Goal: Use online tool/utility: Use online tool/utility

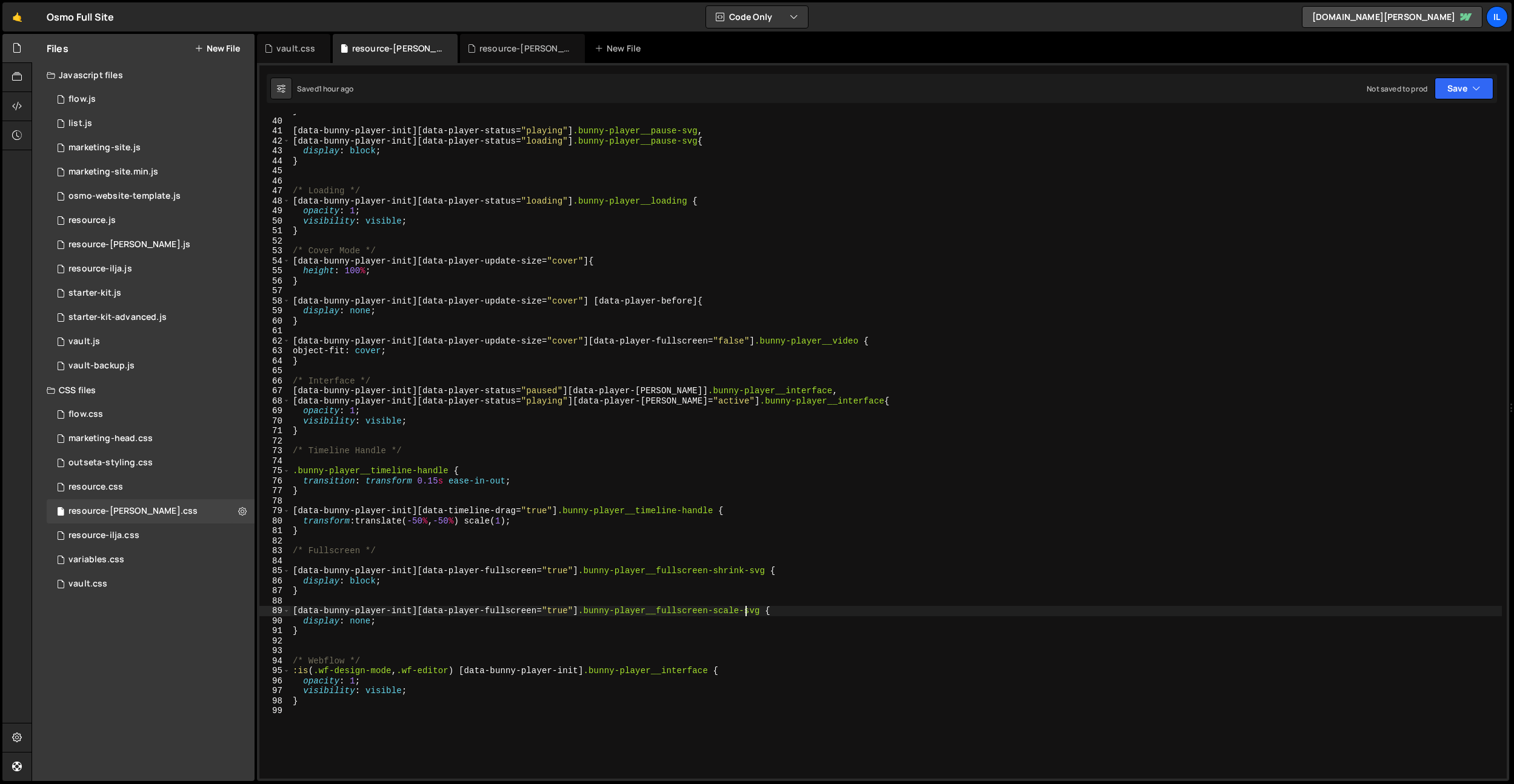
scroll to position [387, 0]
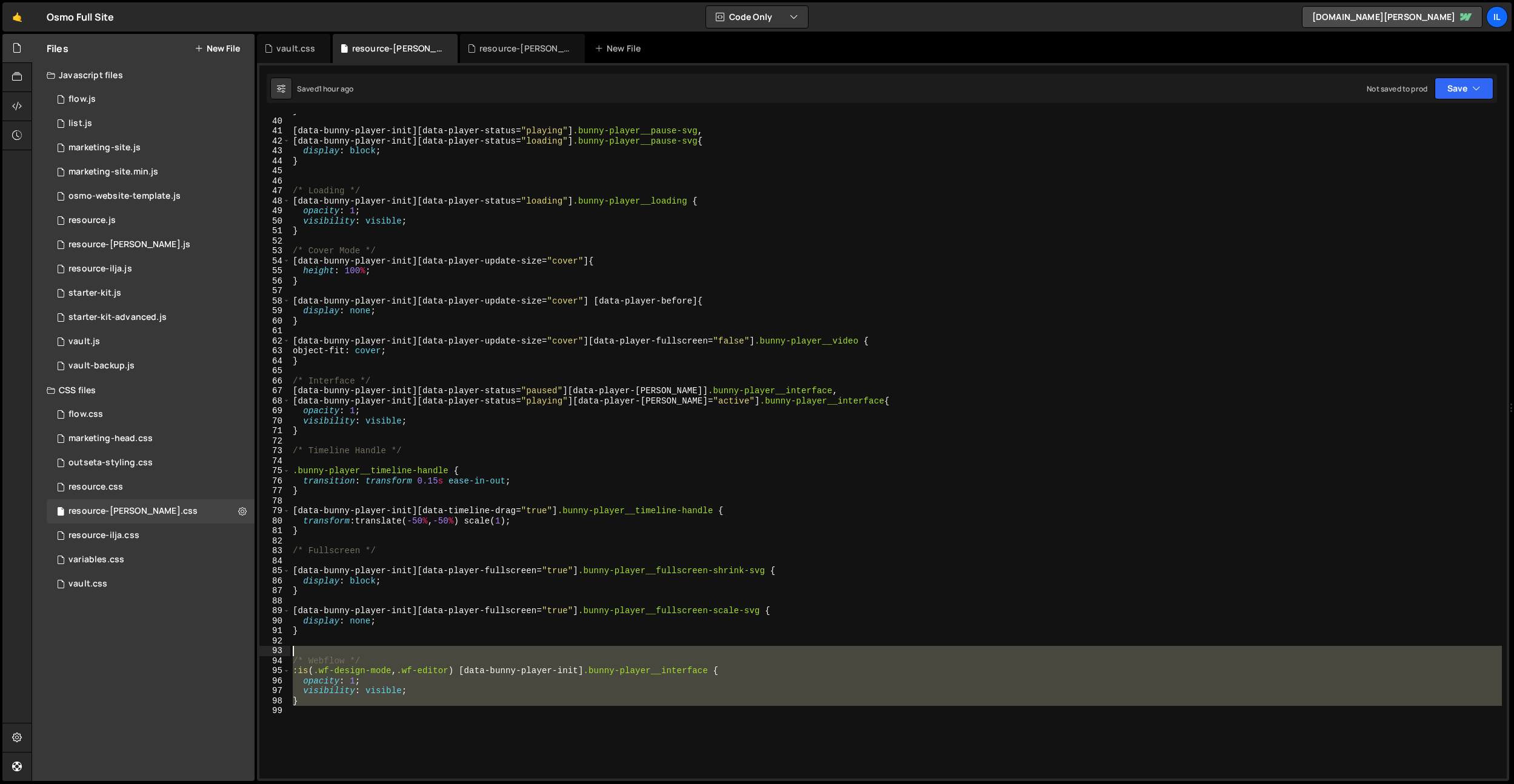
drag, startPoint x: 301, startPoint y: 674, endPoint x: 275, endPoint y: 654, distance: 32.8
click at [275, 654] on div "[data-bunny-player-init][data-player-fullscreen="true"] .bunny-player__fullscre…" at bounding box center [883, 446] width 1247 height 664
type textarea "/* Webflow */"
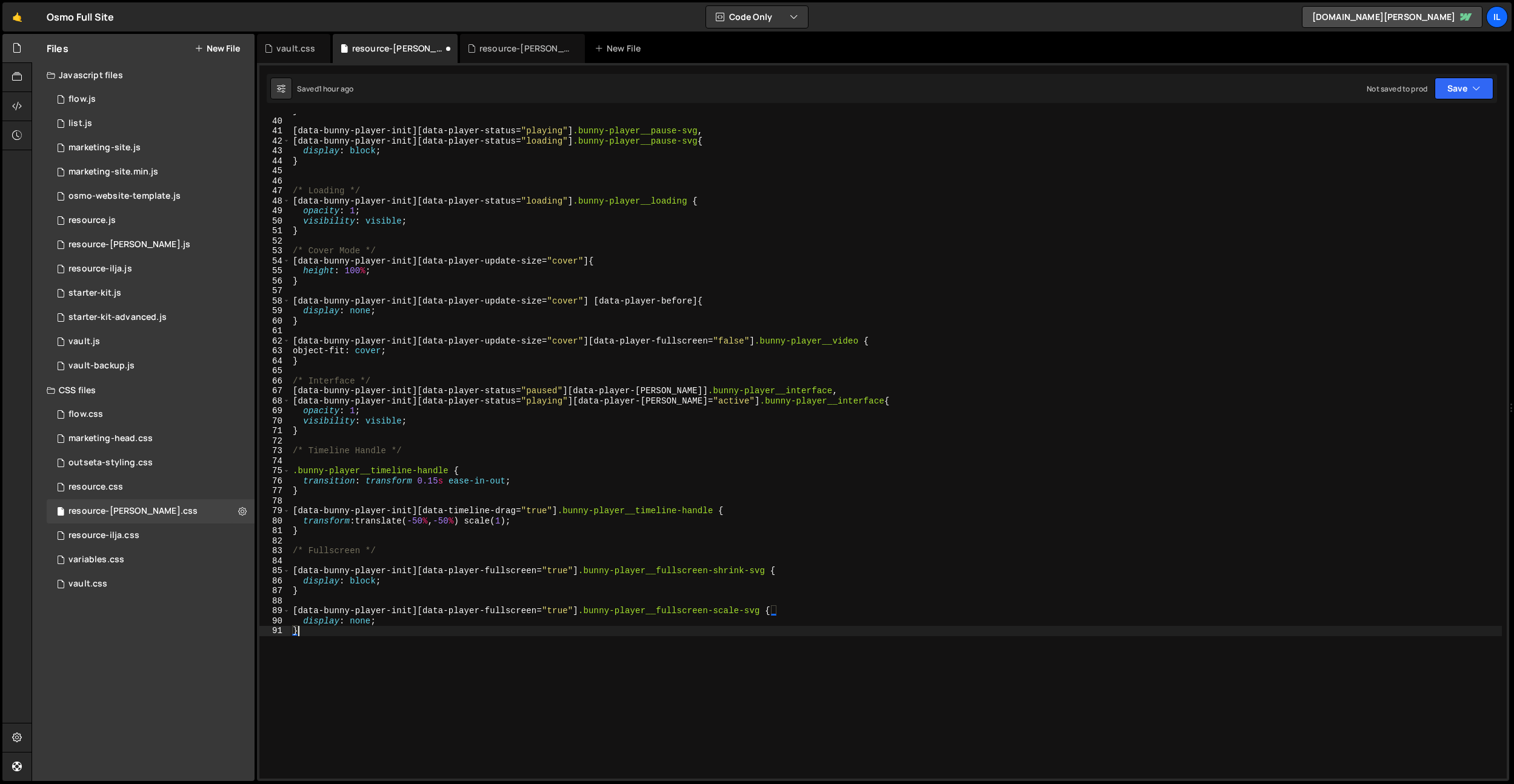
click at [402, 512] on div "} [ data-bunny-player-init ][ data-player-status = " playing " ] .bunny-player_…" at bounding box center [896, 448] width 1212 height 684
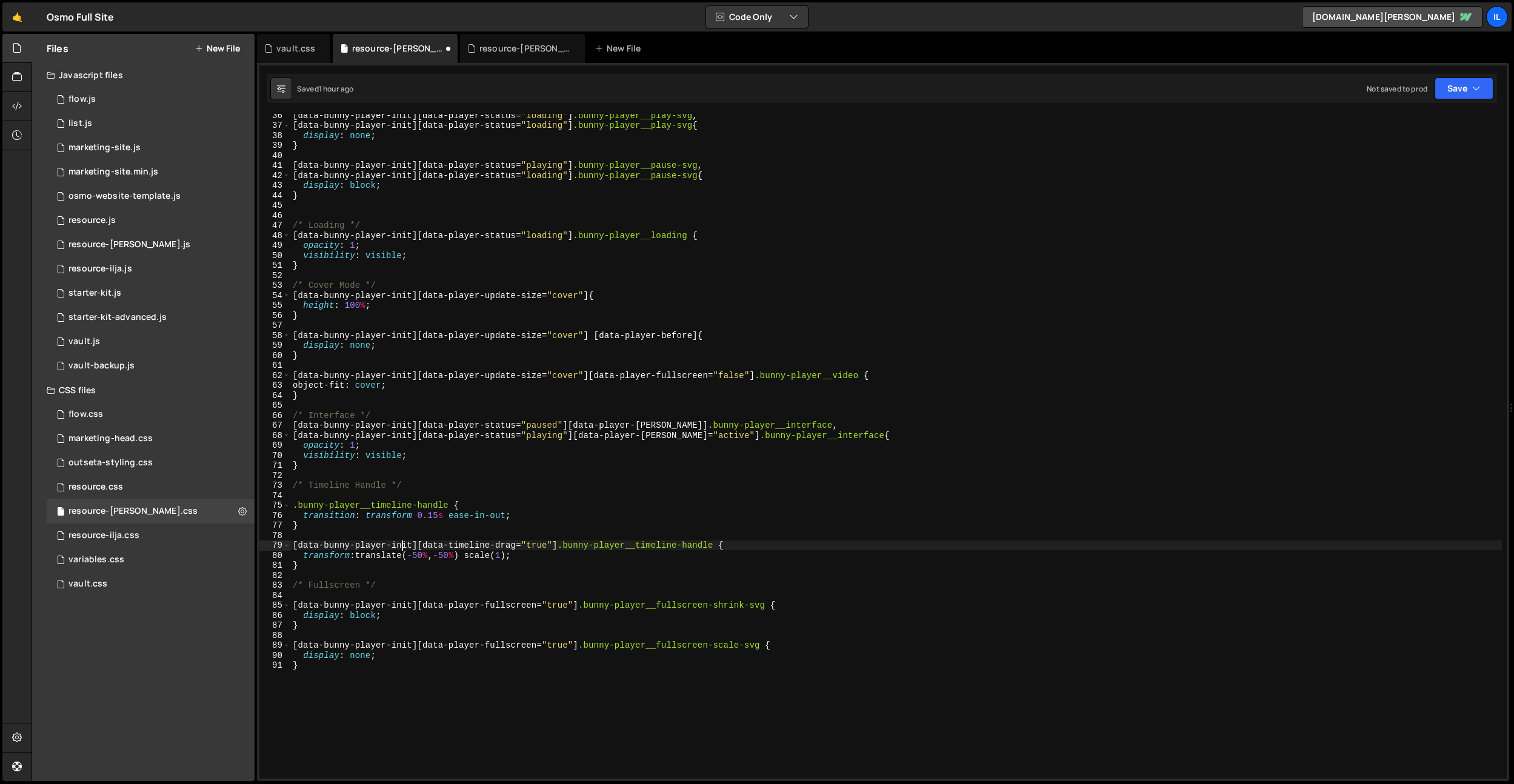
scroll to position [353, 0]
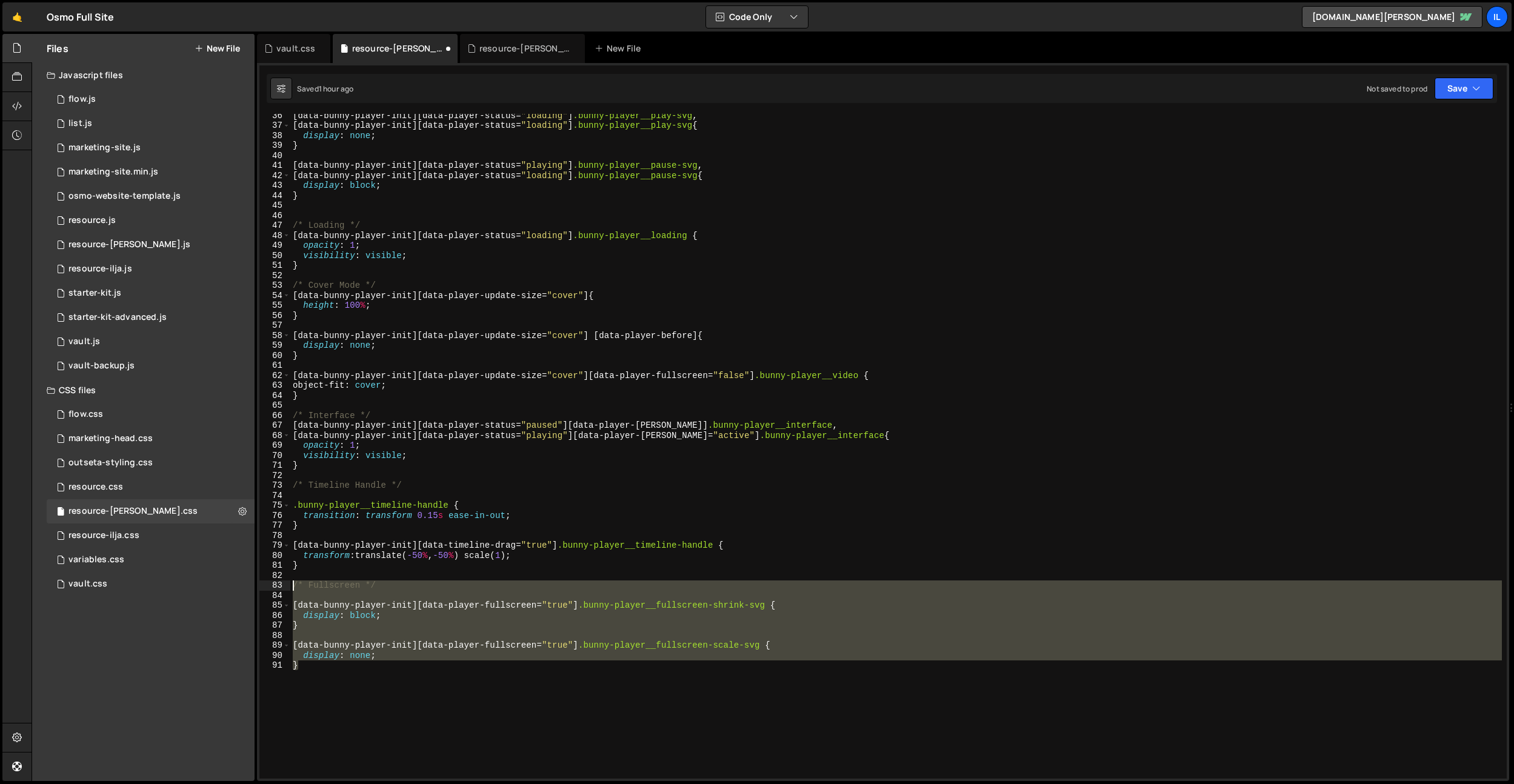
drag, startPoint x: 402, startPoint y: 672, endPoint x: 290, endPoint y: 587, distance: 140.6
click at [290, 587] on div "[data-bunny-player-init][data-timeline-drag="true"] .bunny-player__timeline-han…" at bounding box center [883, 446] width 1247 height 664
type textarea "}"
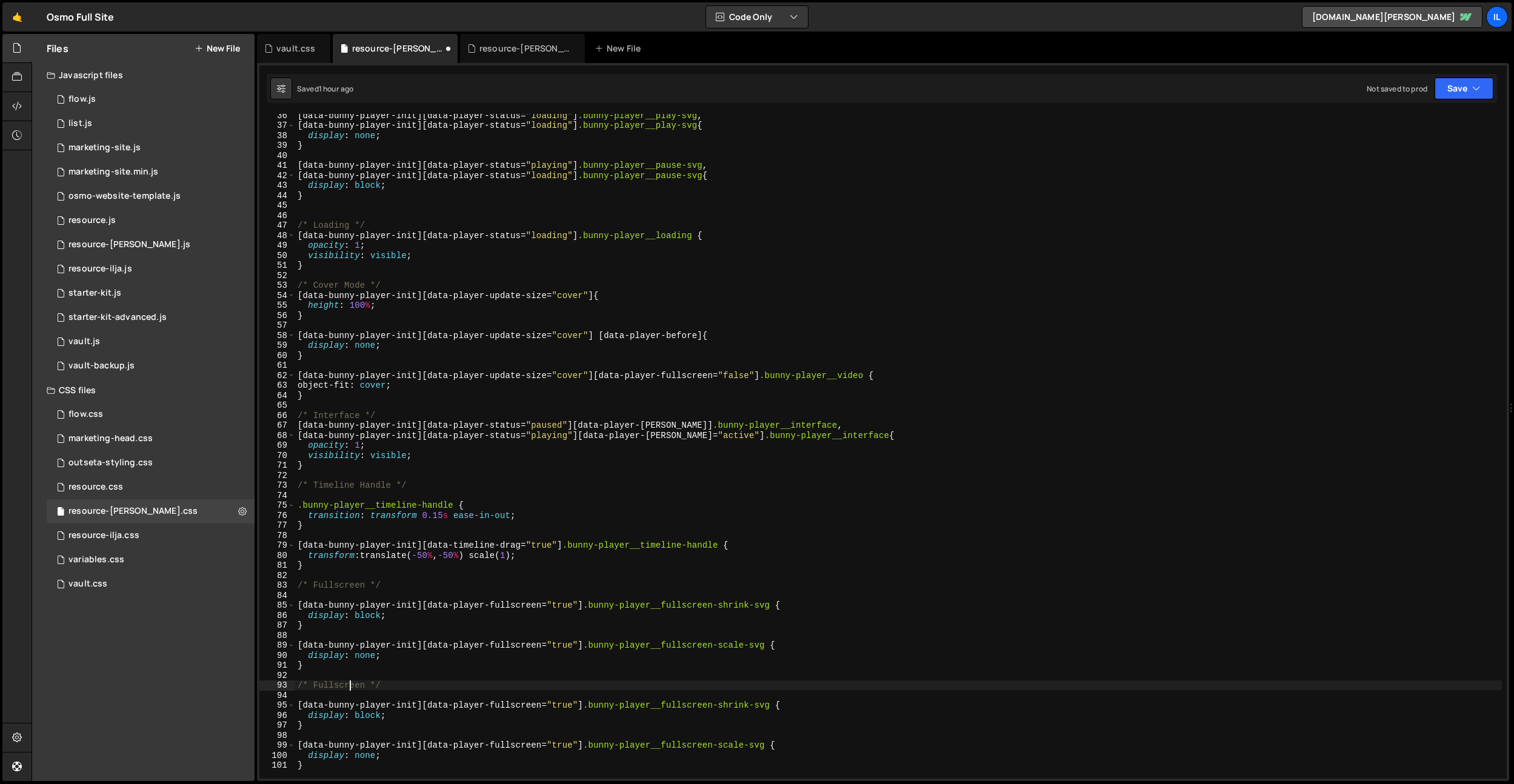
click at [348, 682] on div "[ data-bunny-player-init ][ data-player-status = " loading " ] .bunny-player__p…" at bounding box center [898, 452] width 1207 height 684
drag, startPoint x: 776, startPoint y: 707, endPoint x: 716, endPoint y: 720, distance: 61.4
click at [704, 708] on div "[ data-bunny-player-init ][ data-player-status = " loading " ] .bunny-player__p…" at bounding box center [898, 452] width 1207 height 684
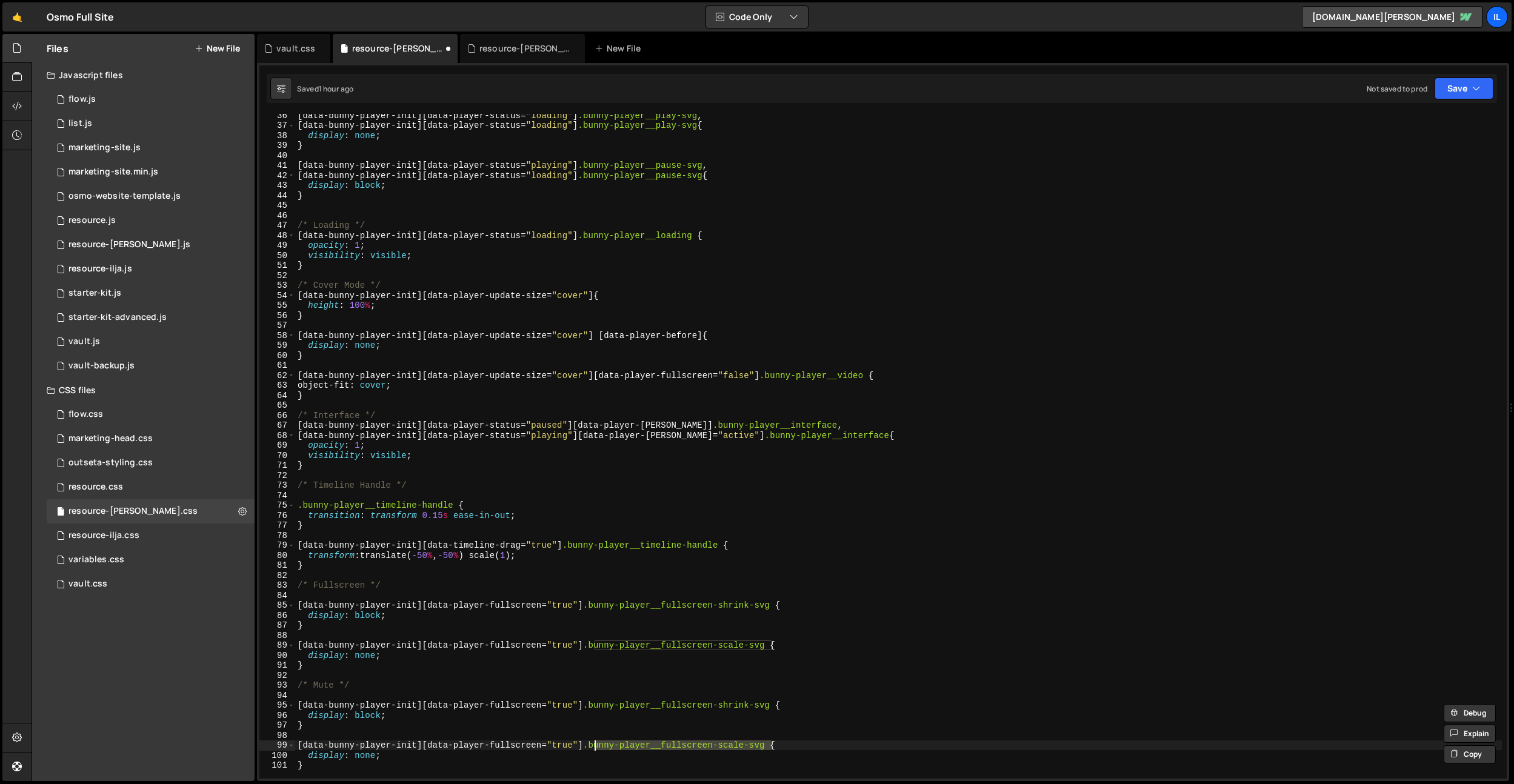
drag, startPoint x: 773, startPoint y: 745, endPoint x: 718, endPoint y: 722, distance: 59.6
click at [594, 747] on div "[ data-bunny-player-init ][ data-player-status = " loading " ] .bunny-player__p…" at bounding box center [898, 452] width 1207 height 684
paste textarea "volume-up"
drag, startPoint x: 775, startPoint y: 704, endPoint x: 596, endPoint y: 707, distance: 179.0
click at [596, 707] on div "[ data-bunny-player-init ][ data-player-status = " loading " ] .bunny-player__p…" at bounding box center [898, 452] width 1207 height 684
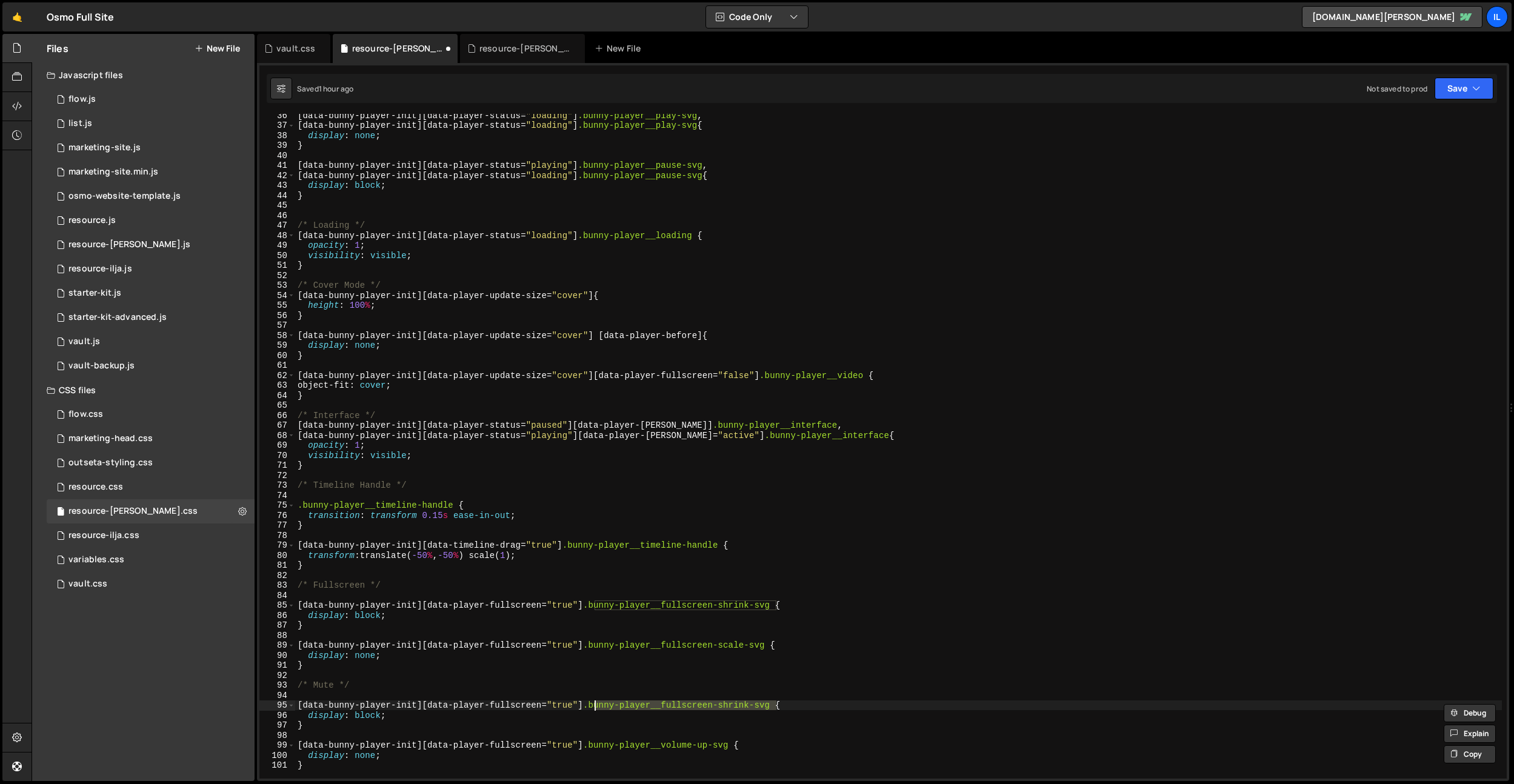
paste textarea "volume-up"
click at [703, 706] on div "[ data-bunny-player-init ][ data-player-status = " loading " ] .bunny-player__p…" at bounding box center [898, 452] width 1207 height 684
click at [518, 702] on div "[ data-bunny-player-init ][ data-player-status = " loading " ] .bunny-player__p…" at bounding box center [898, 452] width 1207 height 684
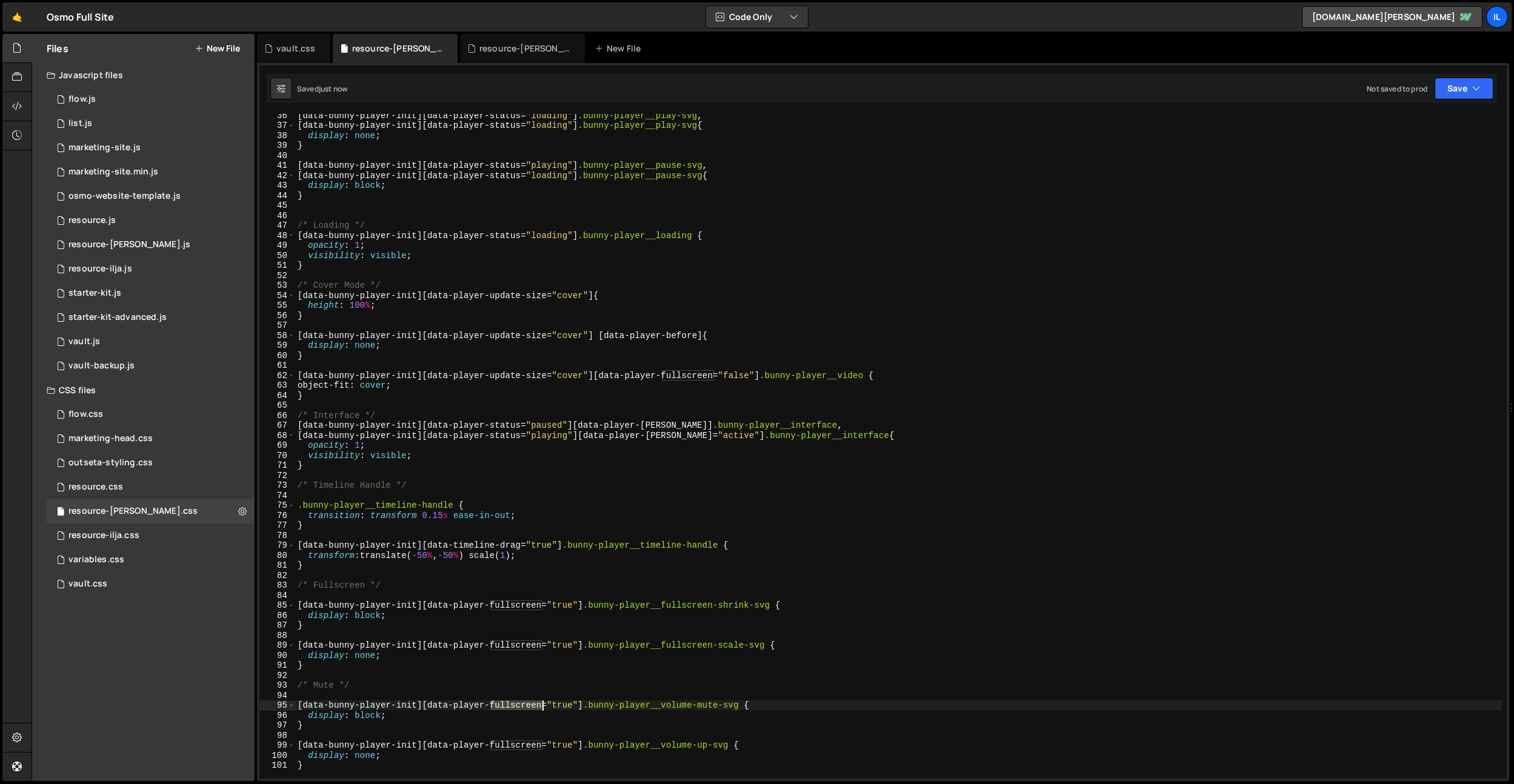
click at [518, 702] on div "[ data-bunny-player-init ][ data-player-status = " loading " ] .bunny-player__p…" at bounding box center [898, 452] width 1207 height 684
click at [528, 749] on div "[ data-bunny-player-init ][ data-player-status = " loading " ] .bunny-player__p…" at bounding box center [898, 452] width 1207 height 684
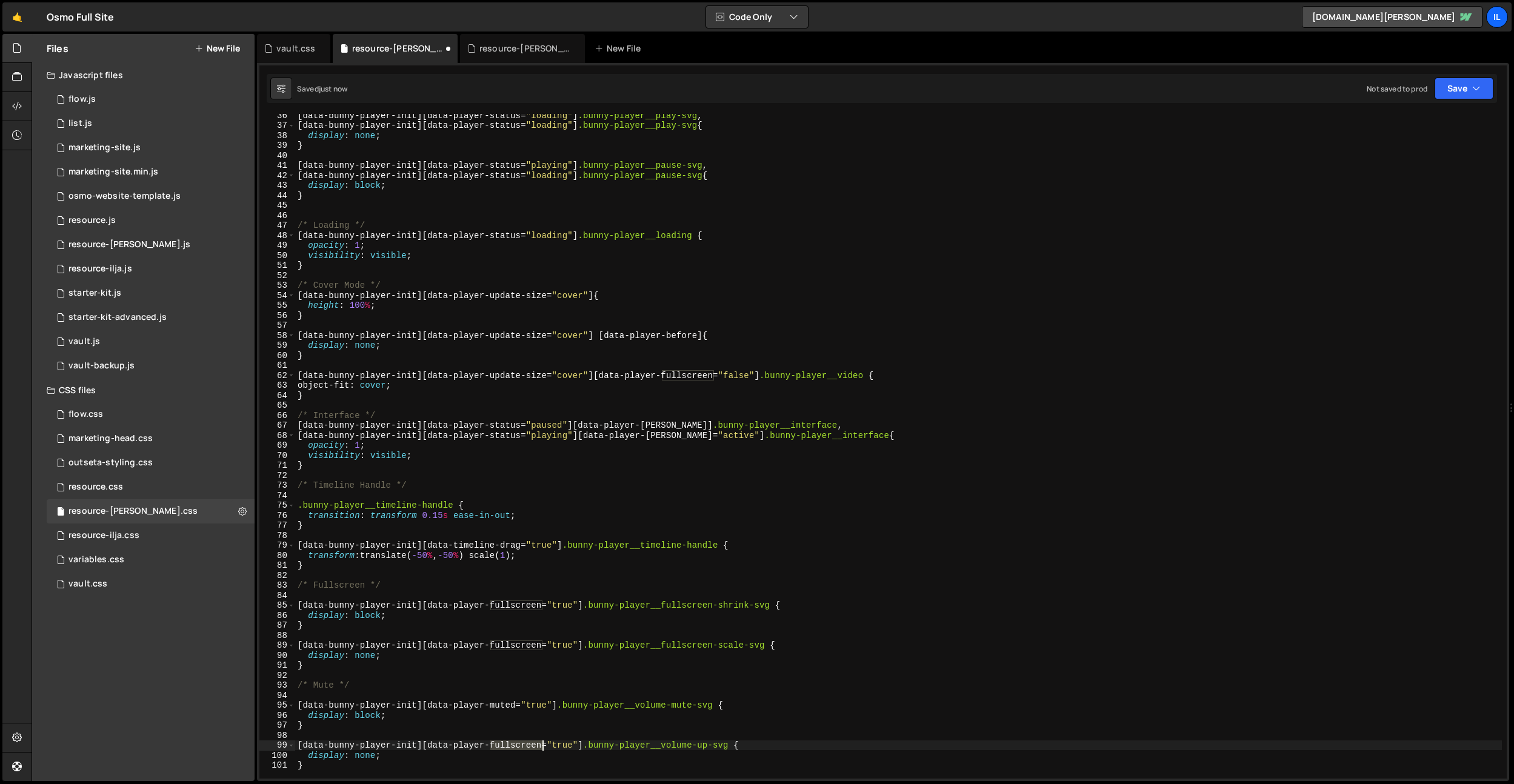
paste textarea "muted"
click at [528, 749] on div "[ data-bunny-player-init ][ data-player-status = " loading " ] .bunny-player__p…" at bounding box center [898, 452] width 1207 height 684
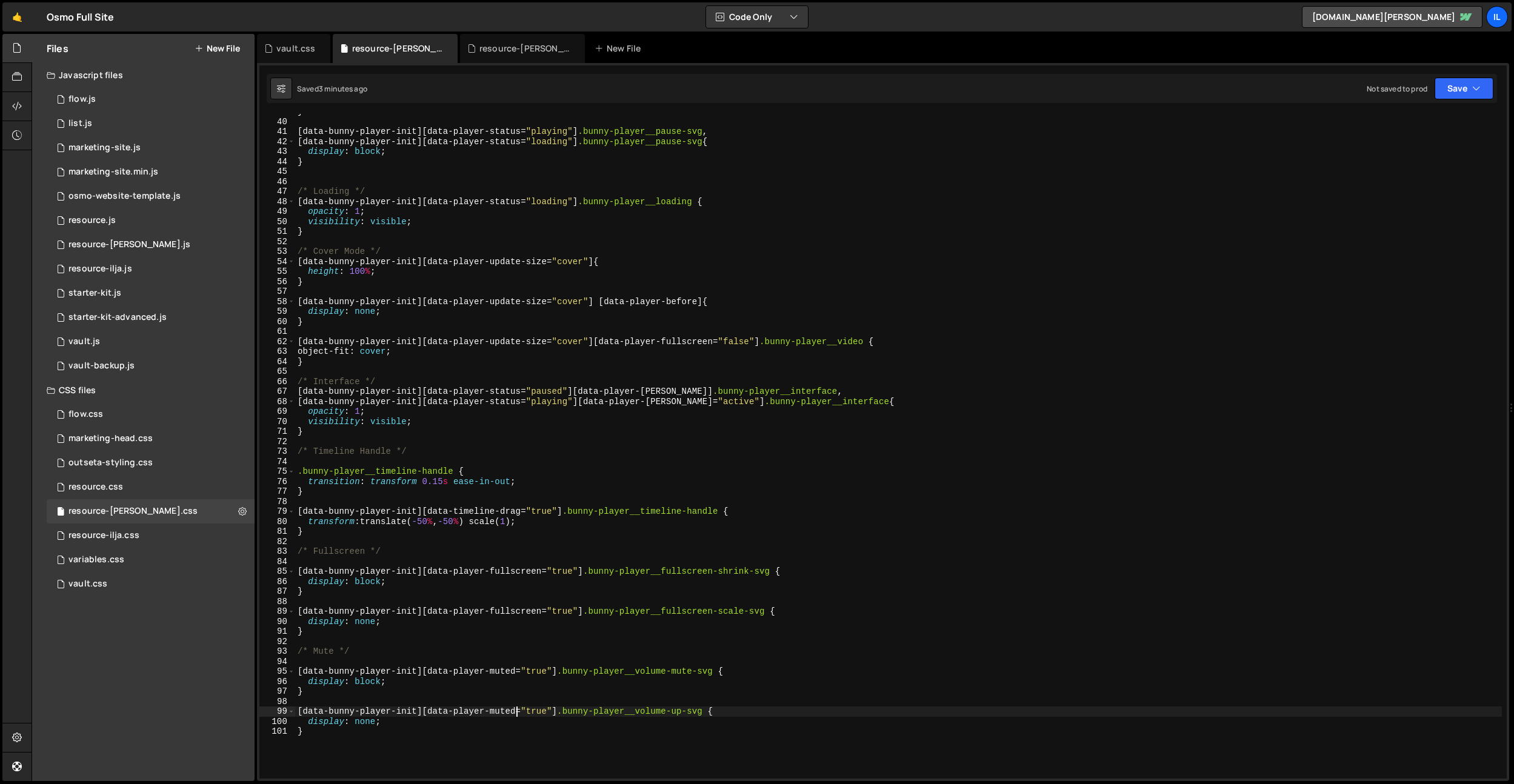
scroll to position [397, 0]
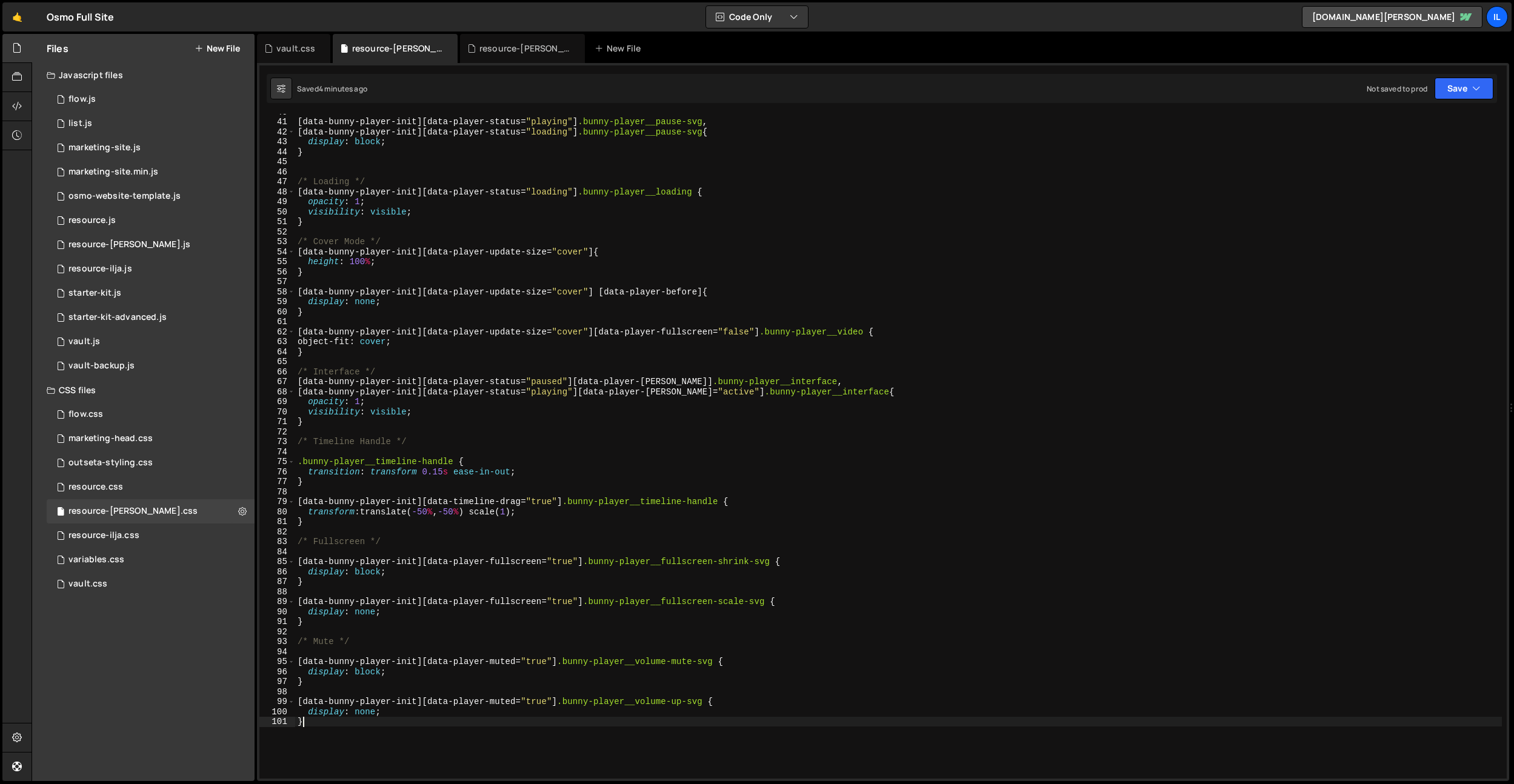
click at [335, 731] on div "[ data-bunny-player-init ][ data-player-status = " playing " ] .bunny-player__p…" at bounding box center [898, 448] width 1207 height 684
click at [472, 408] on div "[ data-bunny-player-init ][ data-player-status = " playing " ] .bunny-player__p…" at bounding box center [898, 448] width 1207 height 684
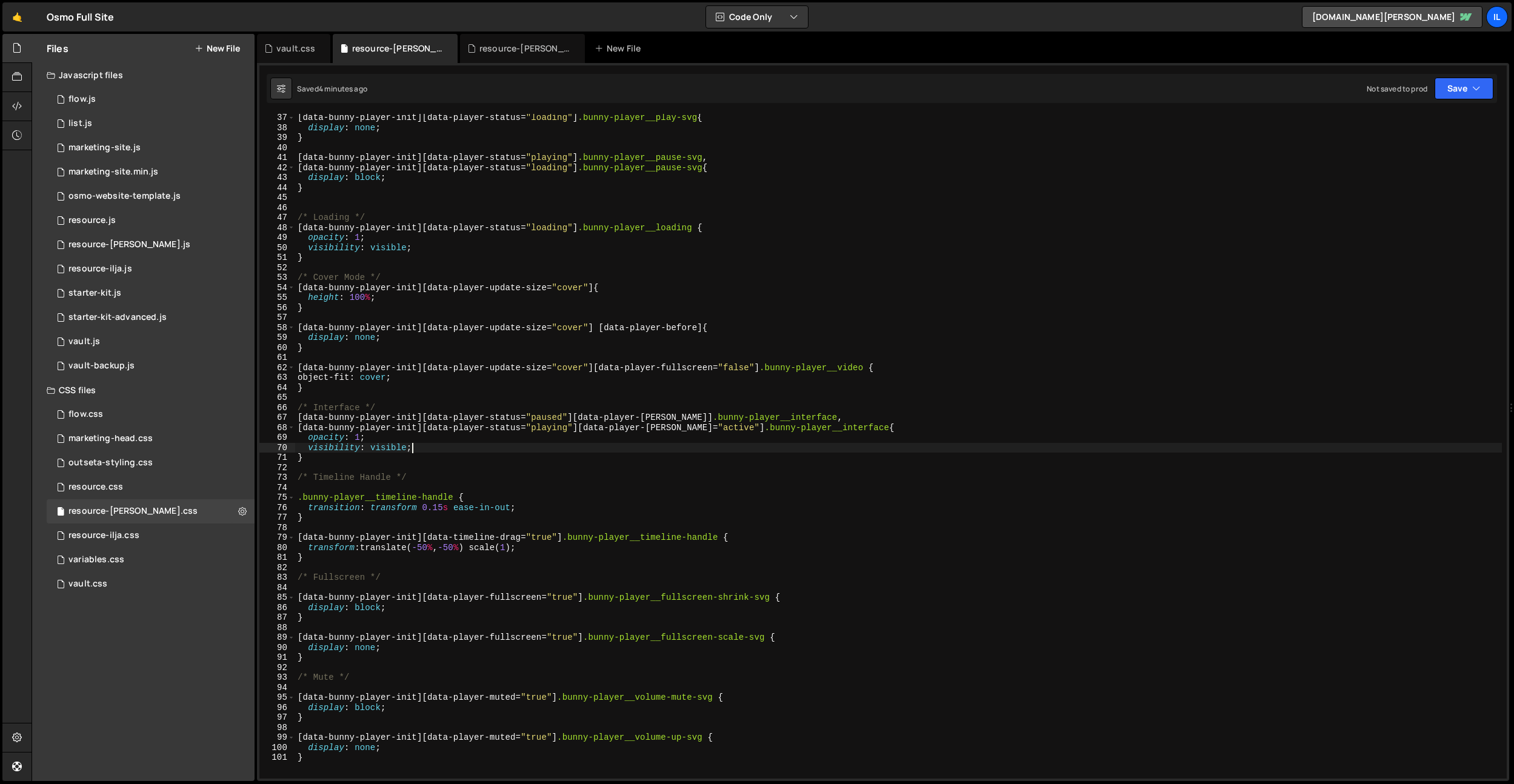
scroll to position [324, 0]
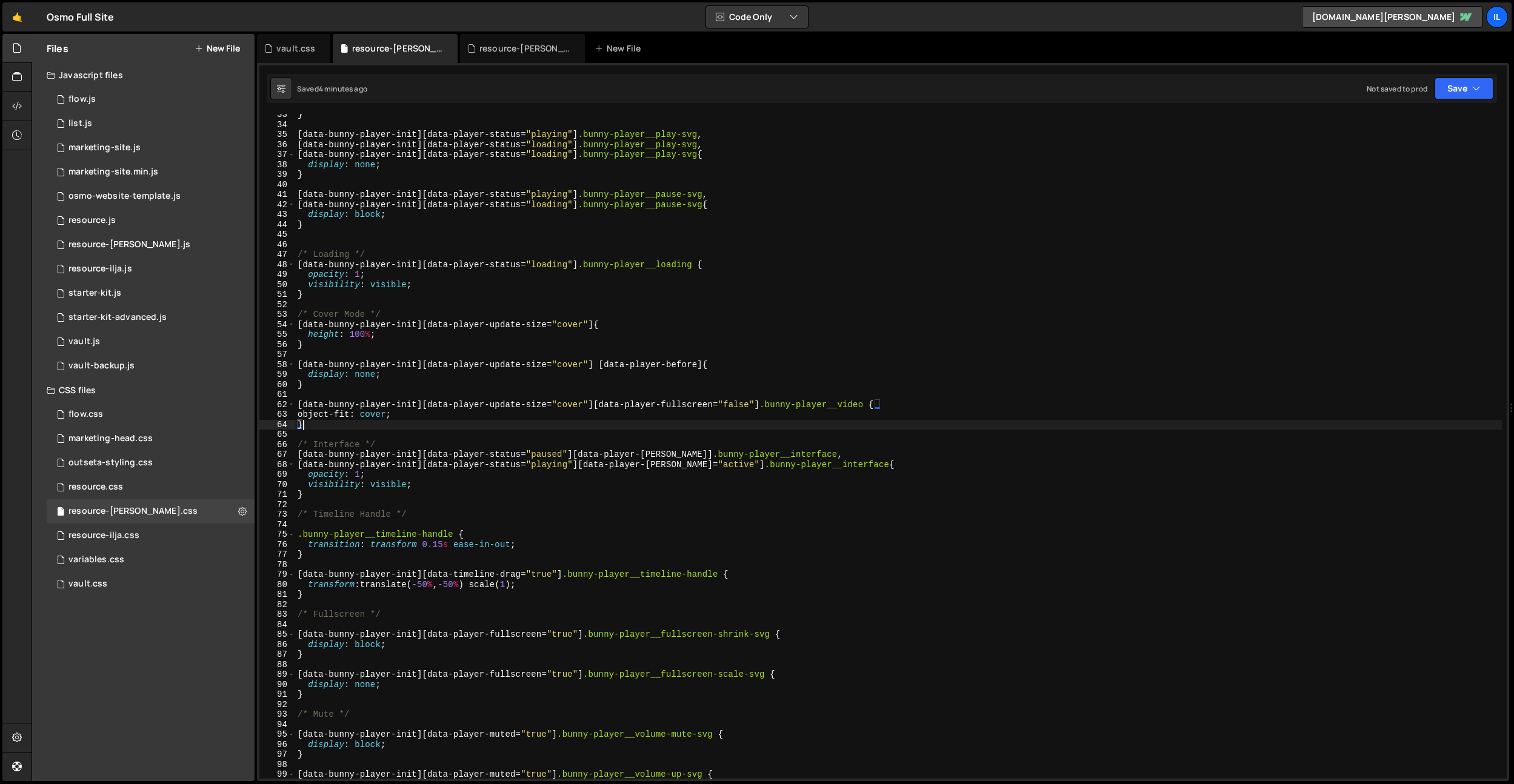
click at [461, 420] on div "} [ data-bunny-player-init ][ data-player-status = " playing " ] .bunny-player_…" at bounding box center [898, 451] width 1207 height 684
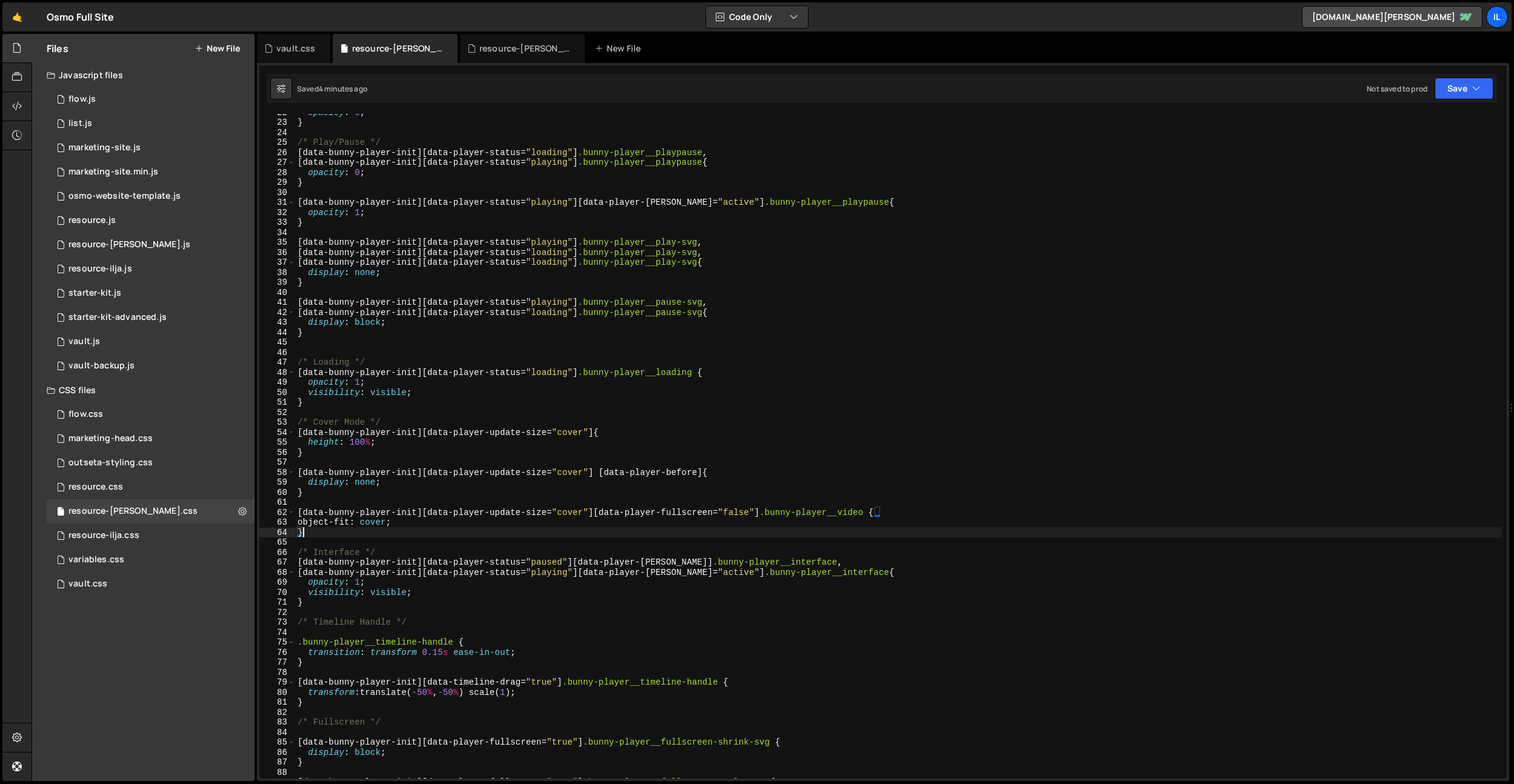
scroll to position [123, 0]
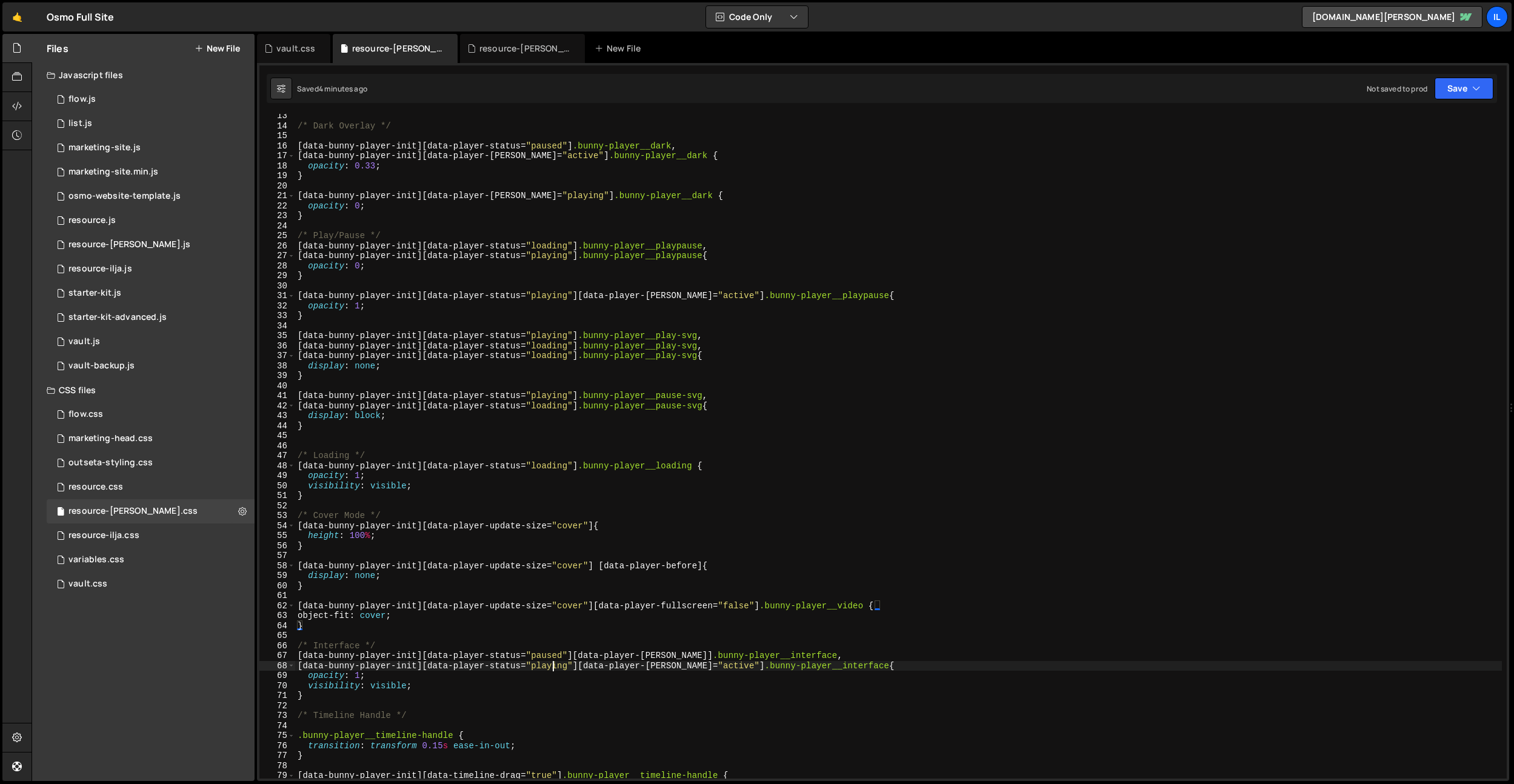
click at [551, 661] on div "/* Dark Overlay */ [ data-bunny-player-init ][ data-player-status = " paused " …" at bounding box center [898, 453] width 1207 height 684
click at [551, 657] on div "/* Dark Overlay */ [ data-bunny-player-init ][ data-player-status = " paused " …" at bounding box center [898, 453] width 1207 height 684
click at [362, 674] on div "/* Dark Overlay */ [ data-bunny-player-init ][ data-player-status = " paused " …" at bounding box center [898, 453] width 1207 height 684
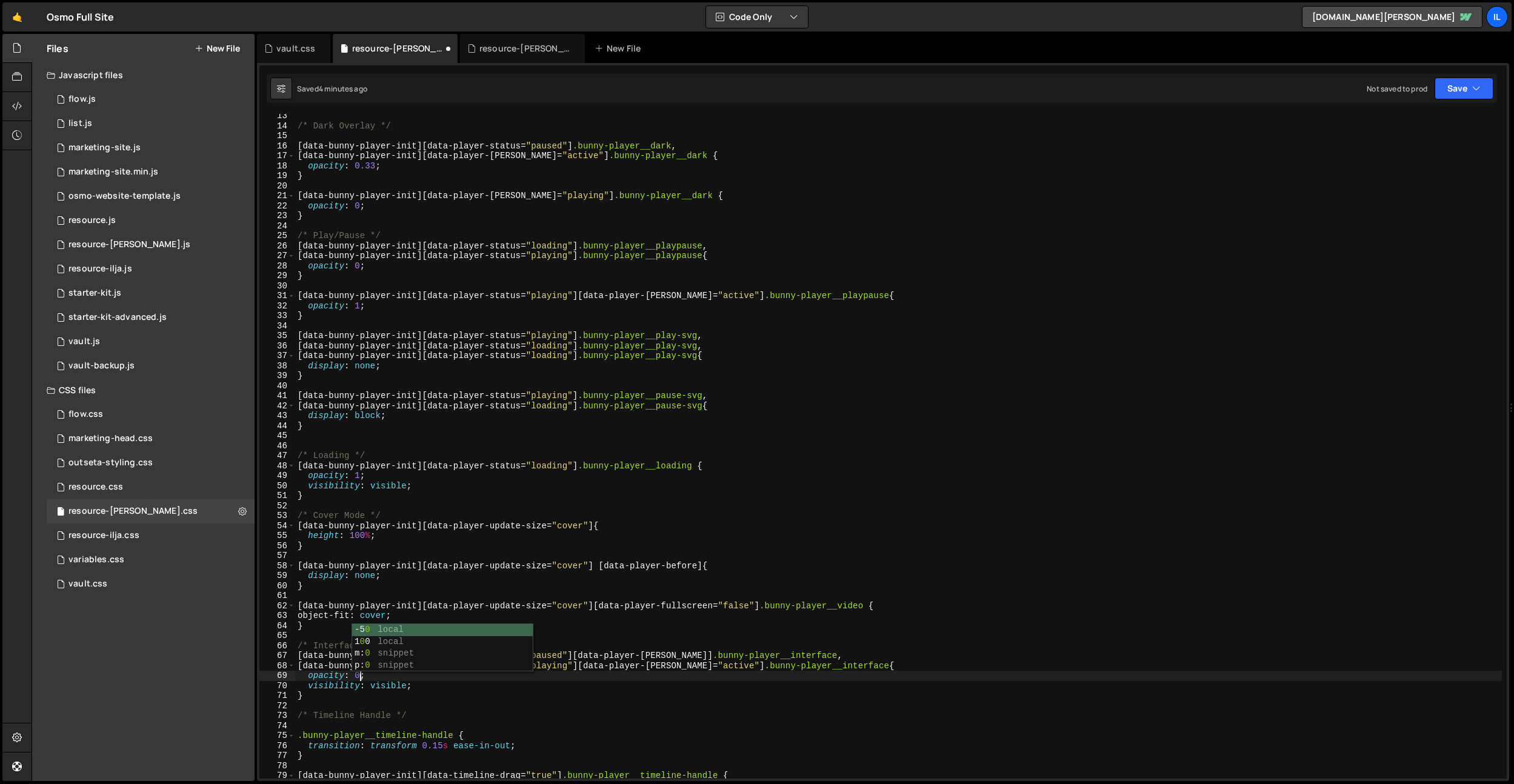
scroll to position [0, 3]
click at [390, 685] on div "/* Dark Overlay */ [ data-bunny-player-init ][ data-player-status = " paused " …" at bounding box center [898, 453] width 1207 height 684
type textarea "visibility: hidden;"
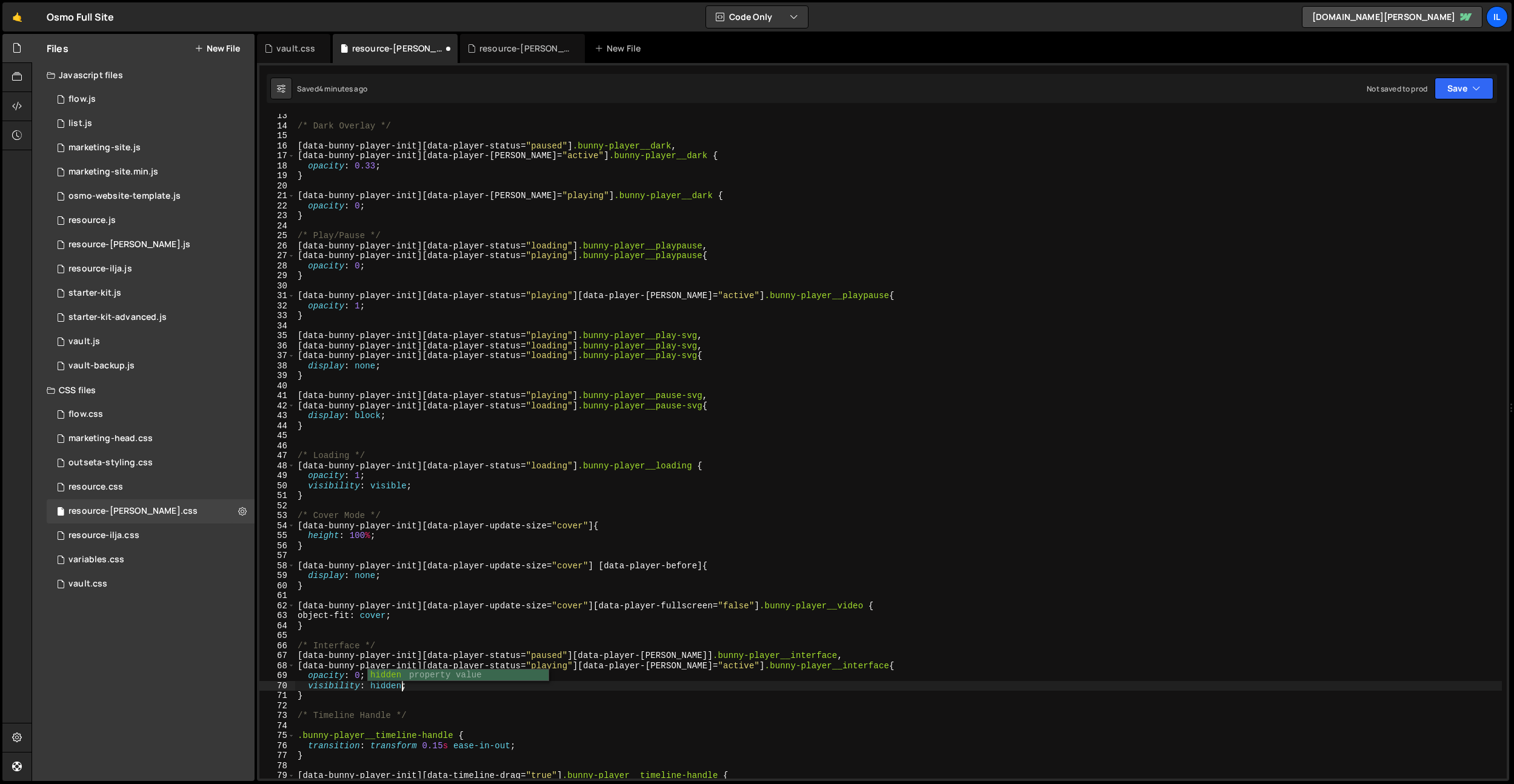
click at [549, 510] on div "/* Dark Overlay */ [ data-bunny-player-init ][ data-player-status = " paused " …" at bounding box center [898, 453] width 1207 height 684
click at [694, 668] on div "/* Dark Overlay */ [ data-bunny-player-init ][ data-player-status = " paused " …" at bounding box center [898, 453] width 1207 height 684
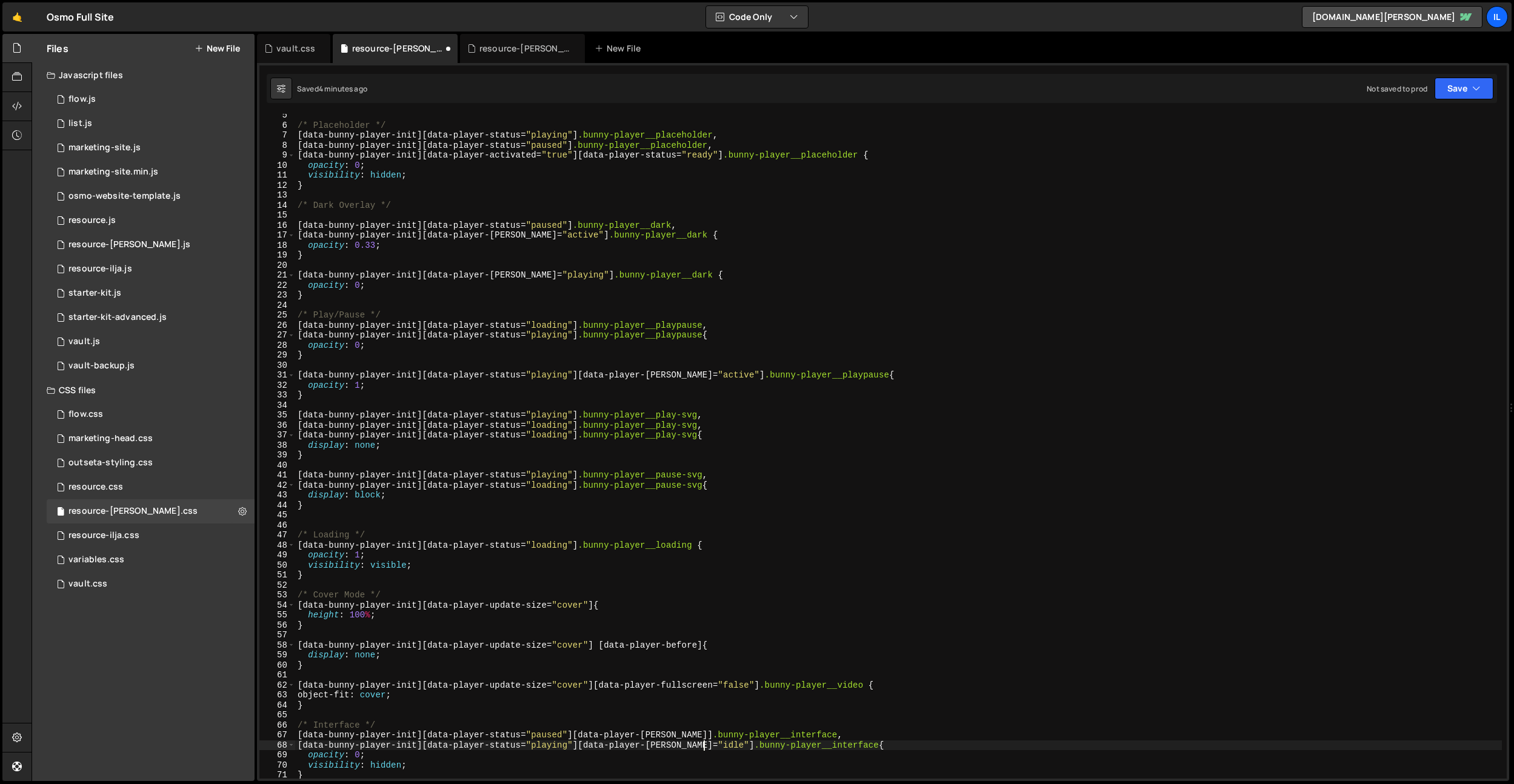
scroll to position [83, 0]
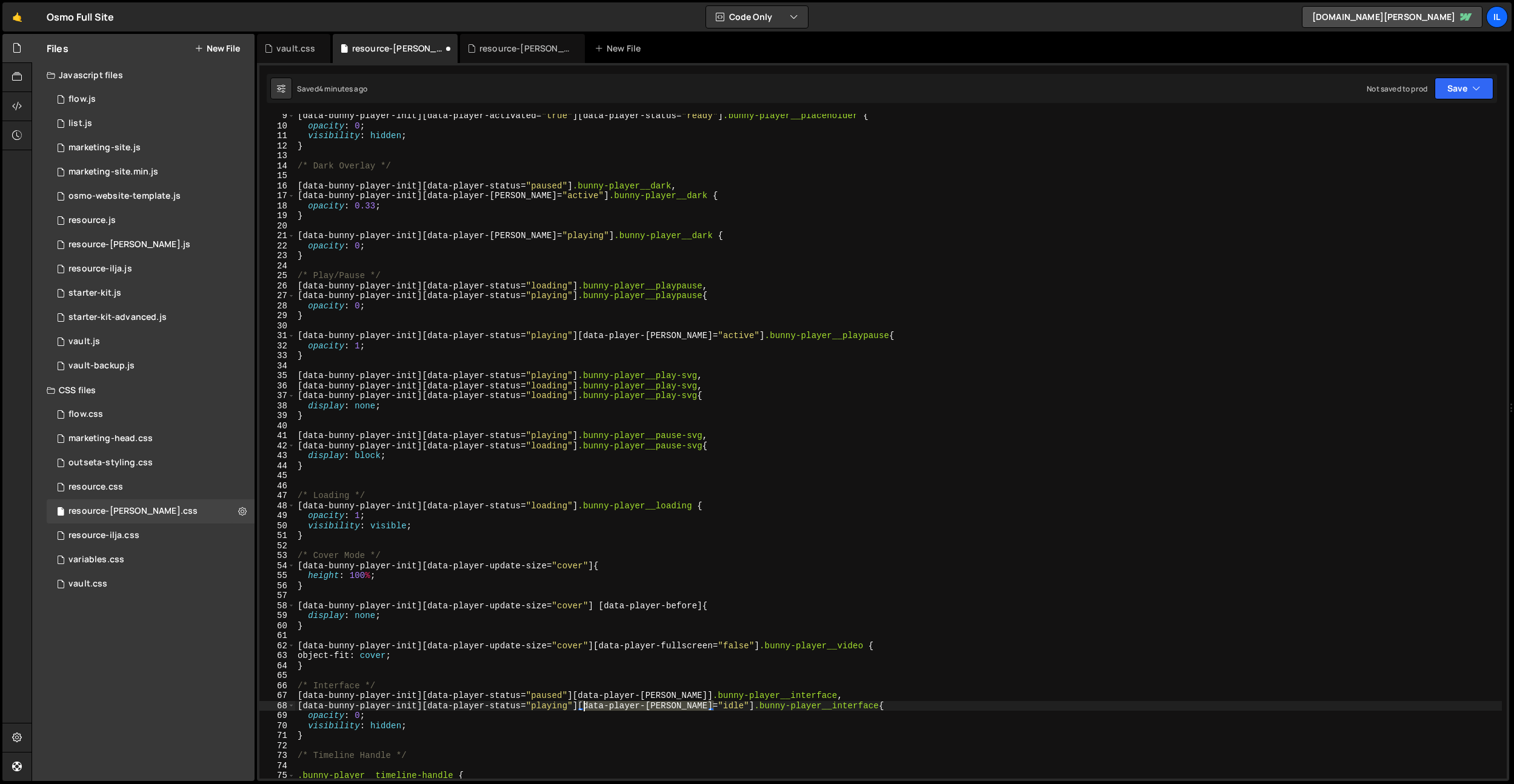
drag, startPoint x: 715, startPoint y: 706, endPoint x: 578, endPoint y: 703, distance: 137.0
click at [581, 705] on div "[ data-bunny-player-init ][ data-player-activated = " true " ][ data-player-sta…" at bounding box center [898, 453] width 1207 height 684
drag, startPoint x: 574, startPoint y: 699, endPoint x: 671, endPoint y: 695, distance: 97.1
click at [671, 695] on div "[ data-bunny-player-init ][ data-player-activated = " true " ][ data-player-sta…" at bounding box center [898, 453] width 1207 height 684
paste textarea "data-player-hover="idle""
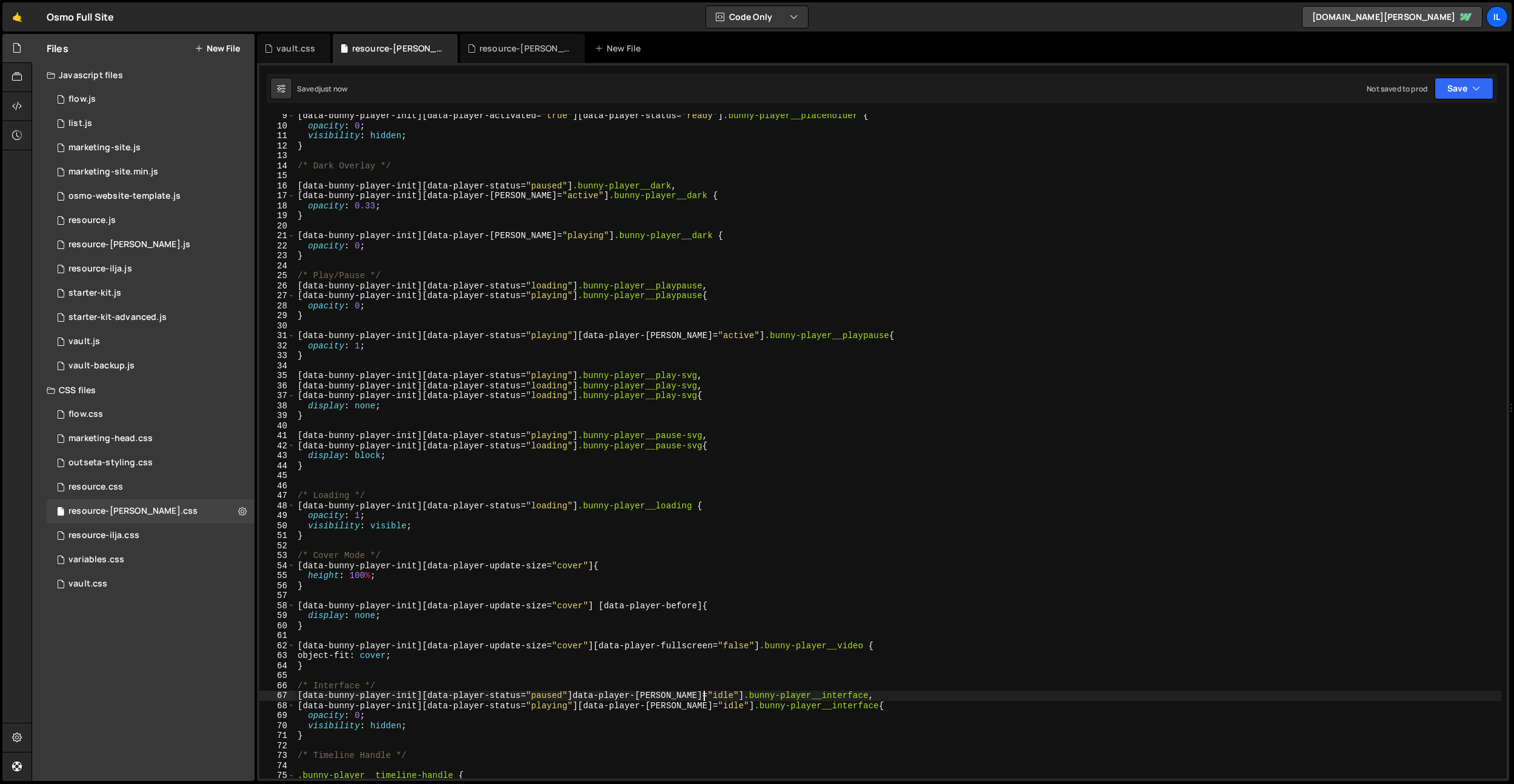
click at [694, 690] on div "[ data-bunny-player-init ][ data-player-activated = " true " ][ data-player-sta…" at bounding box center [898, 453] width 1207 height 684
click at [704, 704] on div "[ data-bunny-player-init ][ data-player-activated = " true " ][ data-player-sta…" at bounding box center [898, 453] width 1207 height 684
click at [673, 704] on div "[ data-bunny-player-init ][ data-player-activated = " true " ][ data-player-sta…" at bounding box center [898, 453] width 1207 height 684
click at [675, 704] on div "[ data-bunny-player-init ][ data-player-activated = " true " ][ data-player-sta…" at bounding box center [898, 453] width 1207 height 684
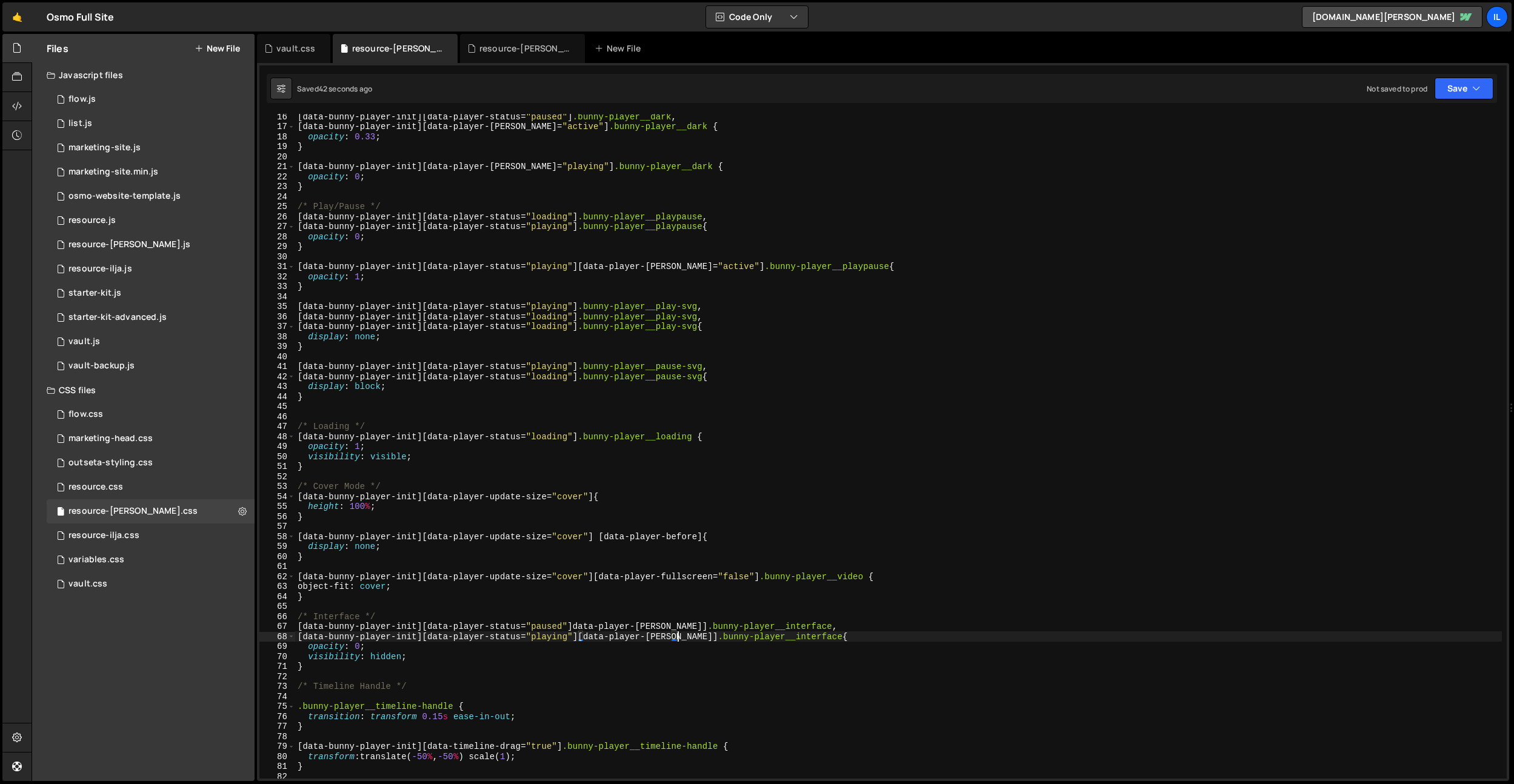
scroll to position [206, 0]
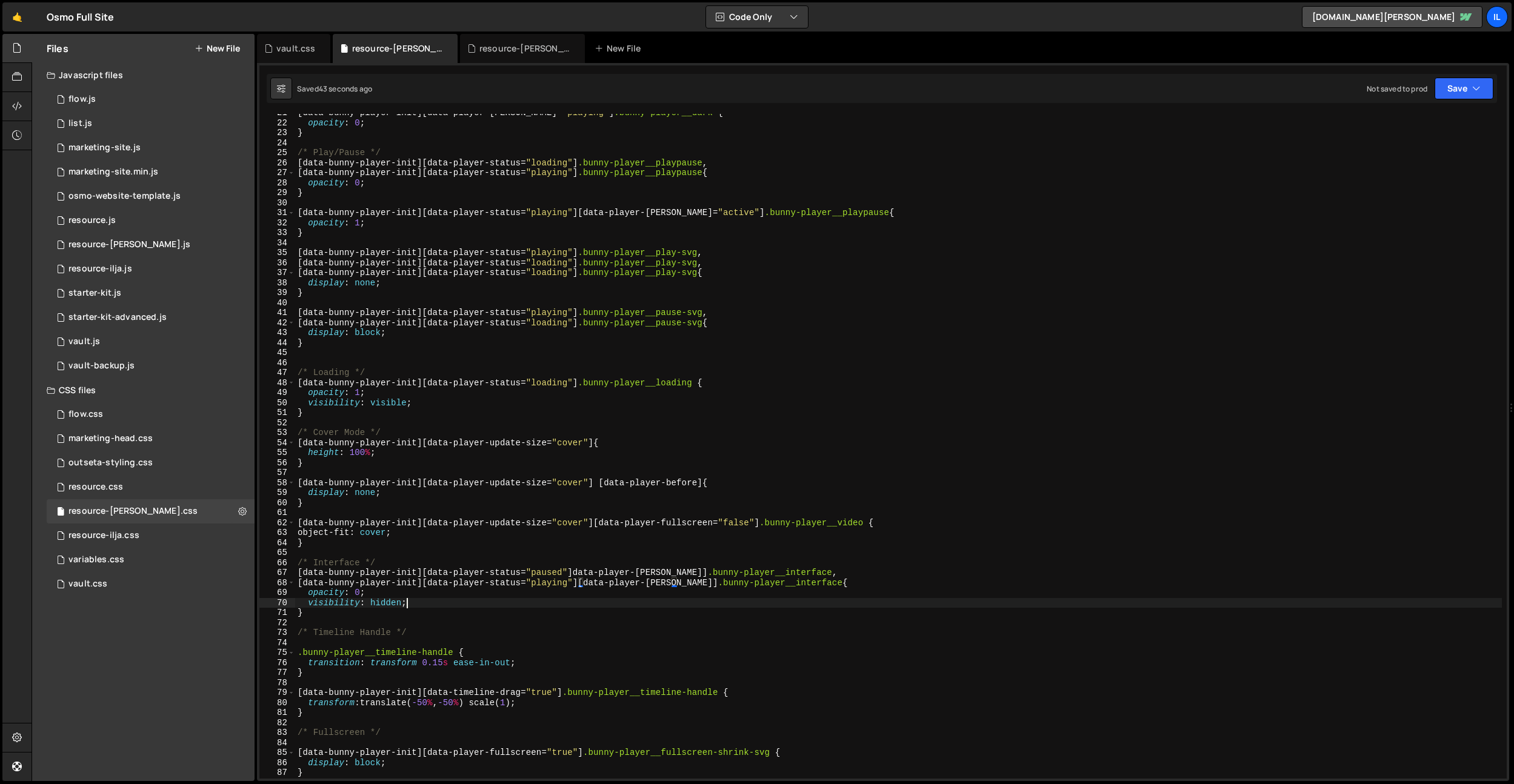
click at [535, 606] on div "[ data-bunny-player-init ][ data-player-hover = " playing " ] .bunny-player__da…" at bounding box center [898, 450] width 1207 height 684
drag, startPoint x: 666, startPoint y: 572, endPoint x: 574, endPoint y: 573, distance: 92.0
click at [574, 573] on div "[ data-bunny-player-init ][ data-player-hover = " playing " ] .bunny-player__da…" at bounding box center [898, 450] width 1207 height 684
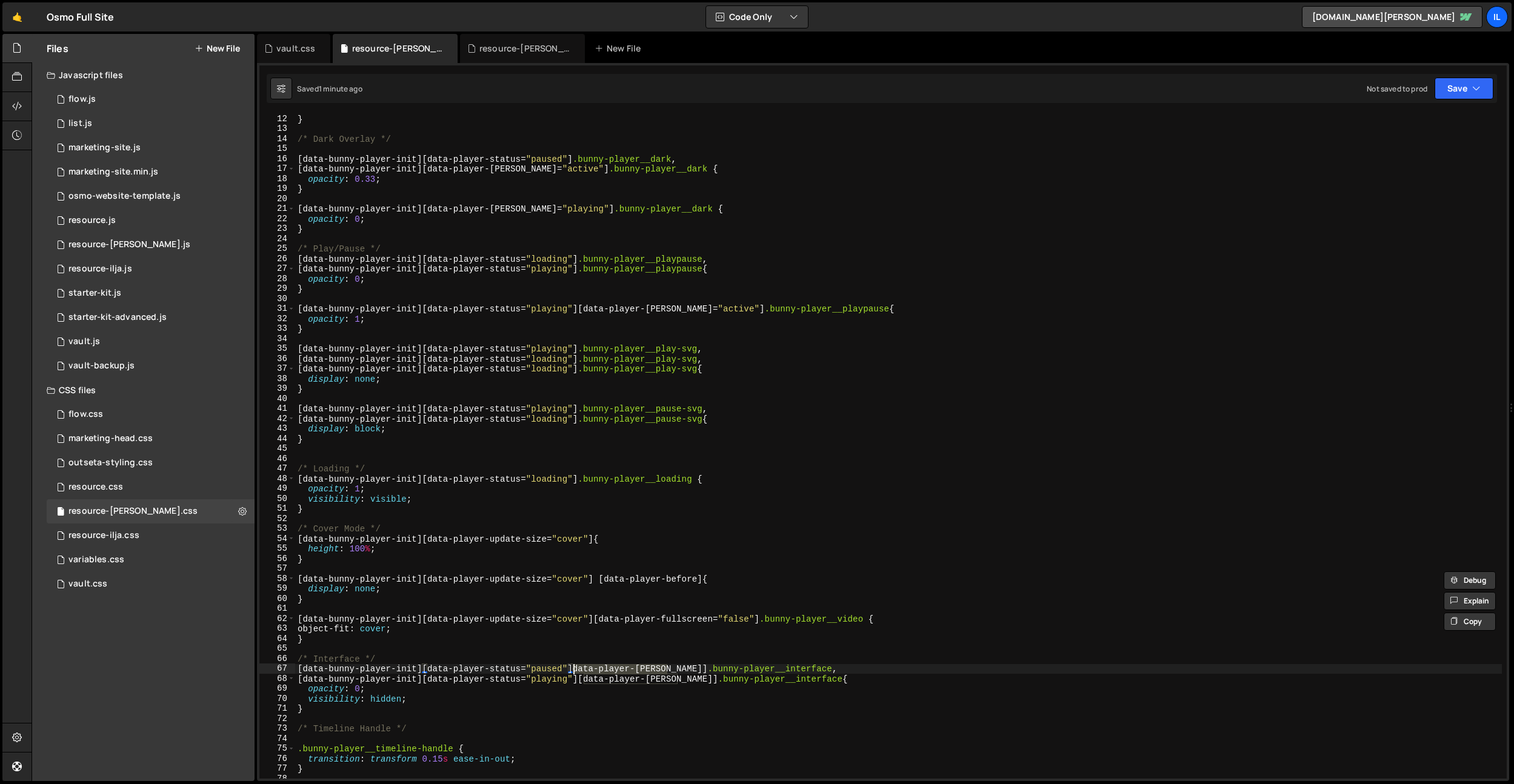
scroll to position [110, 0]
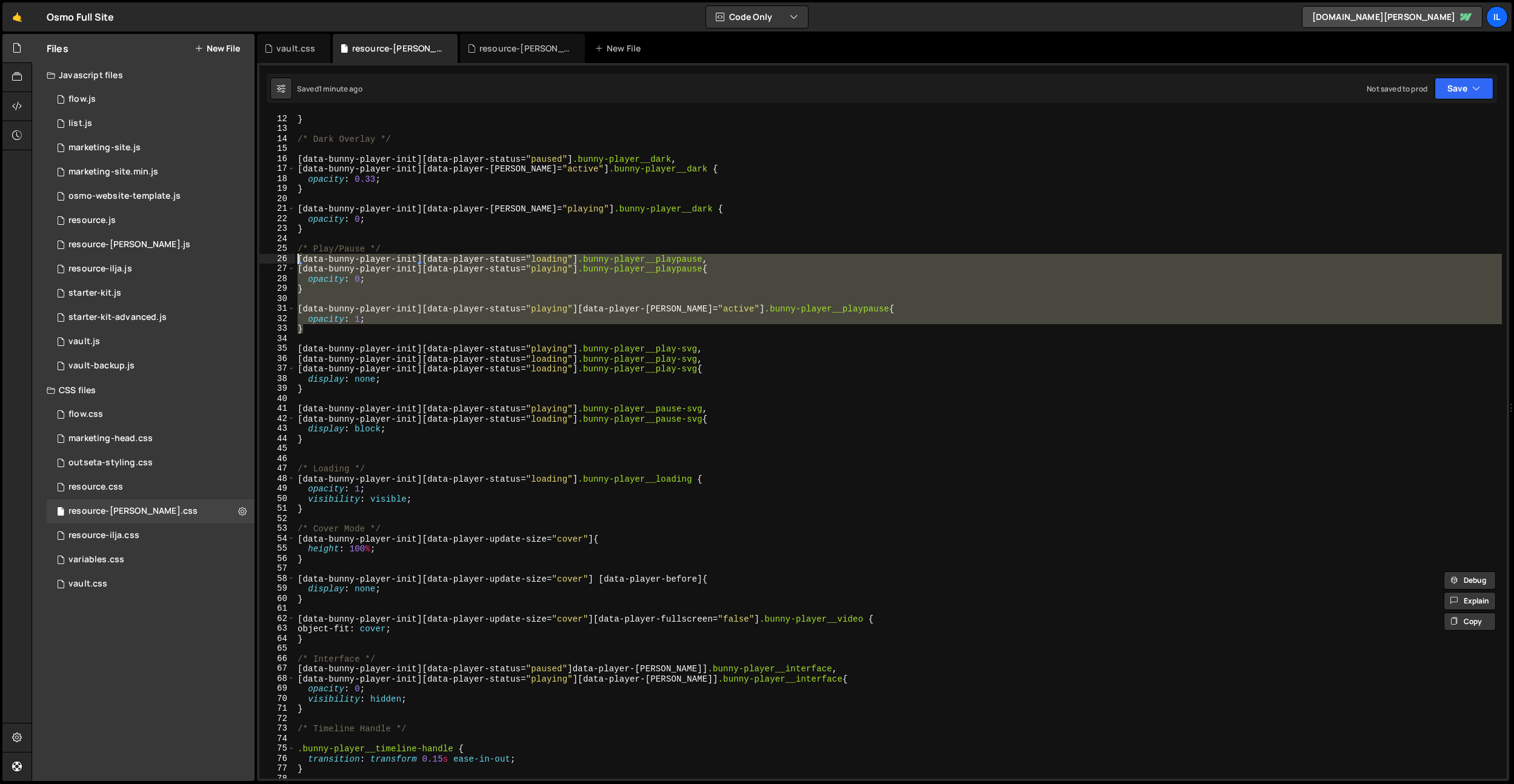
drag, startPoint x: 322, startPoint y: 327, endPoint x: 277, endPoint y: 262, distance: 79.1
click at [277, 262] on div "[data-bunny-player-init][data-player-status="paused"]data-player-hover] .bunny-…" at bounding box center [883, 446] width 1247 height 664
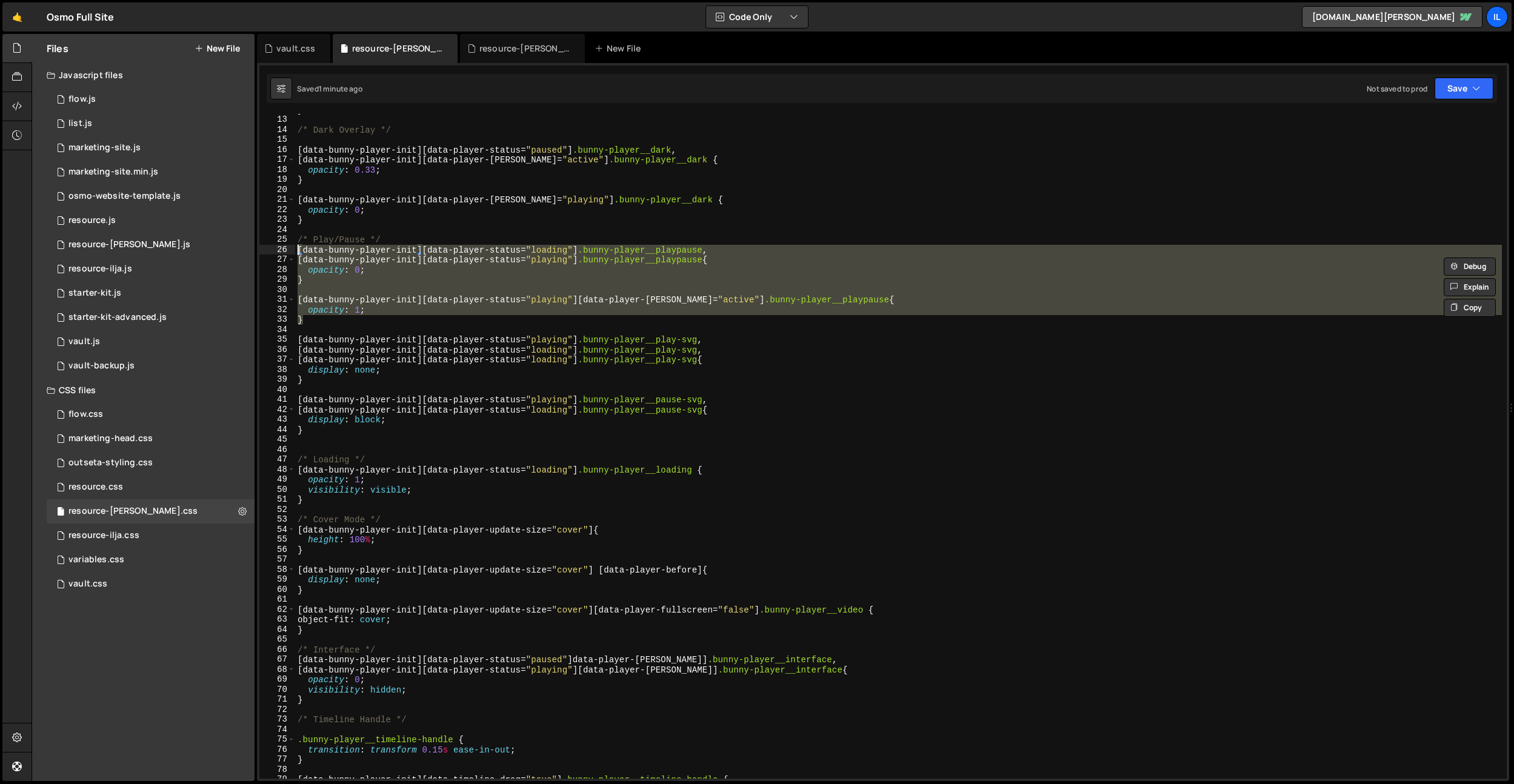
scroll to position [216, 0]
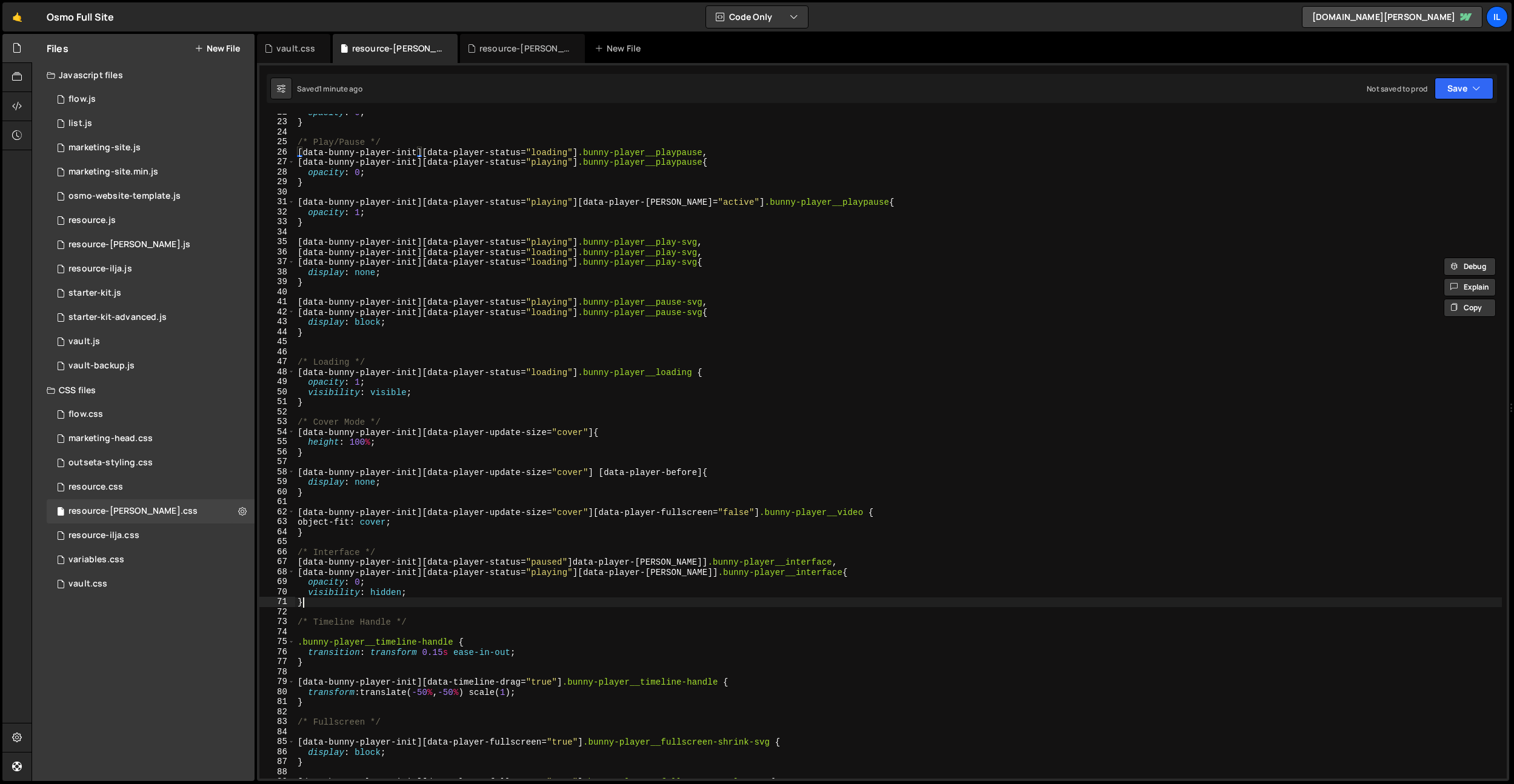
click at [338, 602] on div "opacity : 0 ; } /* Play/Pause */ [ data-bunny-player-init ][ data-player-status…" at bounding box center [898, 449] width 1207 height 684
type textarea "}"
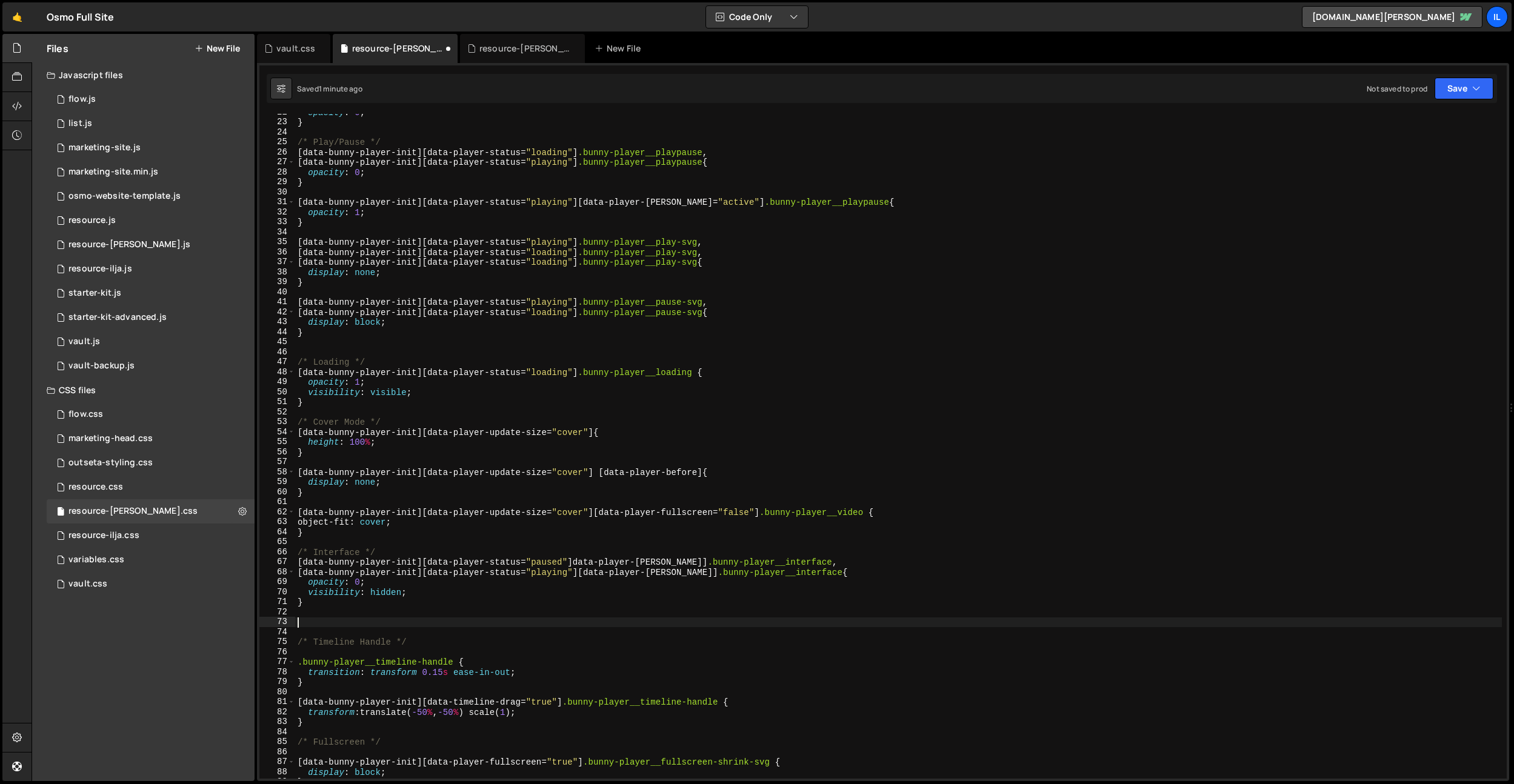
paste textarea "}"
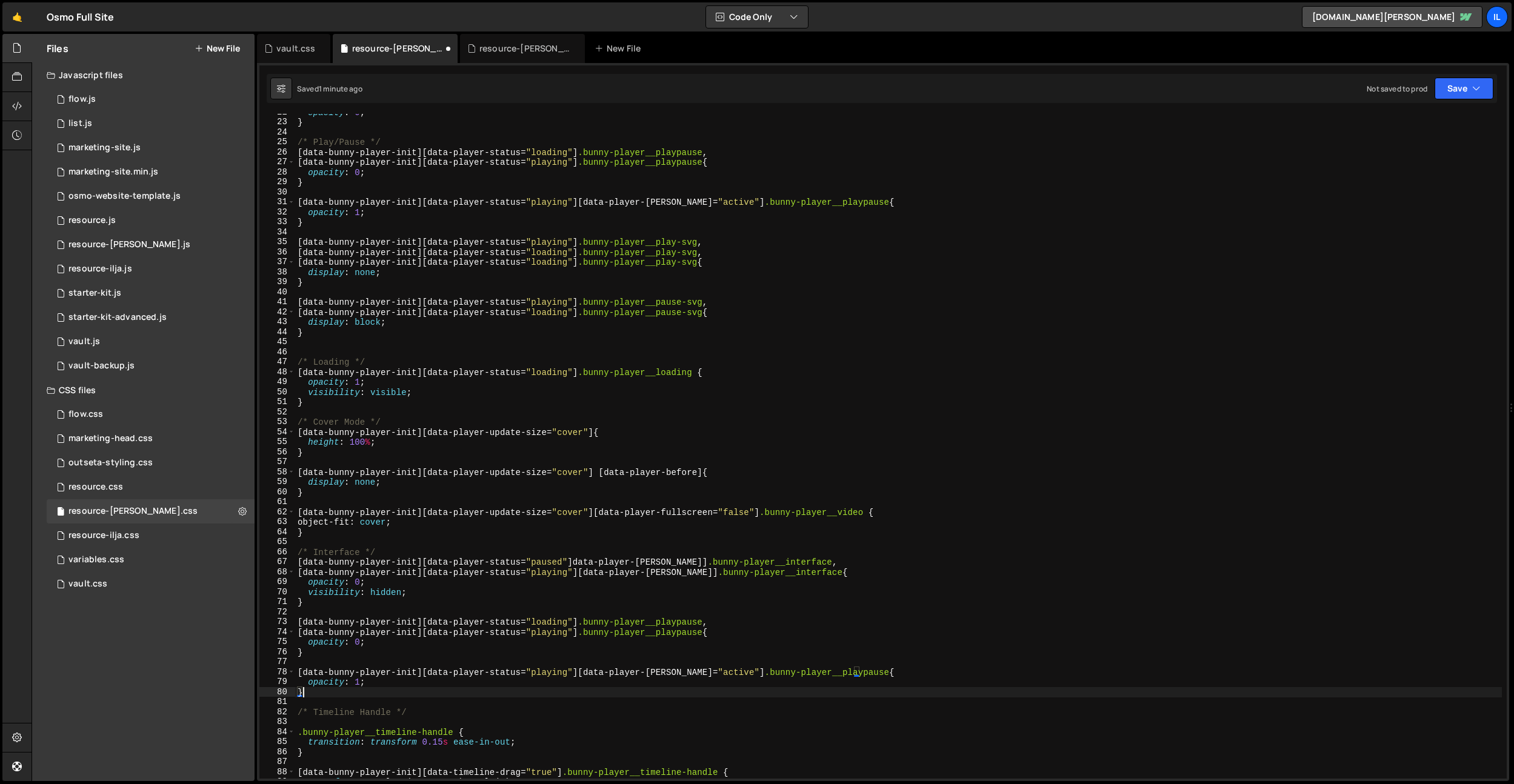
click at [792, 562] on div "opacity : 0 ; } /* Play/Pause */ [ data-bunny-player-init ][ data-player-status…" at bounding box center [898, 449] width 1207 height 684
click at [673, 622] on div "opacity : 0 ; } /* Play/Pause */ [ data-bunny-player-init ][ data-player-status…" at bounding box center [898, 449] width 1207 height 684
paste textarea "interfac"
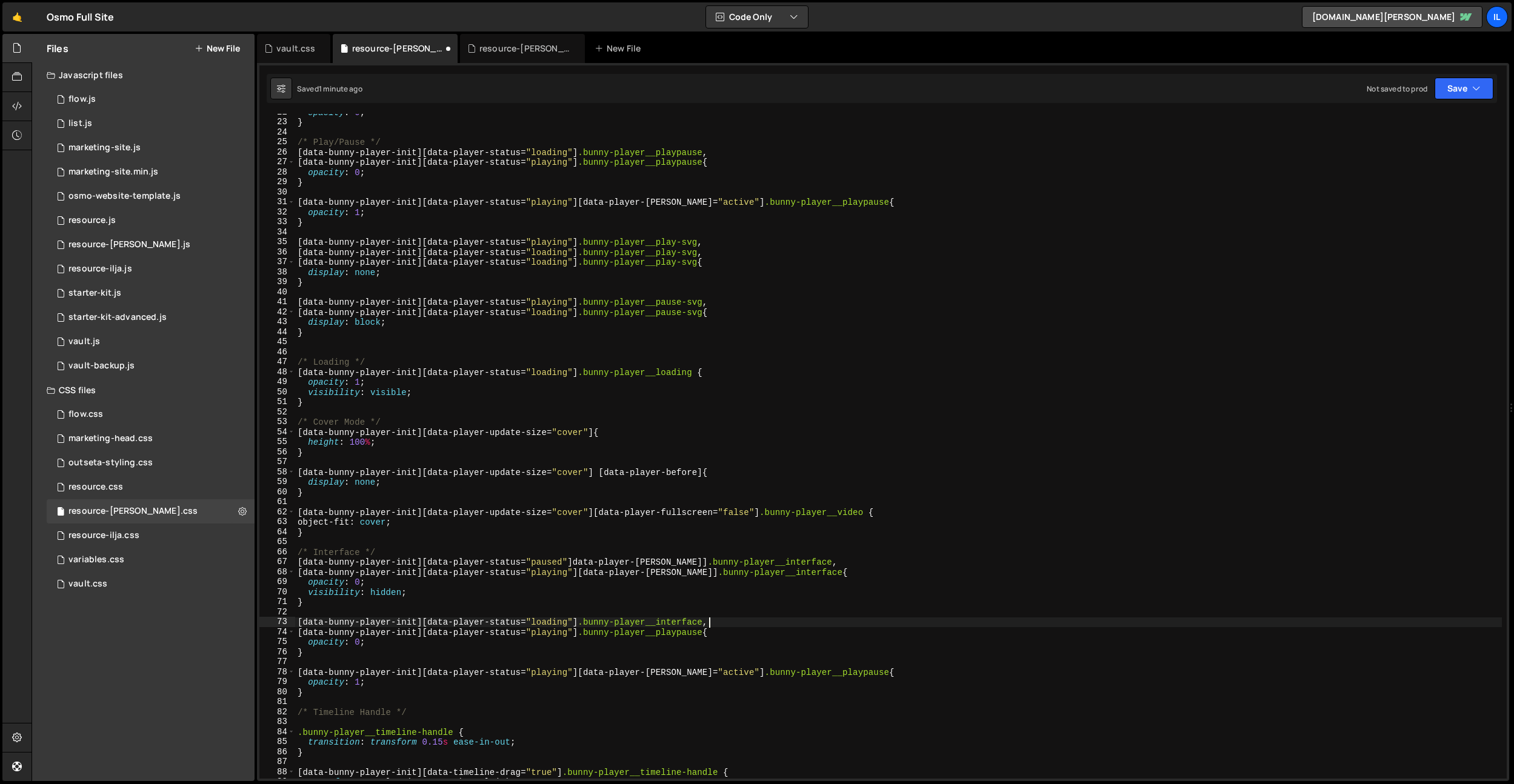
click at [671, 635] on div "opacity : 0 ; } /* Play/Pause */ [ data-bunny-player-init ][ data-player-status…" at bounding box center [898, 449] width 1207 height 684
paste textarea "interfac"
click at [813, 669] on div "opacity : 0 ; } /* Play/Pause */ [ data-bunny-player-init ][ data-player-status…" at bounding box center [898, 448] width 1207 height 684
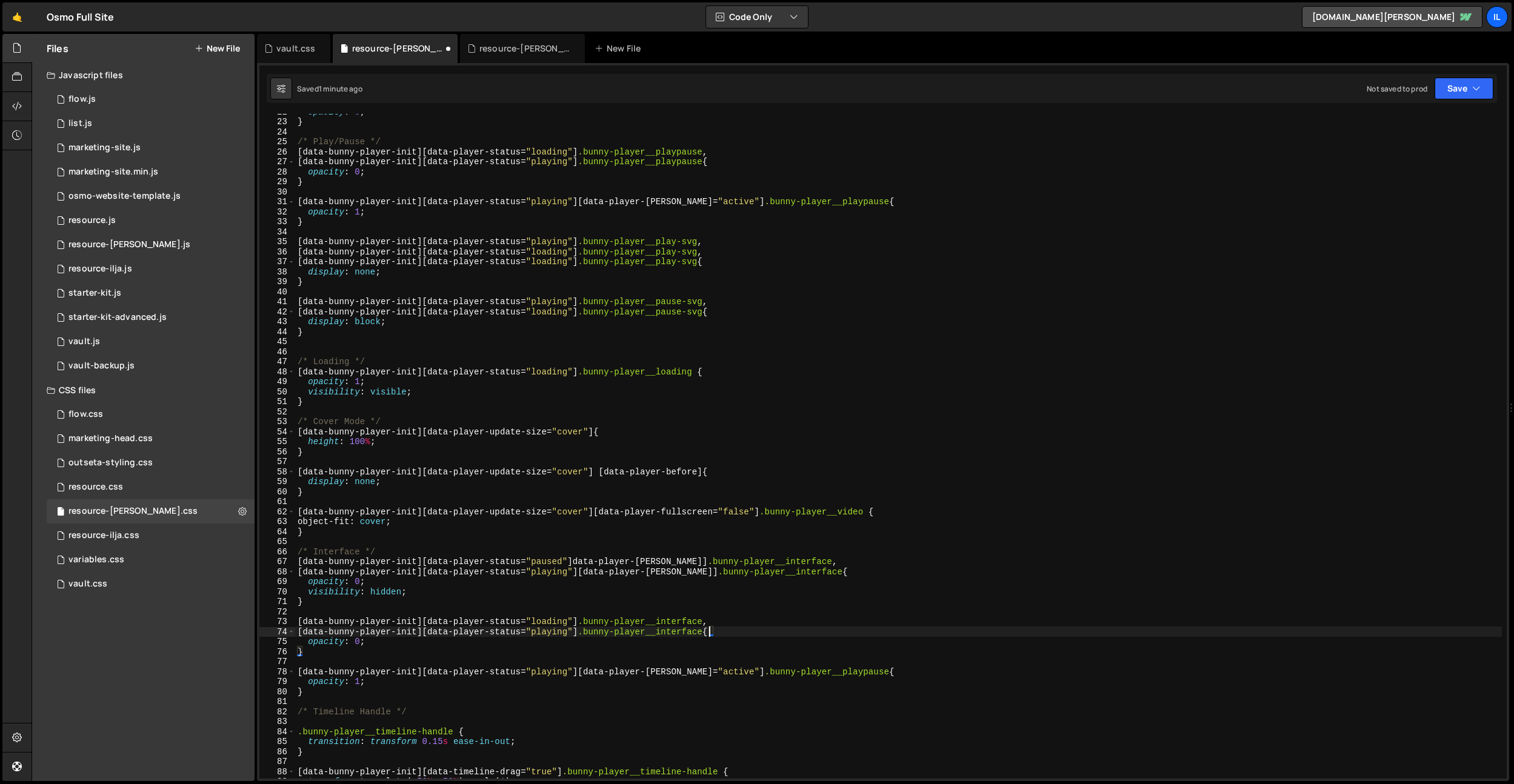
click at [813, 669] on div "opacity : 0 ; } /* Play/Pause */ [ data-bunny-player-init ][ data-player-status…" at bounding box center [898, 448] width 1207 height 684
paste textarea "interfac"
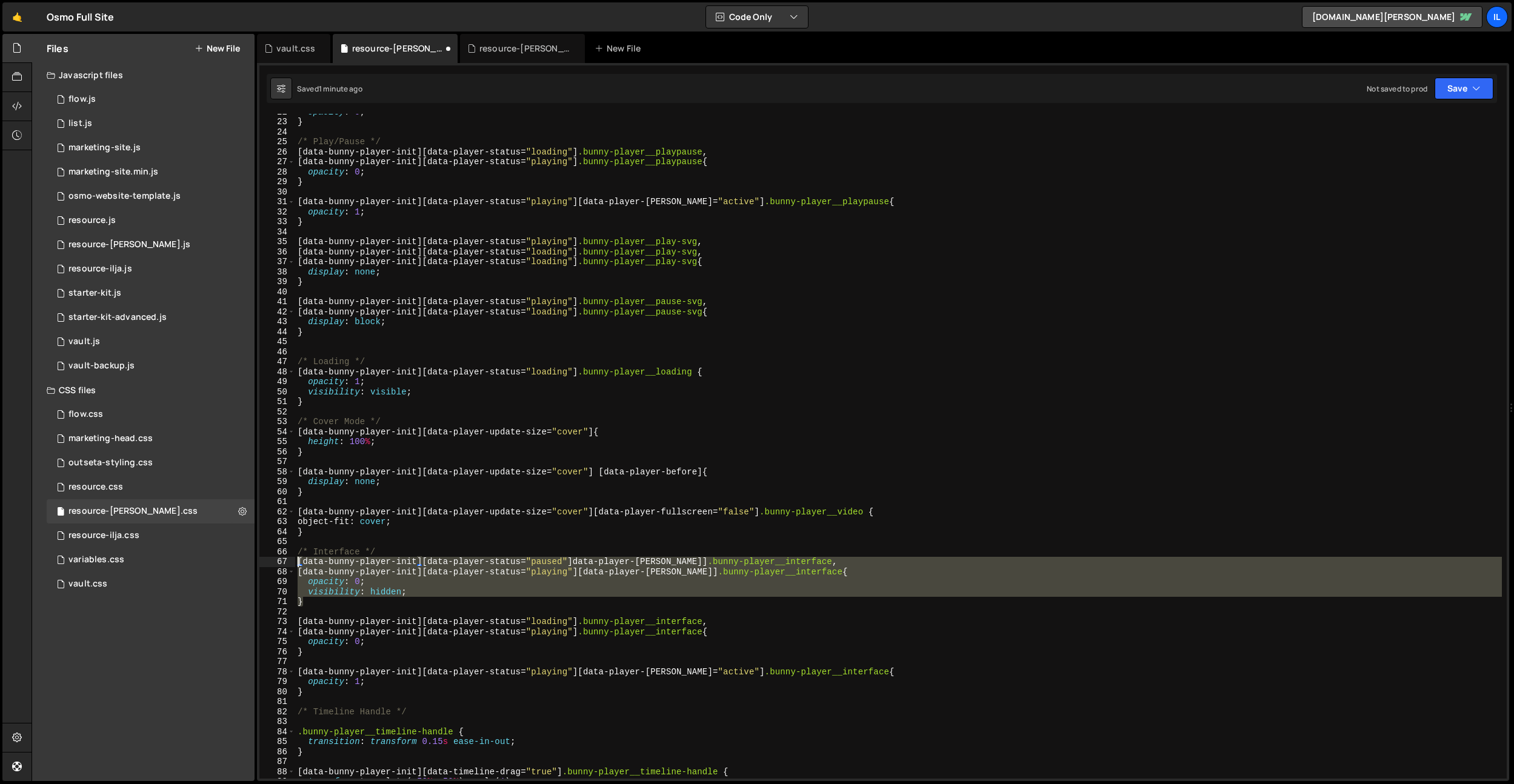
drag, startPoint x: 336, startPoint y: 600, endPoint x: 289, endPoint y: 557, distance: 63.7
click at [289, 557] on div "[data-bunny-player-init][data-player-status="playing"][data-player-hover="activ…" at bounding box center [883, 446] width 1247 height 664
type textarea "[data-bunny-player-init][data-player-status="paused"]data-player-hover] .bunny-…"
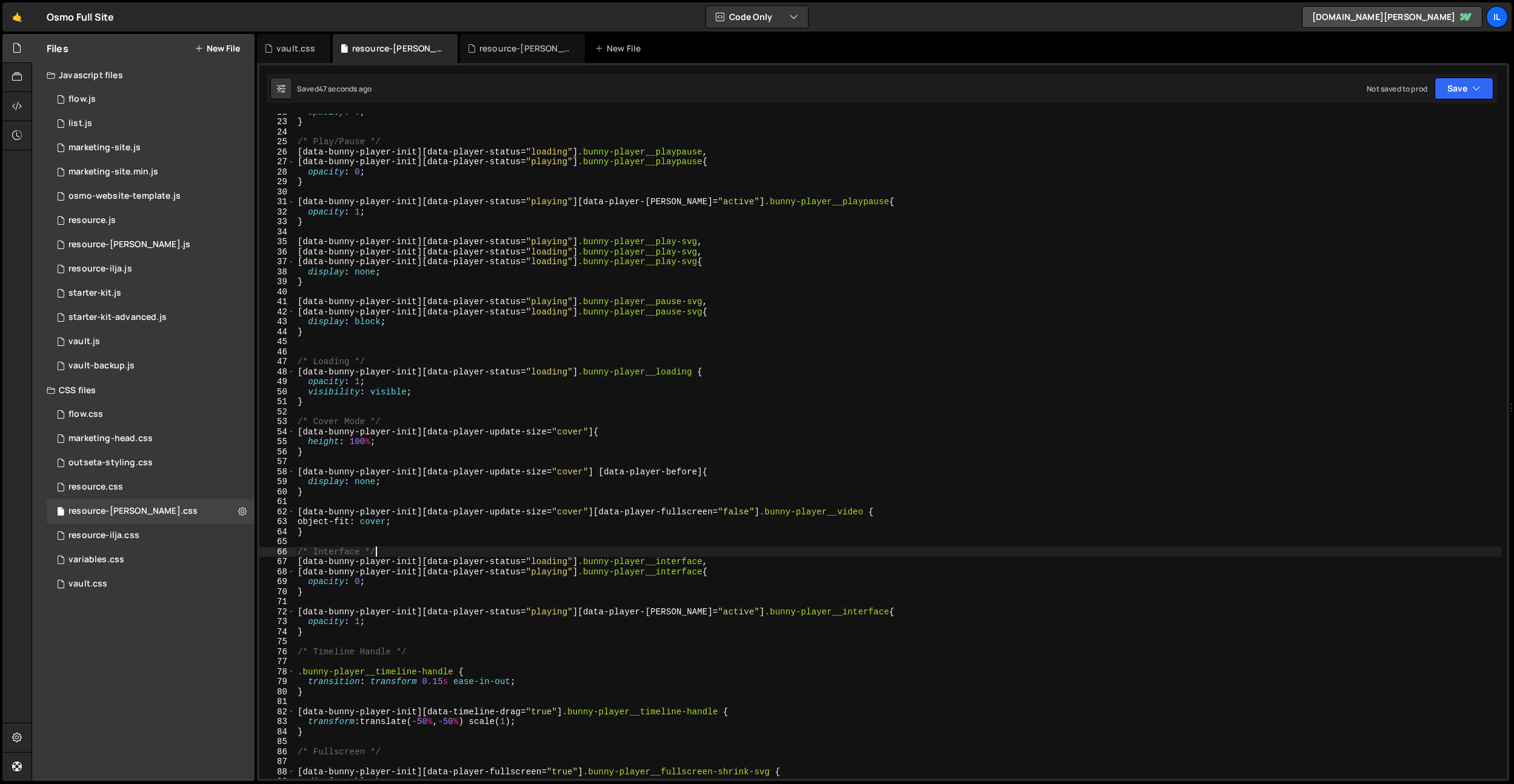
scroll to position [0, 0]
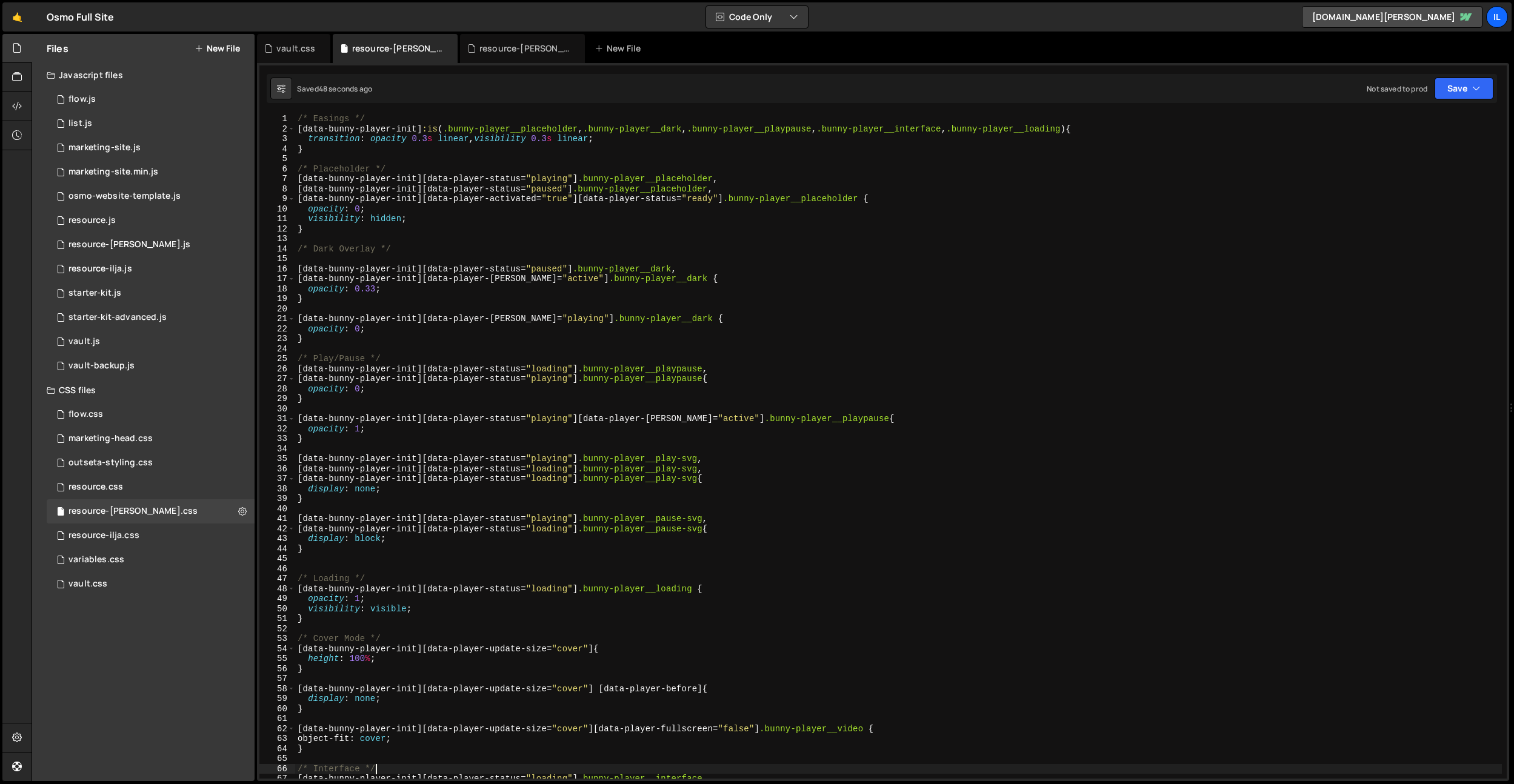
click at [424, 137] on div "/* Easings */ [ data-bunny-player-init ] :is ( .bunny-player__placeholder , .bu…" at bounding box center [898, 455] width 1207 height 684
click at [556, 139] on div "/* Easings */ [ data-bunny-player-init ] :is ( .bunny-player__placeholder , .bu…" at bounding box center [898, 455] width 1207 height 684
type textarea "transition: opacity 0.2s linear, visibility 0.2s linear;"
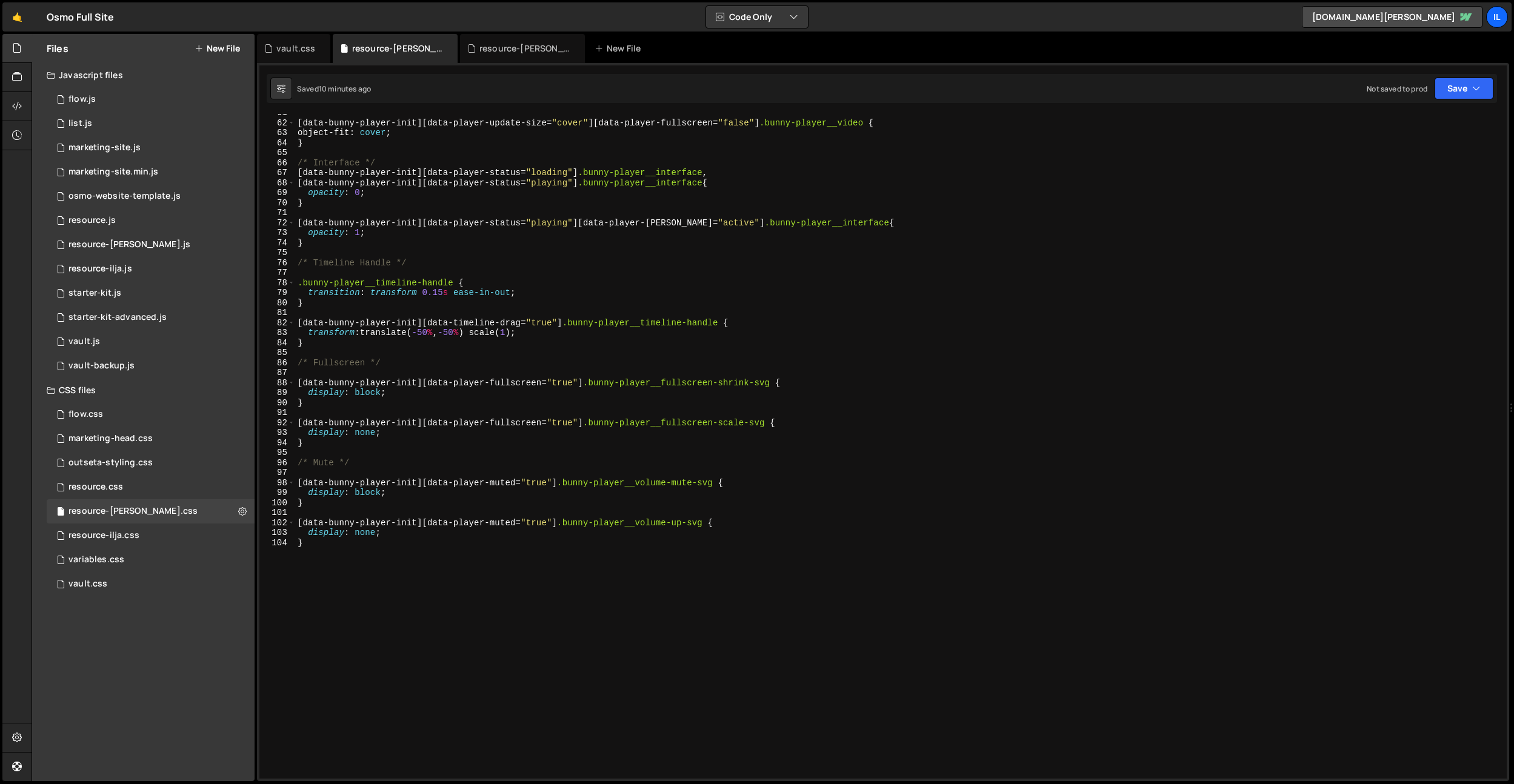
scroll to position [702, 0]
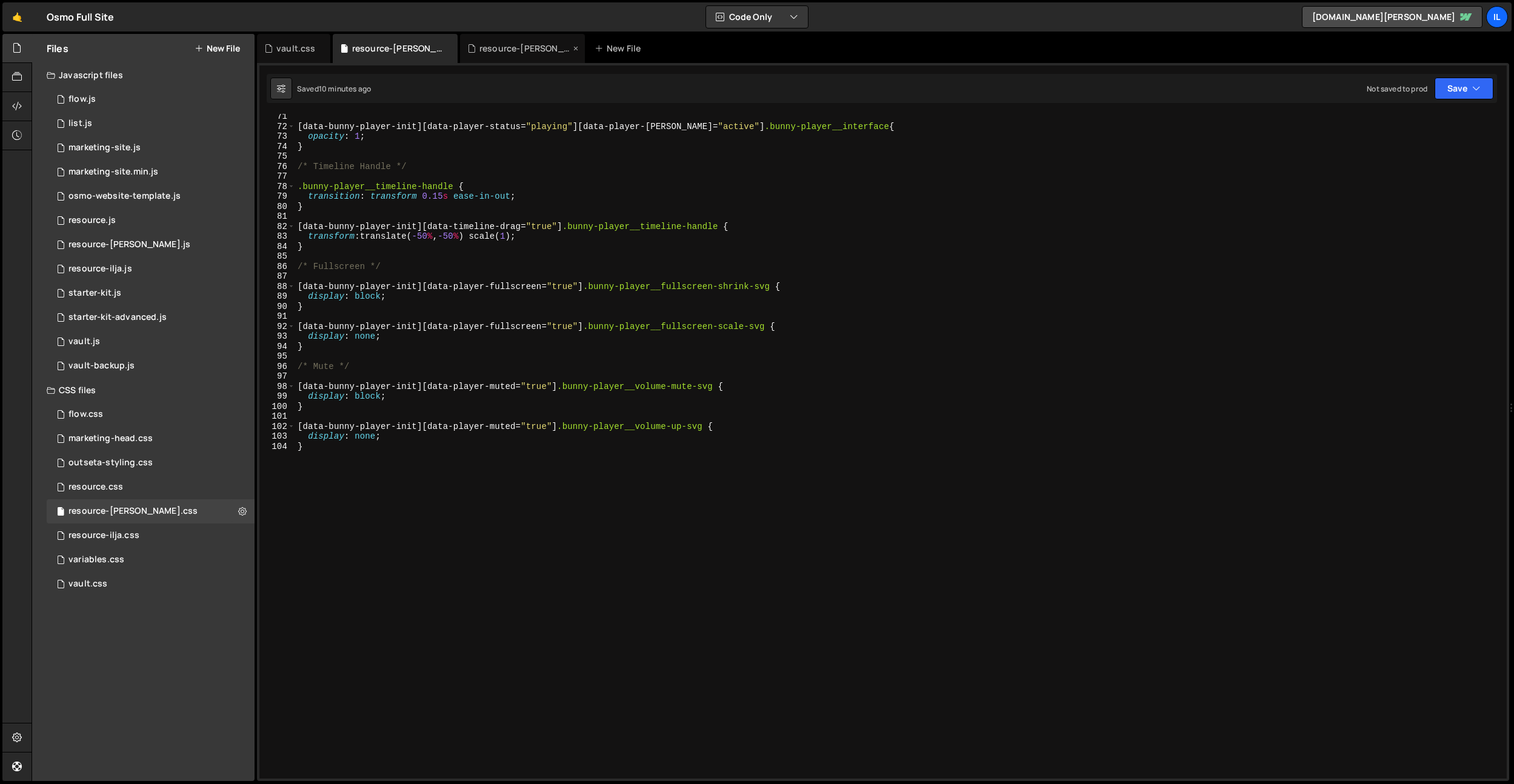
click at [518, 46] on div "resource-[PERSON_NAME].js" at bounding box center [524, 48] width 91 height 12
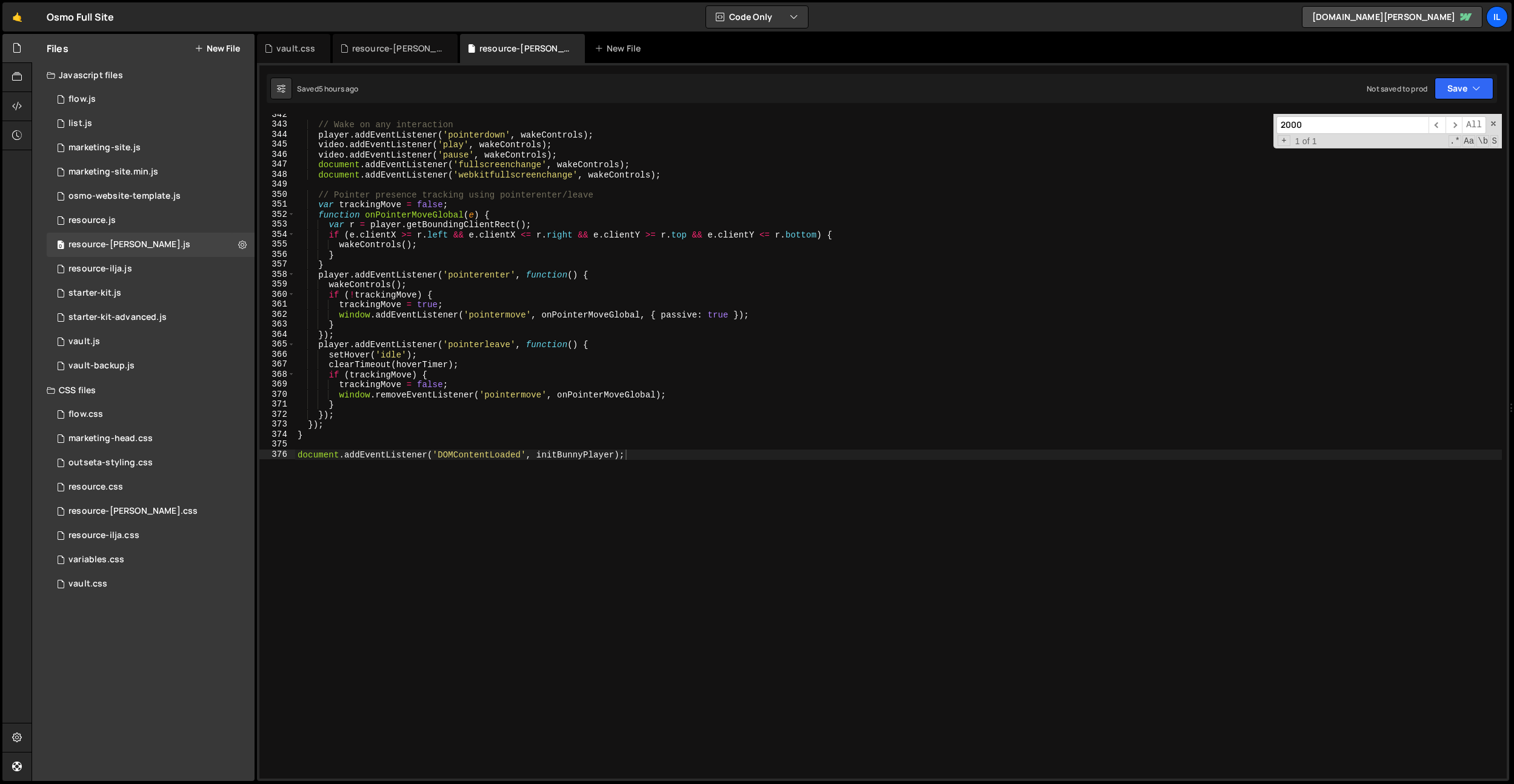
scroll to position [0, 2]
click at [537, 328] on div "// Wake on any interaction player . addEventListener ( 'pointerdown' , wakeCont…" at bounding box center [898, 451] width 1207 height 684
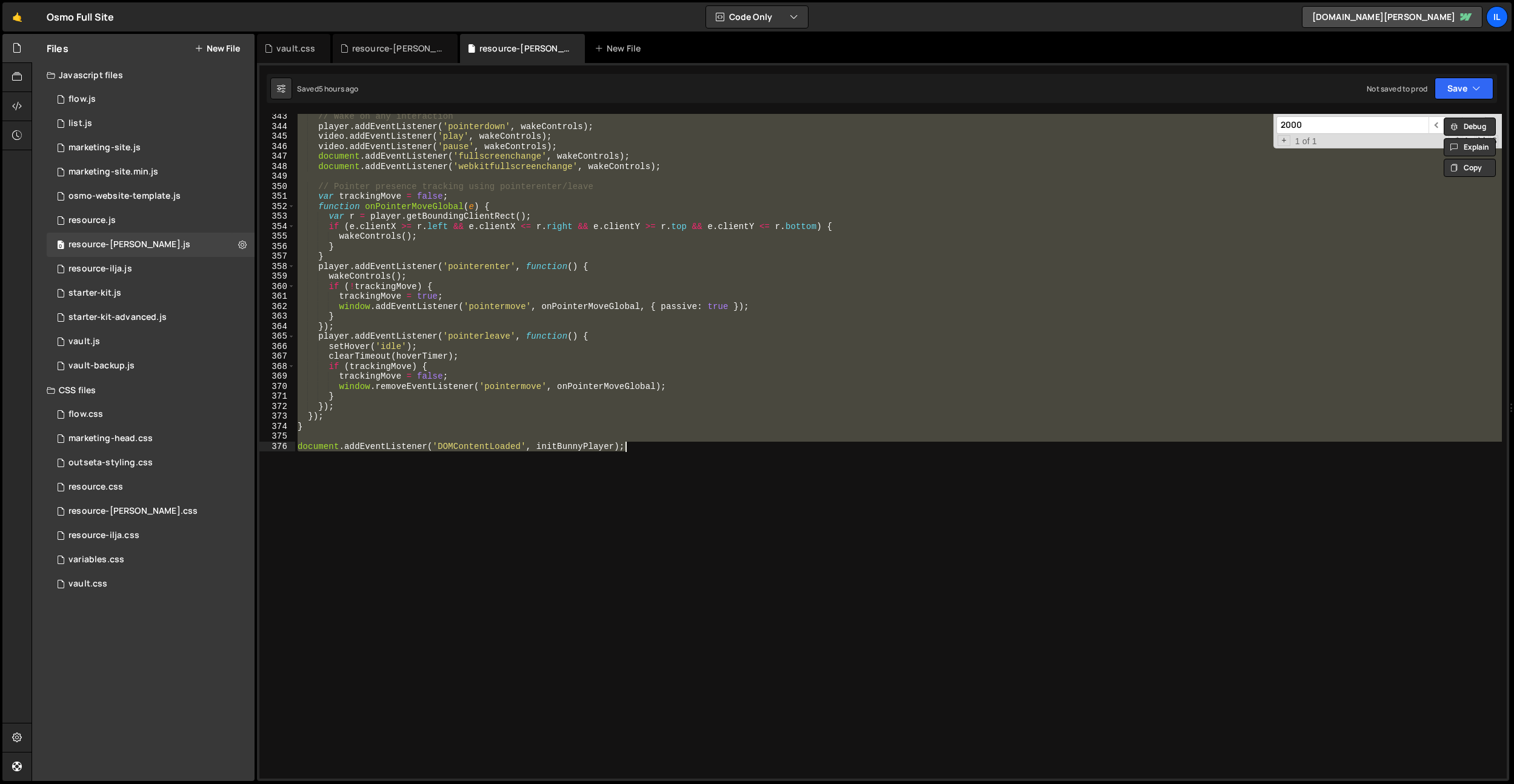
paste textarea
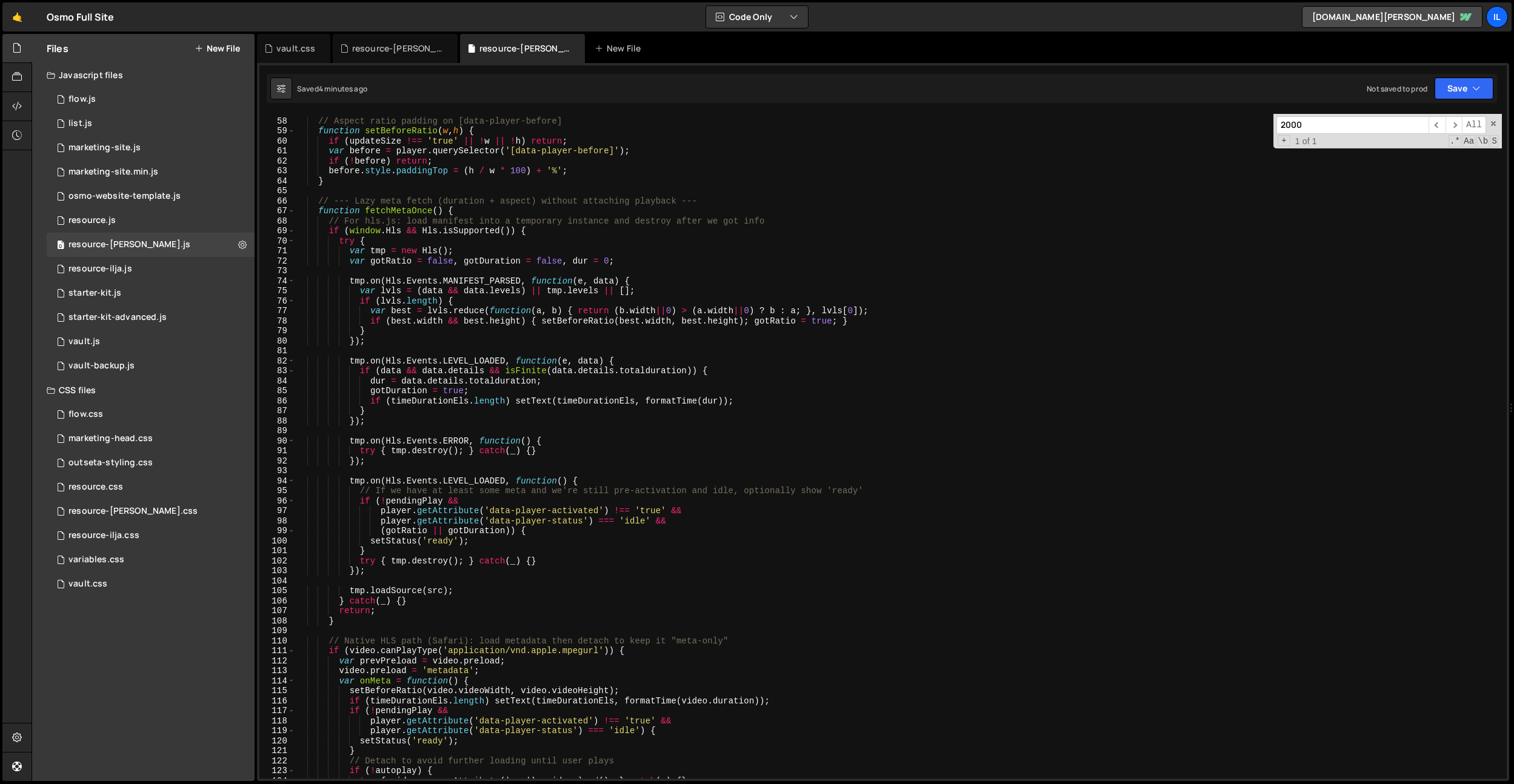
scroll to position [328, 0]
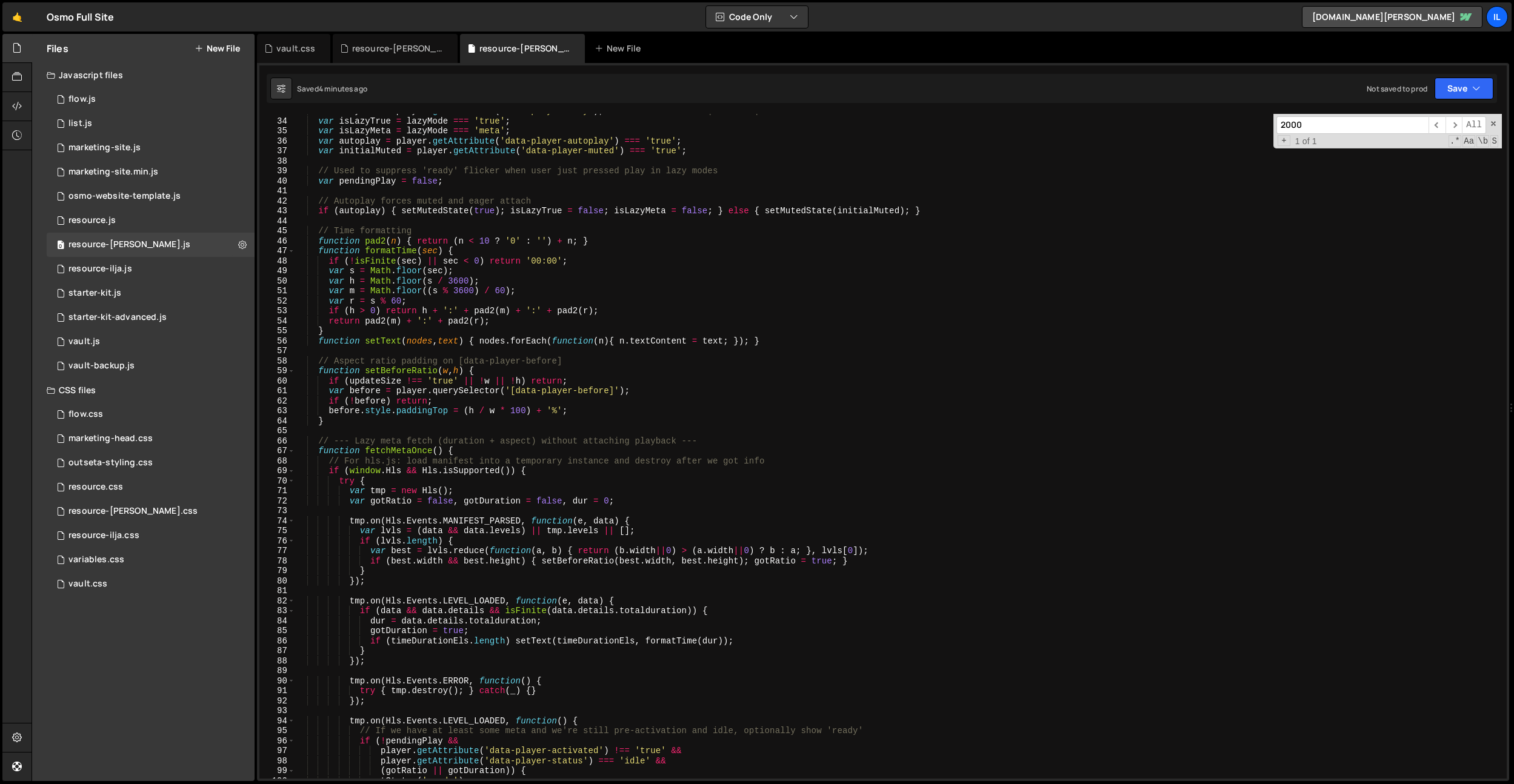
click at [352, 442] on div "var lazyMode = player . getAttribute ( 'data-player-lazy' ) ; // "true" | "meta…" at bounding box center [898, 448] width 1207 height 684
click at [713, 443] on div "var lazyMode = player . getAttribute ( 'data-player-lazy' ) ; // "true" | "meta…" at bounding box center [898, 448] width 1207 height 684
type textarea "// Lazy meta fetch (duration + aspect) without attaching playback"
type input "-"
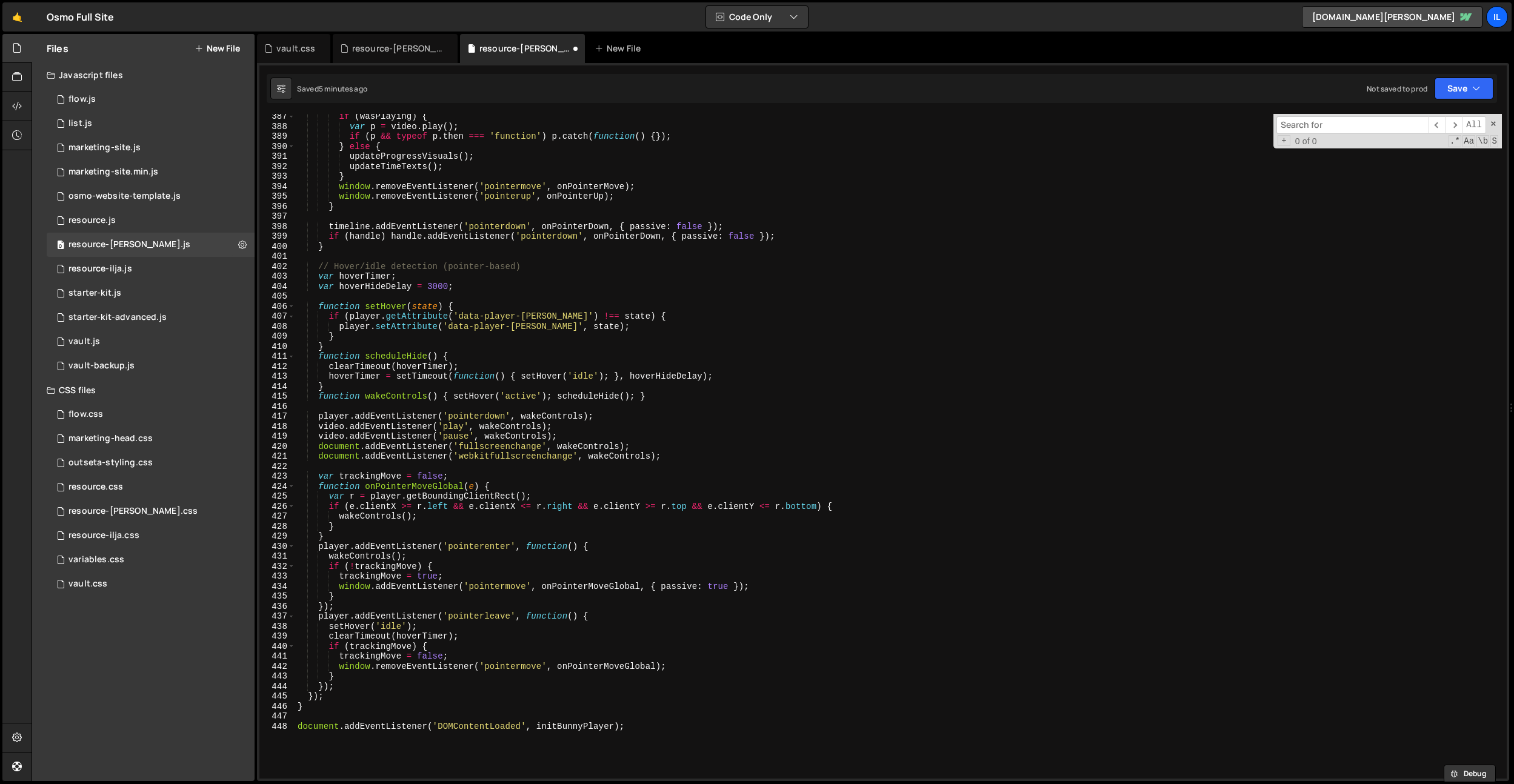
scroll to position [3928, 0]
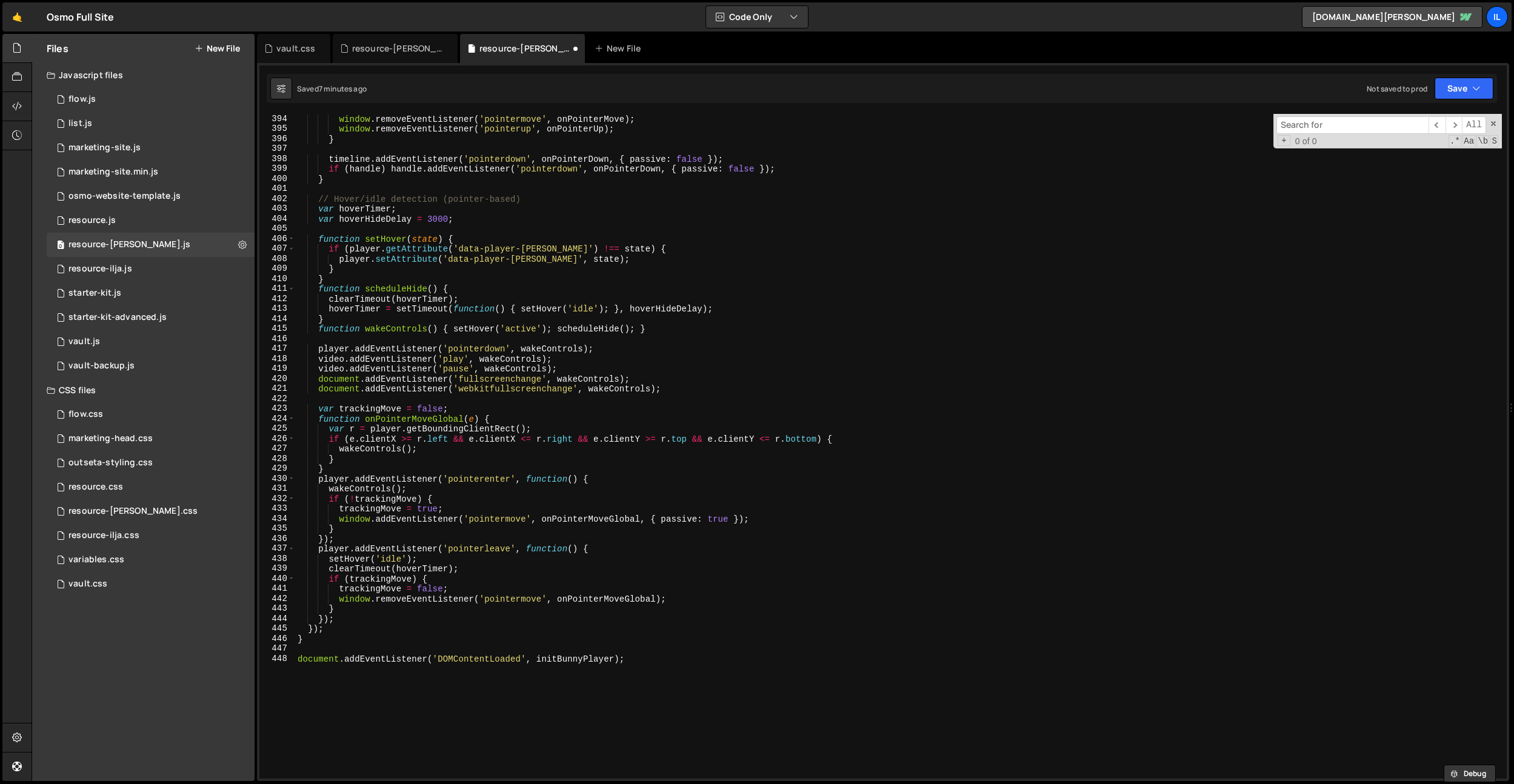
type textarea "document.addEventListener('DOMContentLoaded', initBunnyPlayer);"
click at [363, 683] on div "window . removeEventListener ( 'pointermove' , onPointerMove ) ; window . remov…" at bounding box center [898, 455] width 1207 height 684
paste textarea "});"
click at [350, 715] on div "window . removeEventListener ( 'pointermove' , onPointerMove ) ; window . remov…" at bounding box center [898, 455] width 1207 height 684
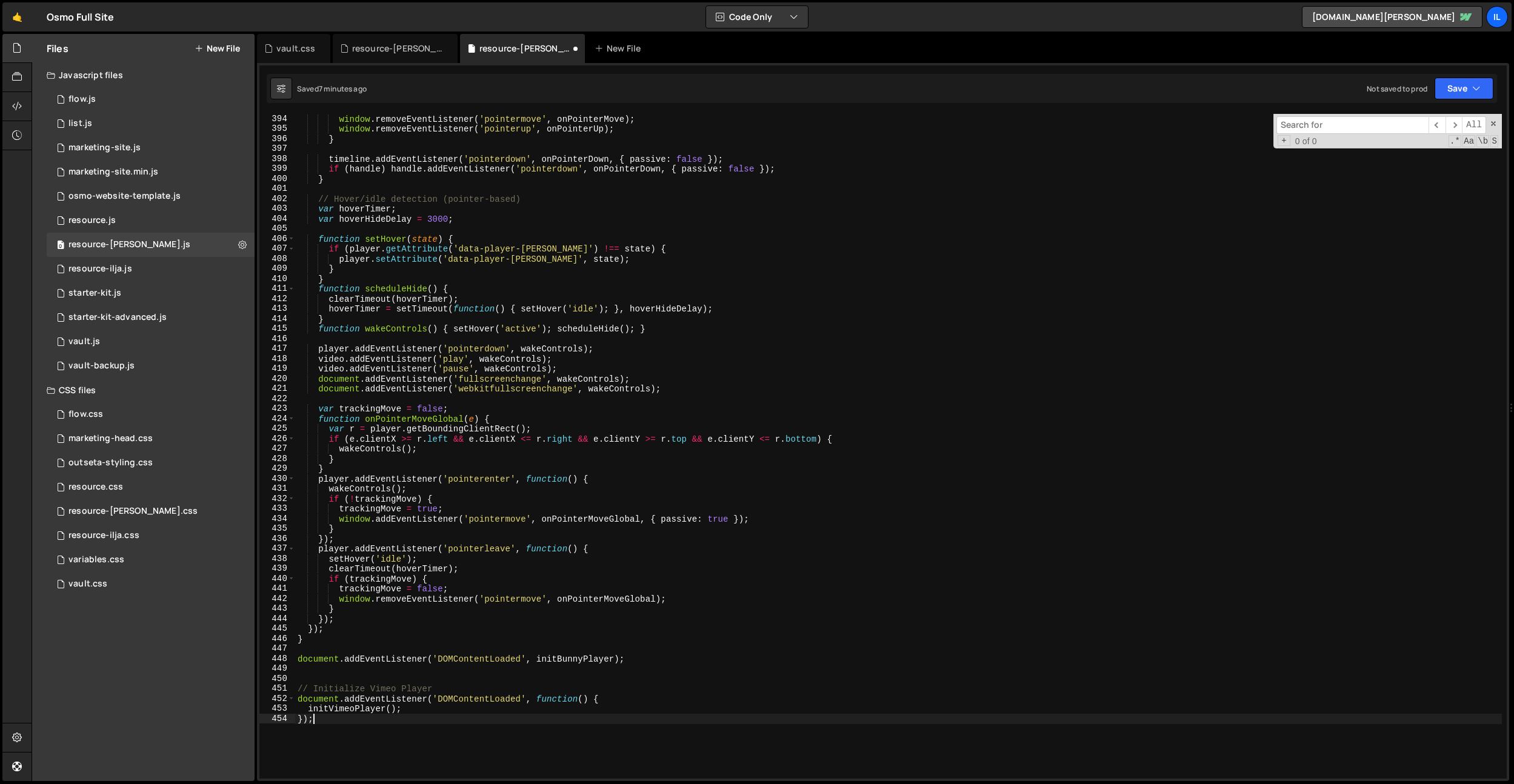
click at [350, 711] on div "window . removeEventListener ( 'pointermove' , onPointerMove ) ; window . remov…" at bounding box center [898, 455] width 1207 height 684
click at [576, 659] on div "window . removeEventListener ( 'pointermove' , onPointerMove ) ; window . remov…" at bounding box center [898, 455] width 1207 height 684
paste textarea "Vimeo"
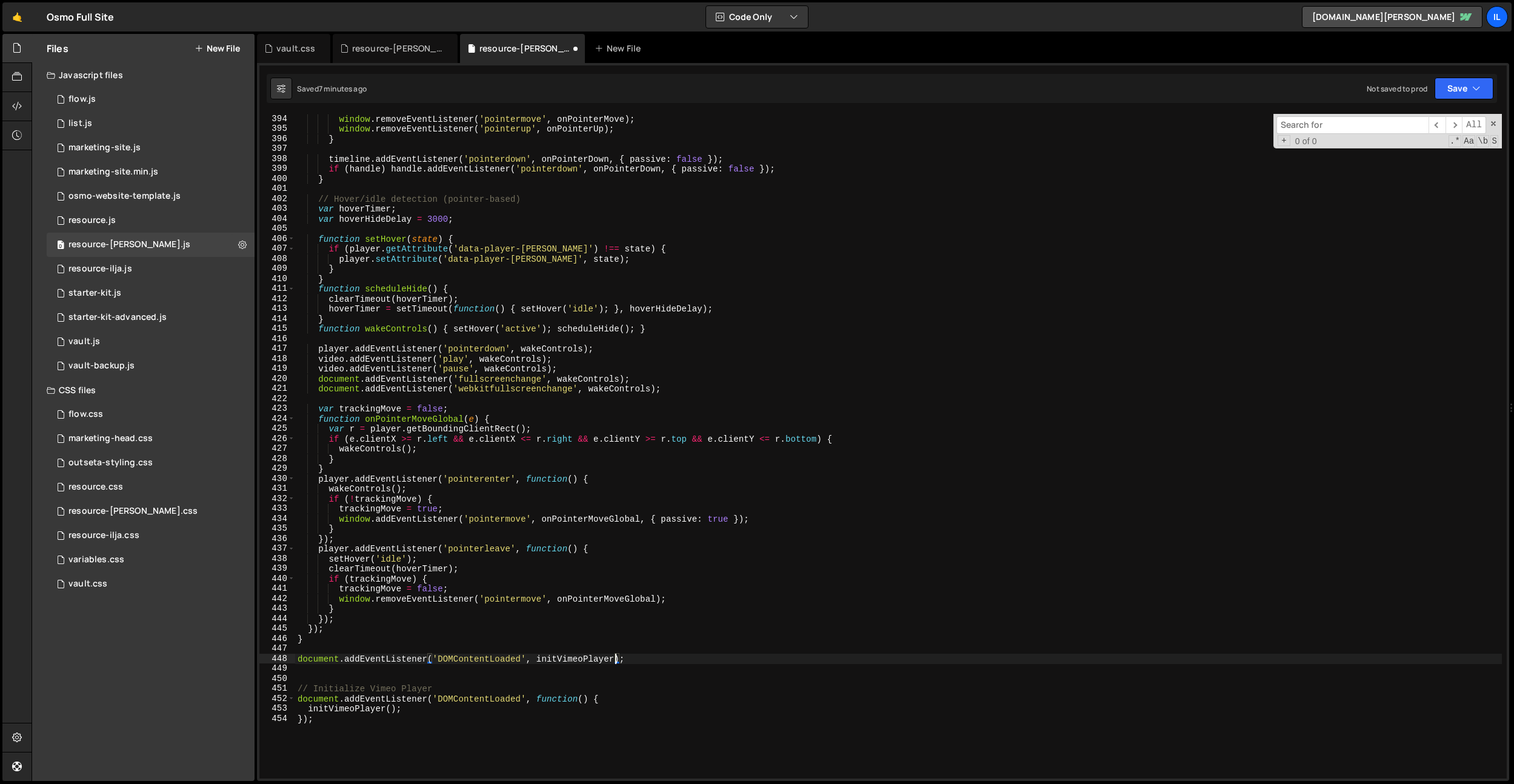
click at [364, 712] on div "window . removeEventListener ( 'pointermove' , onPointerMove ) ; window . remov…" at bounding box center [898, 455] width 1207 height 684
paste textarea "document.addEventListener('DOMContentLoaded', initVimeoPlayer"
drag, startPoint x: 626, startPoint y: 658, endPoint x: 251, endPoint y: 656, distance: 375.0
click at [251, 656] on div "Files New File Javascript files 0 flow.js 0 0 list.js 0 0 marketing-site.js 0 0…" at bounding box center [772, 408] width 1482 height 747
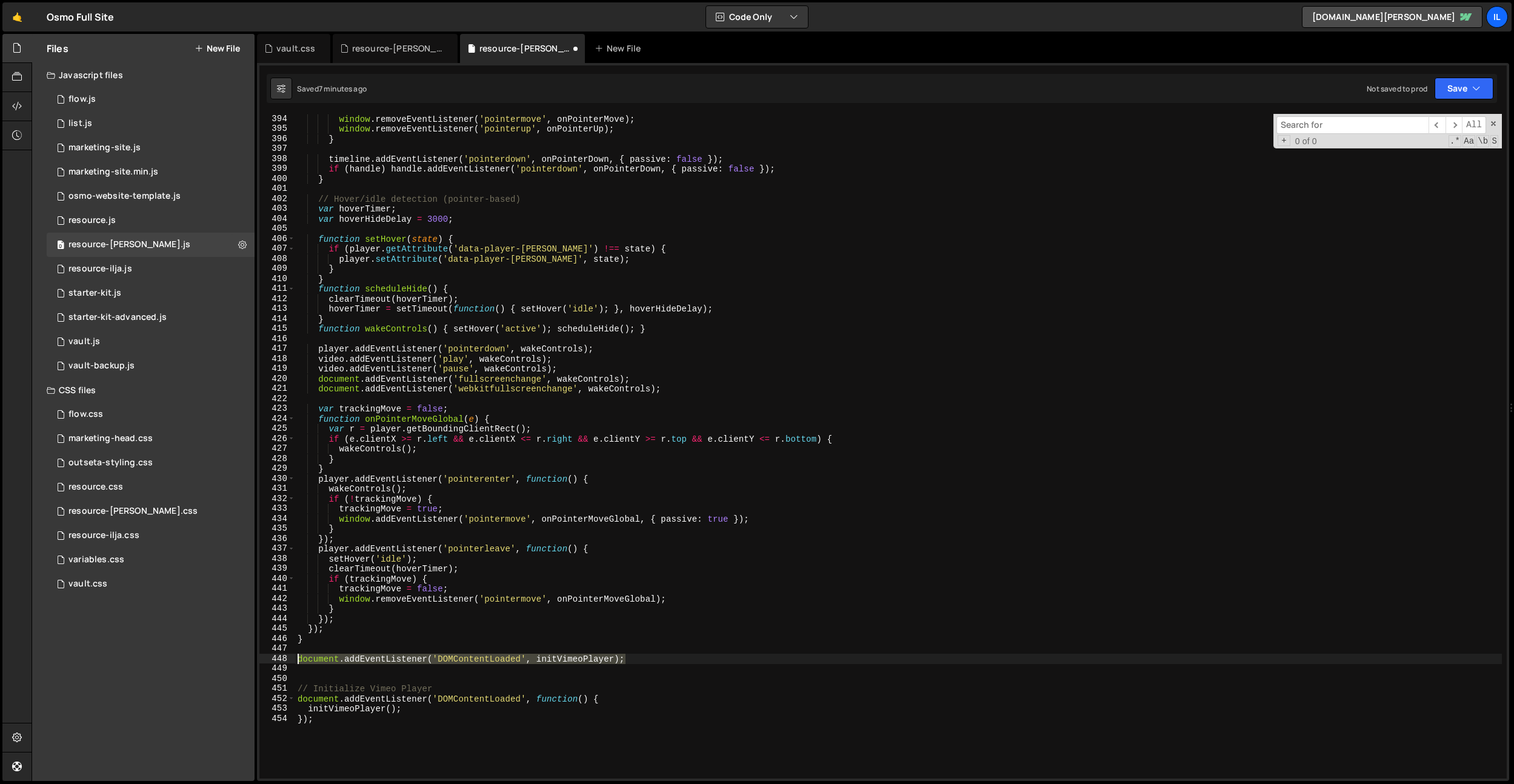
type textarea "document.addEventListener('DOMContentLoaded', initVimeoPlayer);"
click at [378, 656] on div "window . removeEventListener ( 'pointermove' , onPointerMove ) ; window . remov…" at bounding box center [898, 455] width 1207 height 684
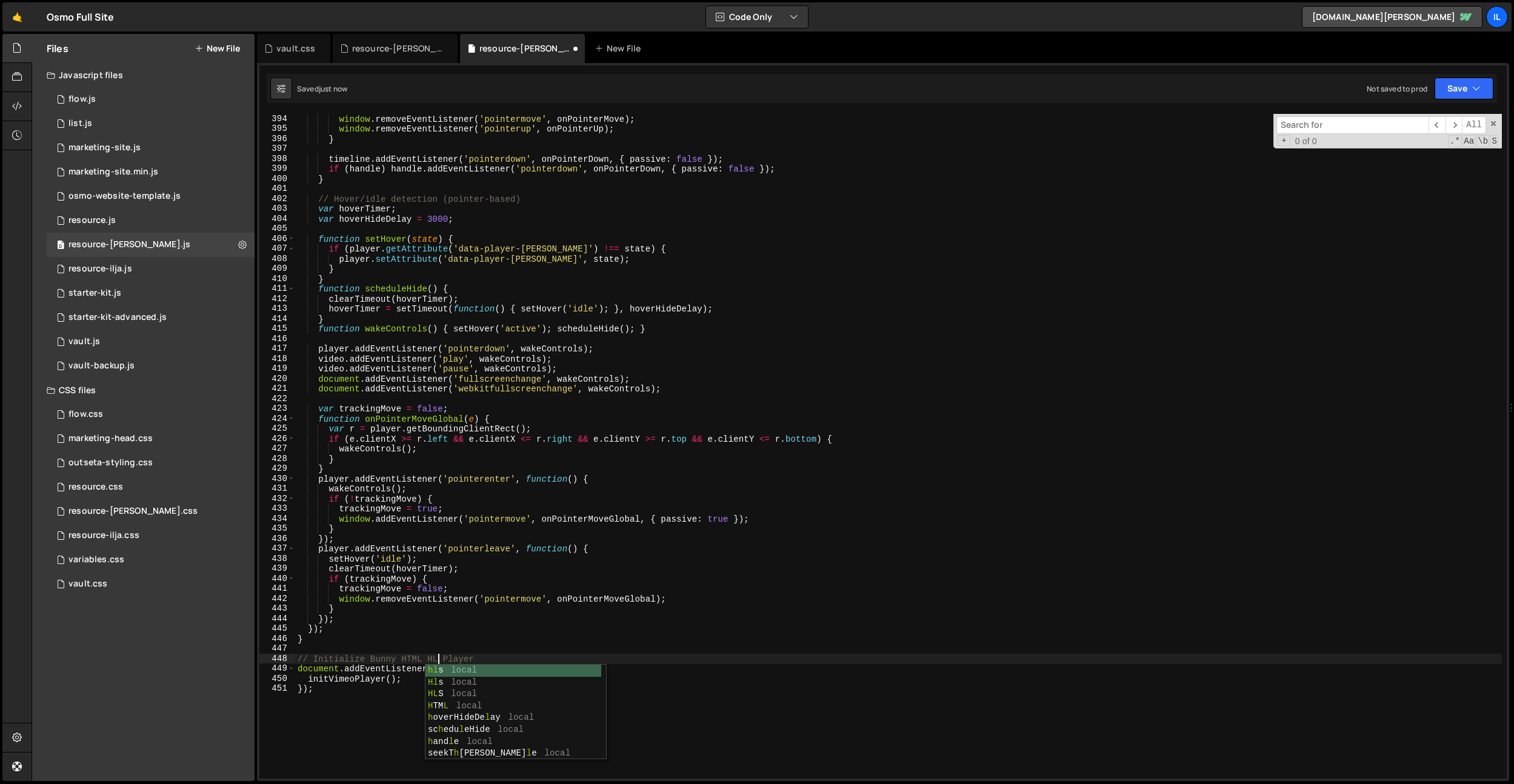
scroll to position [0, 10]
click at [390, 637] on div "window . removeEventListener ( 'pointermove' , onPointerMove ) ; window . remov…" at bounding box center [898, 455] width 1207 height 684
click at [352, 680] on div "window . removeEventListener ( 'pointermove' , onPointerMove ) ; window . remov…" at bounding box center [898, 455] width 1207 height 684
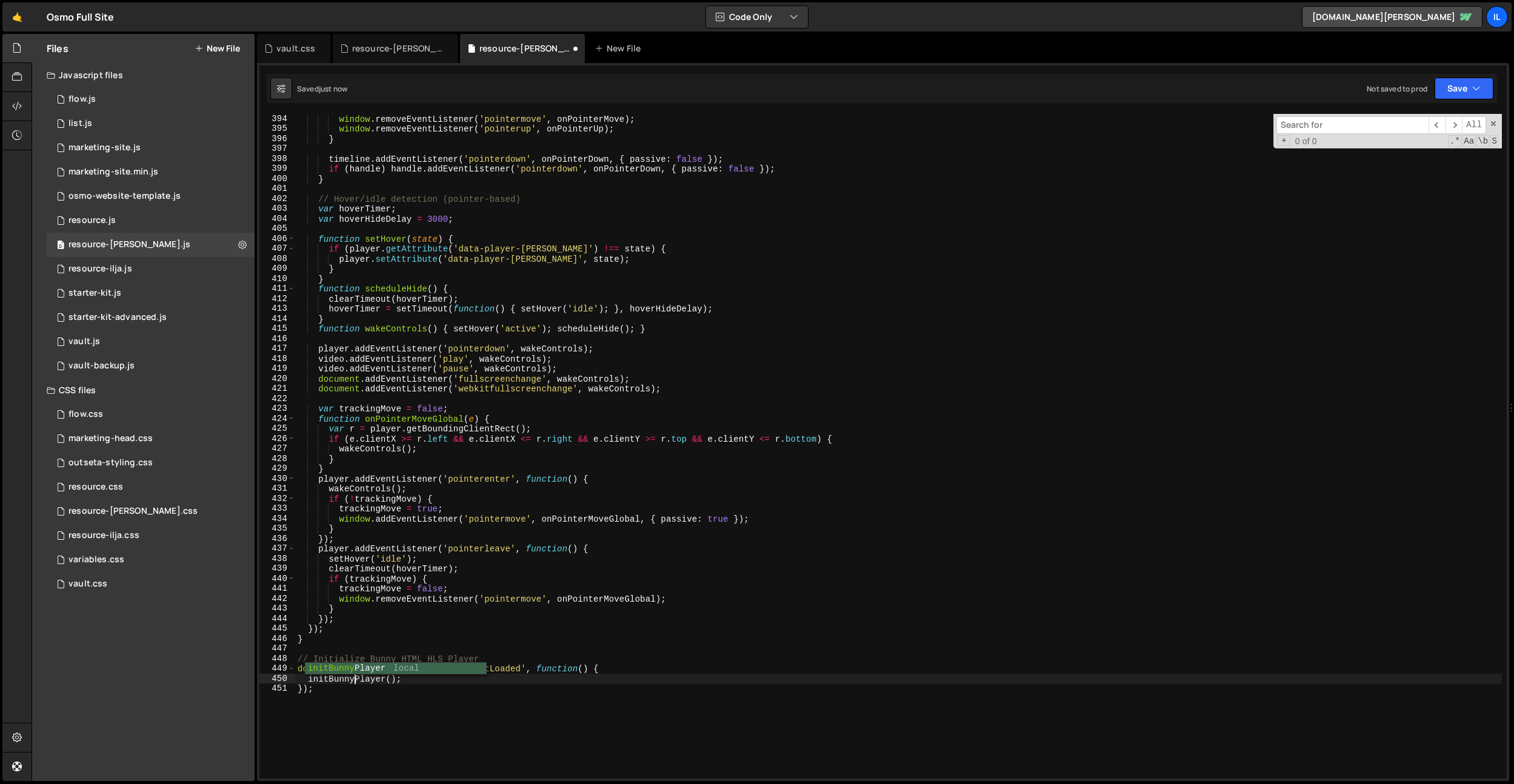
click at [486, 555] on div "window . removeEventListener ( 'pointermove' , onPointerMove ) ; window . remov…" at bounding box center [898, 455] width 1207 height 684
click at [434, 580] on div "window . removeEventListener ( 'pointermove' , onPointerMove ) ; window . remov…" at bounding box center [898, 455] width 1207 height 684
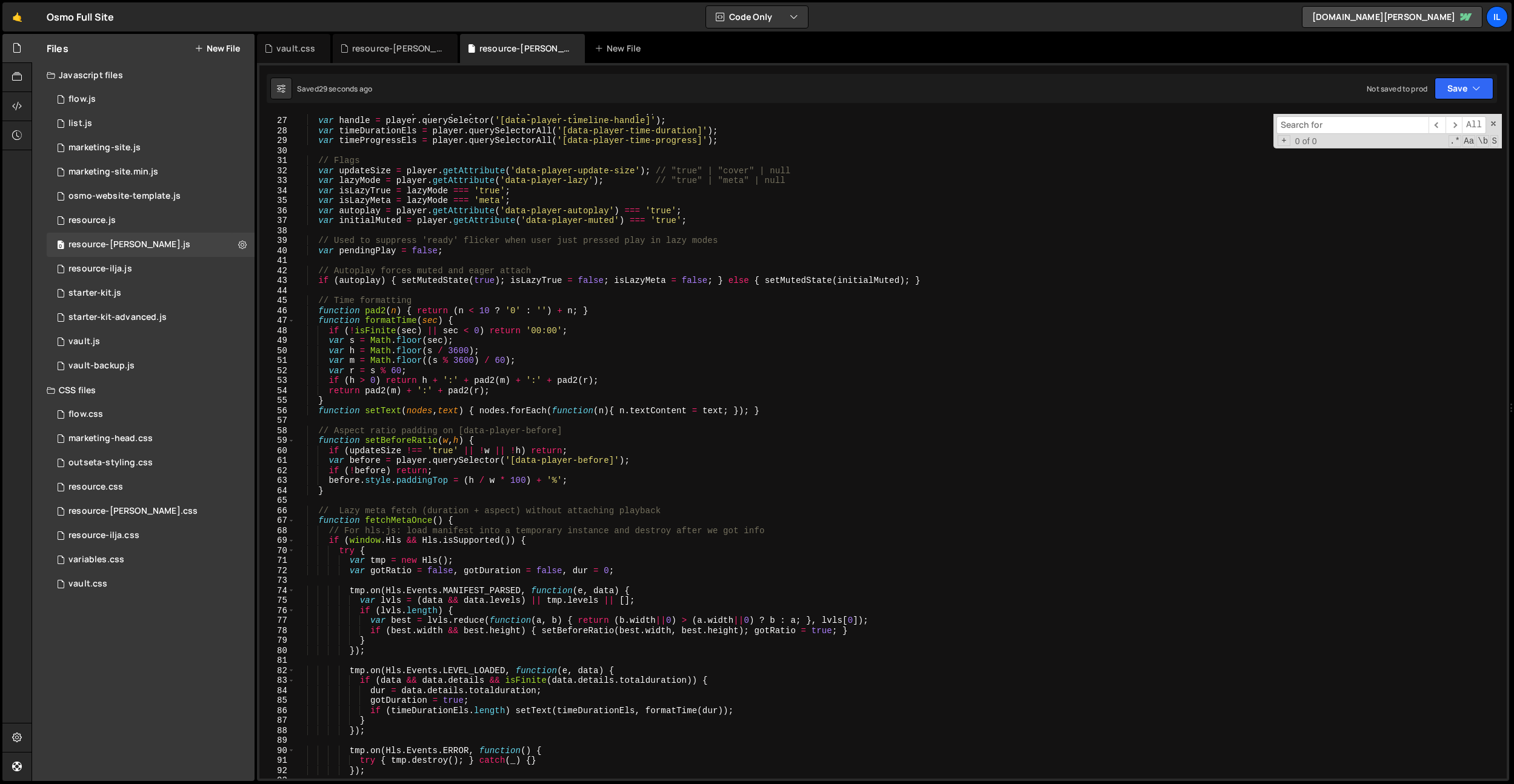
scroll to position [44, 0]
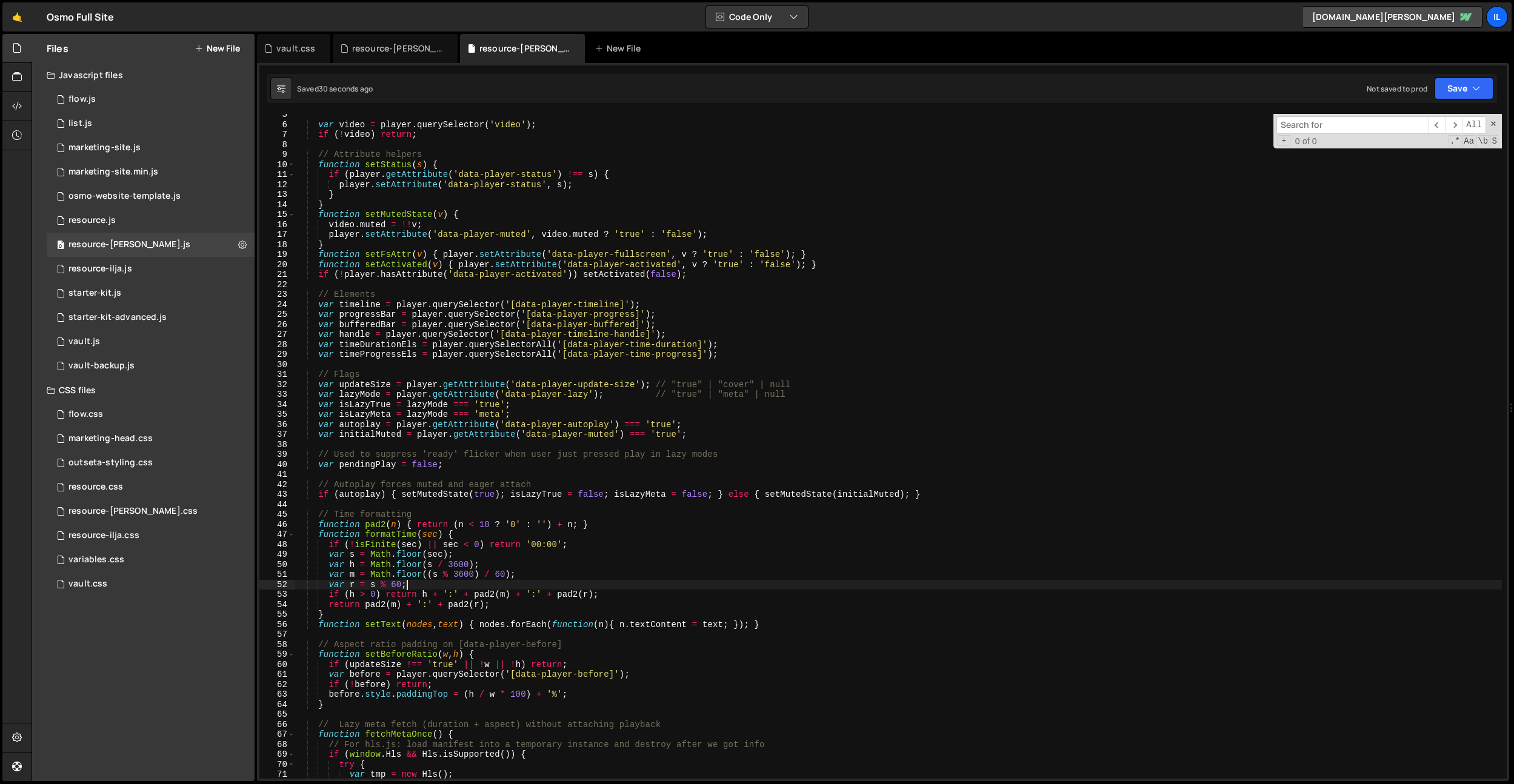
click at [487, 581] on div "var video = player . querySelector ( 'video' ) ; if ( ! video ) return ; // Att…" at bounding box center [898, 451] width 1207 height 684
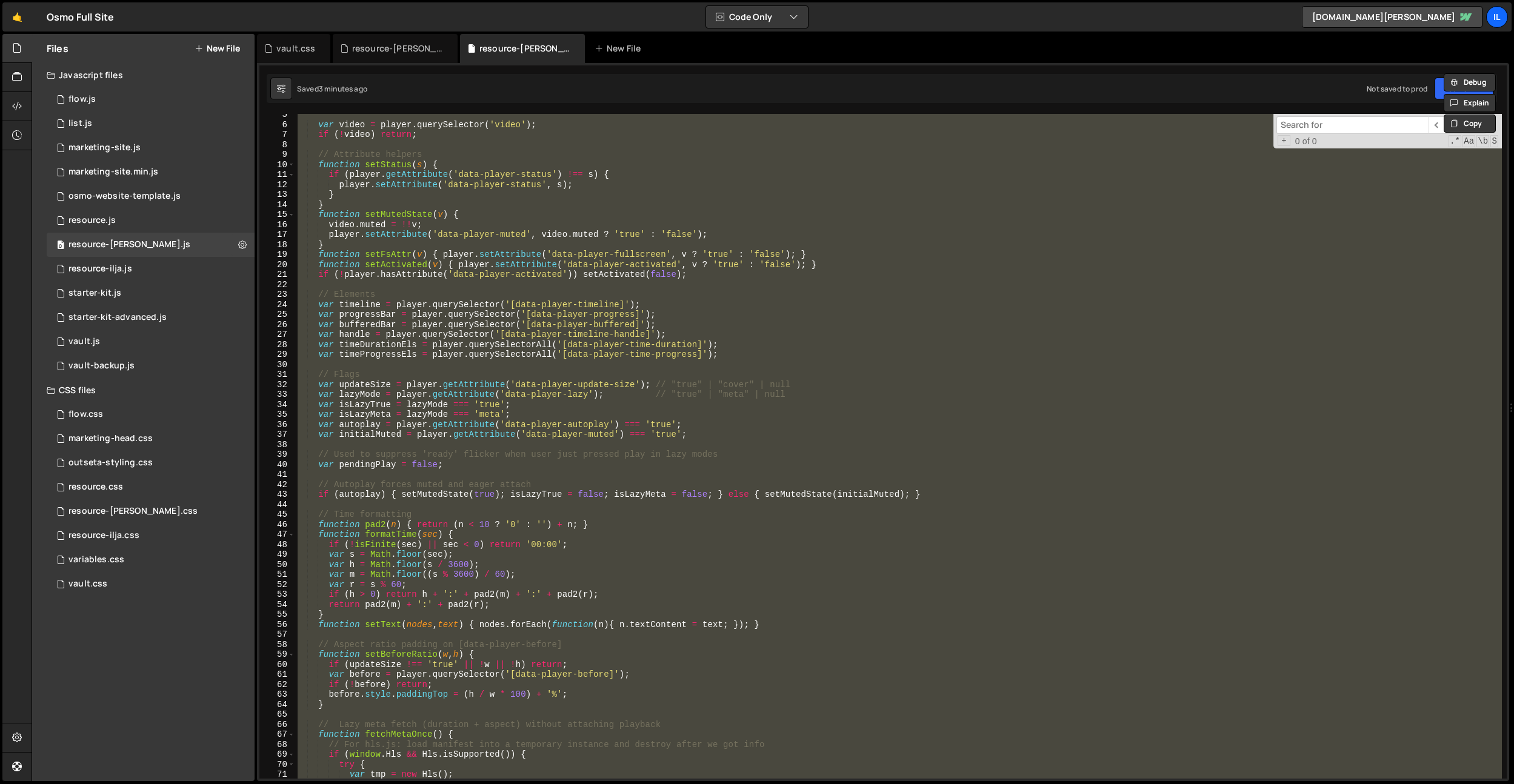
click at [660, 354] on div "var video = player . querySelector ( 'video' ) ; if ( ! video ) return ; // Att…" at bounding box center [898, 446] width 1207 height 664
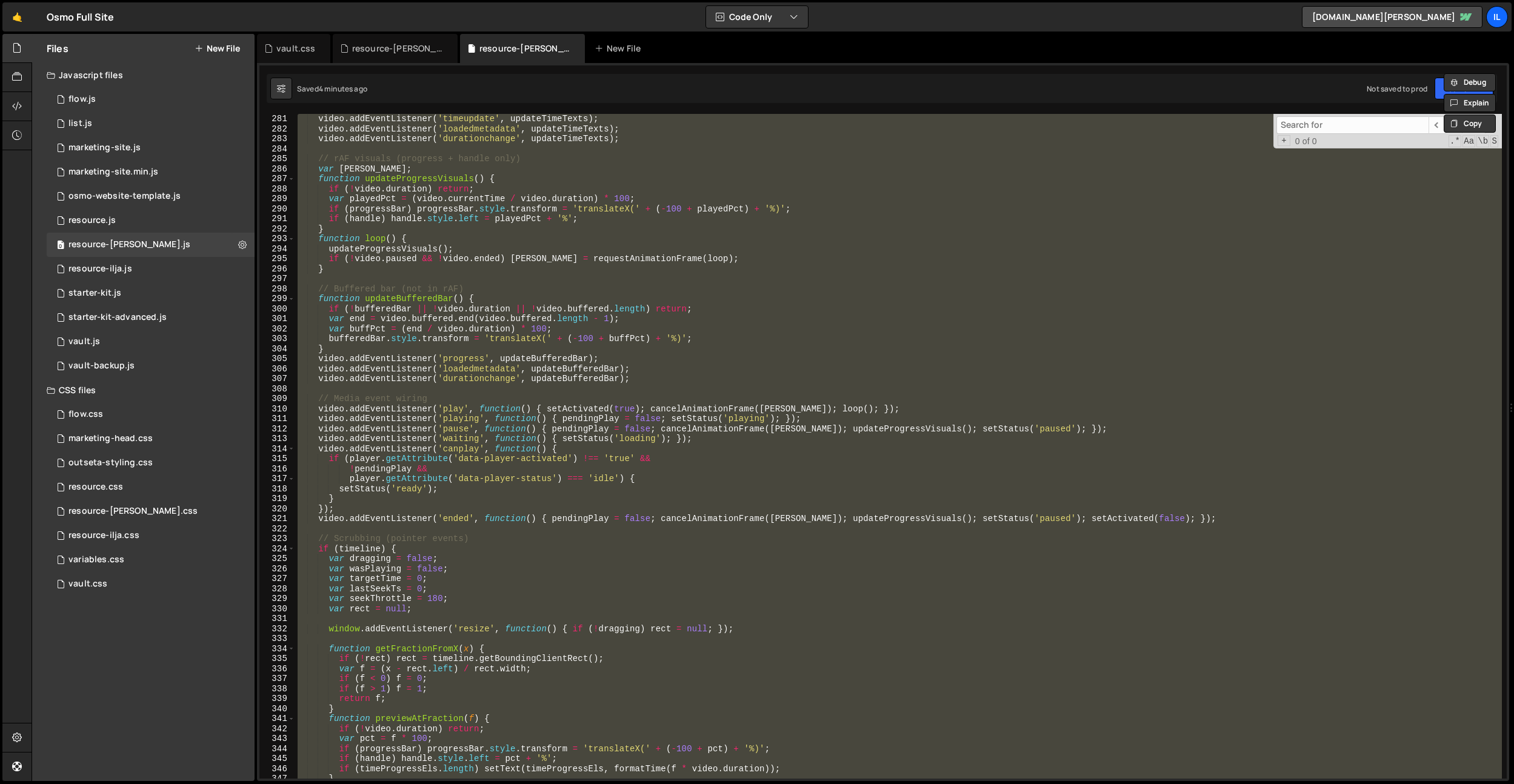
click at [476, 244] on div "video . addEventListener ( 'timeupdate' , updateTimeTexts ) ; video . addEventL…" at bounding box center [898, 446] width 1207 height 664
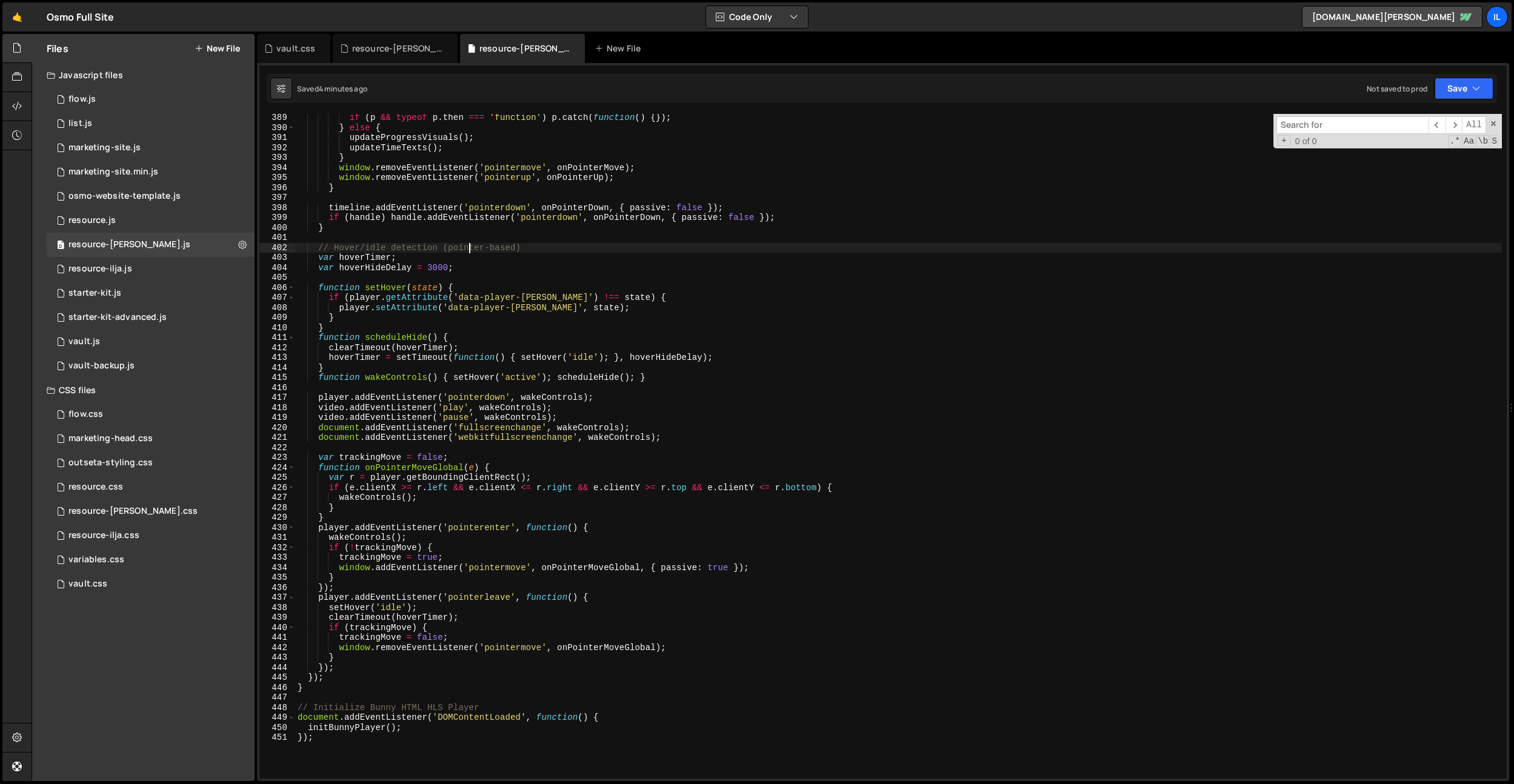
scroll to position [3878, 0]
click at [468, 245] on div "if ( p && typeof p . then === 'function' ) p . catch ( function ( ) { }) ; } el…" at bounding box center [898, 455] width 1207 height 684
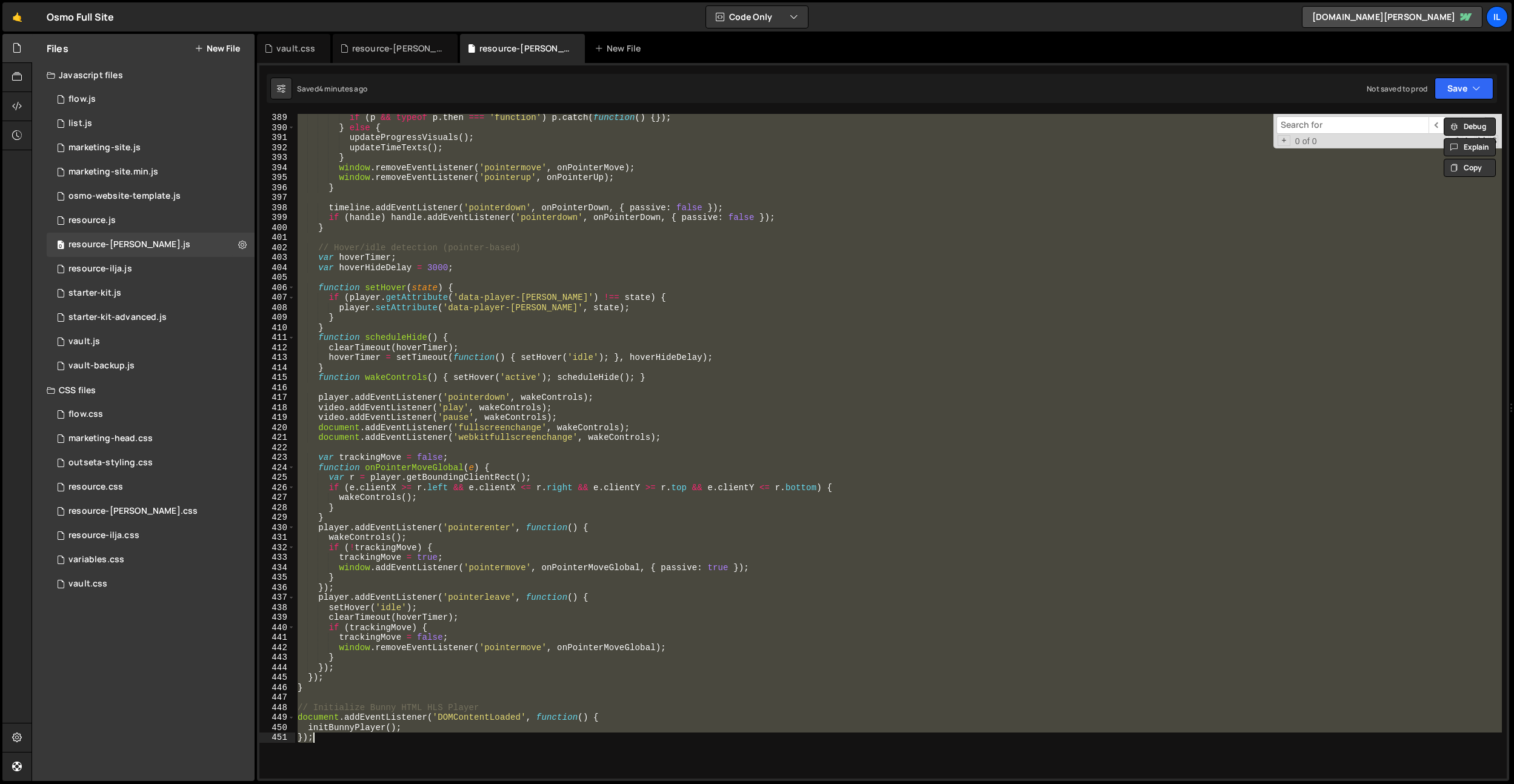
paste textarea
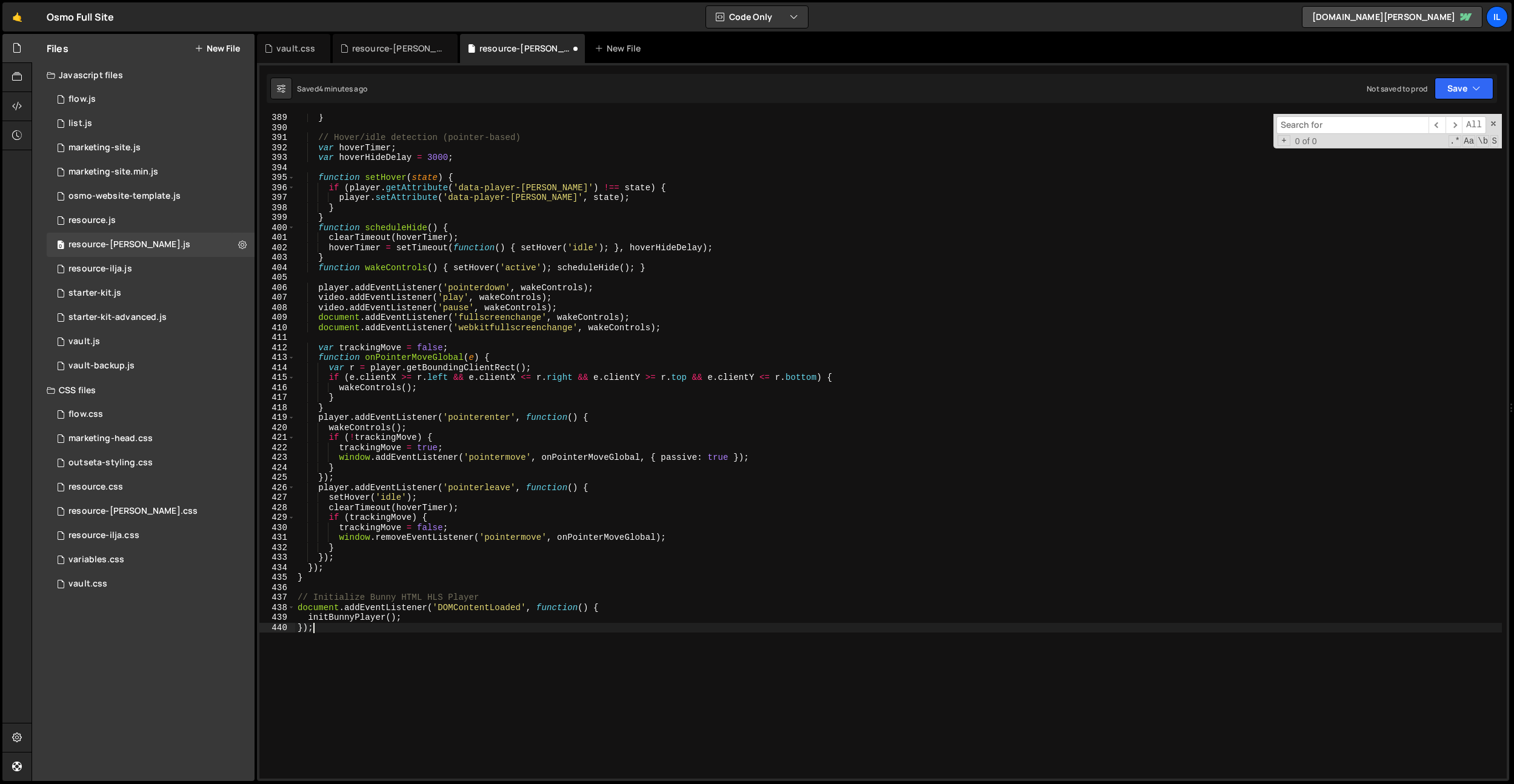
scroll to position [0, 1]
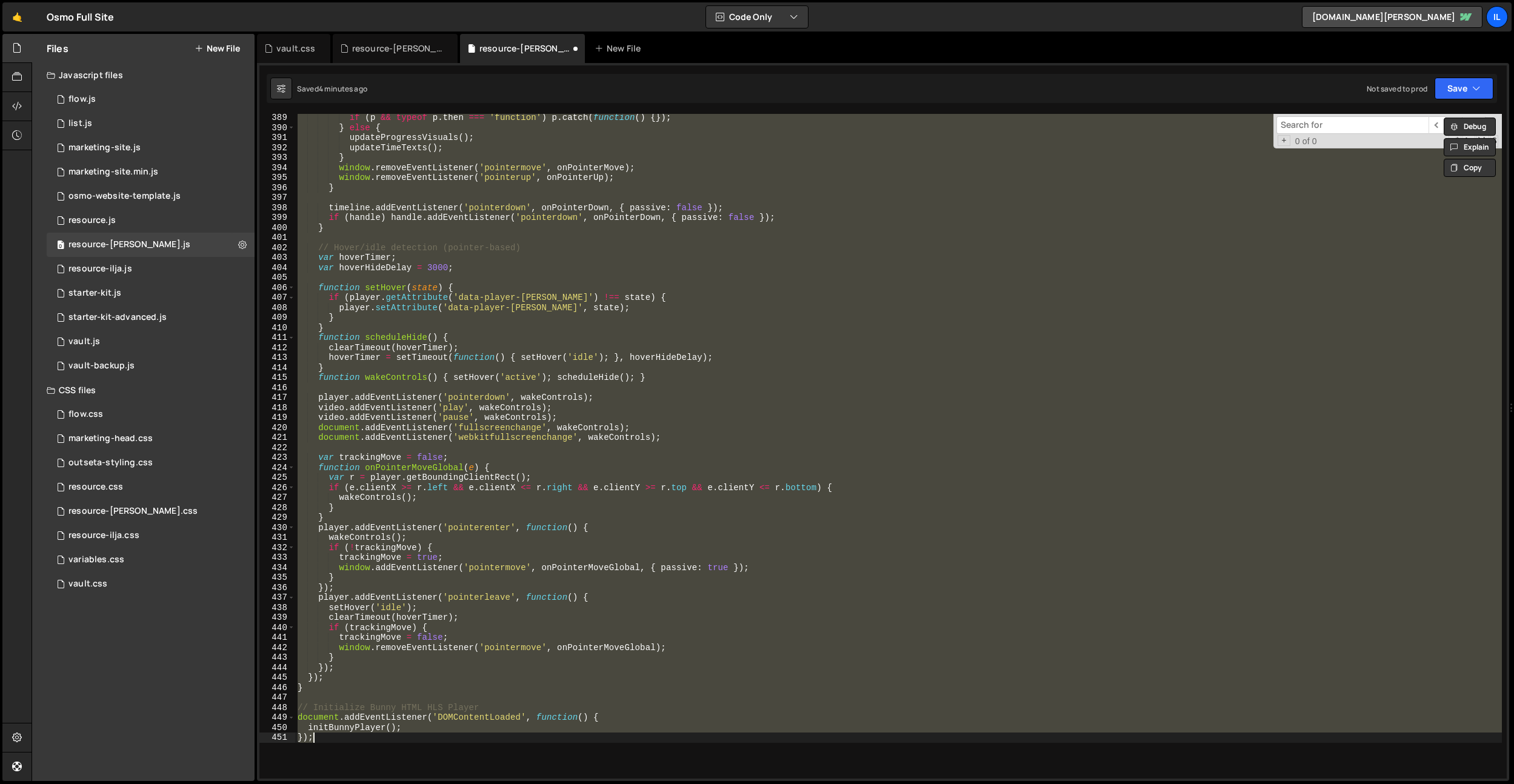
paste textarea
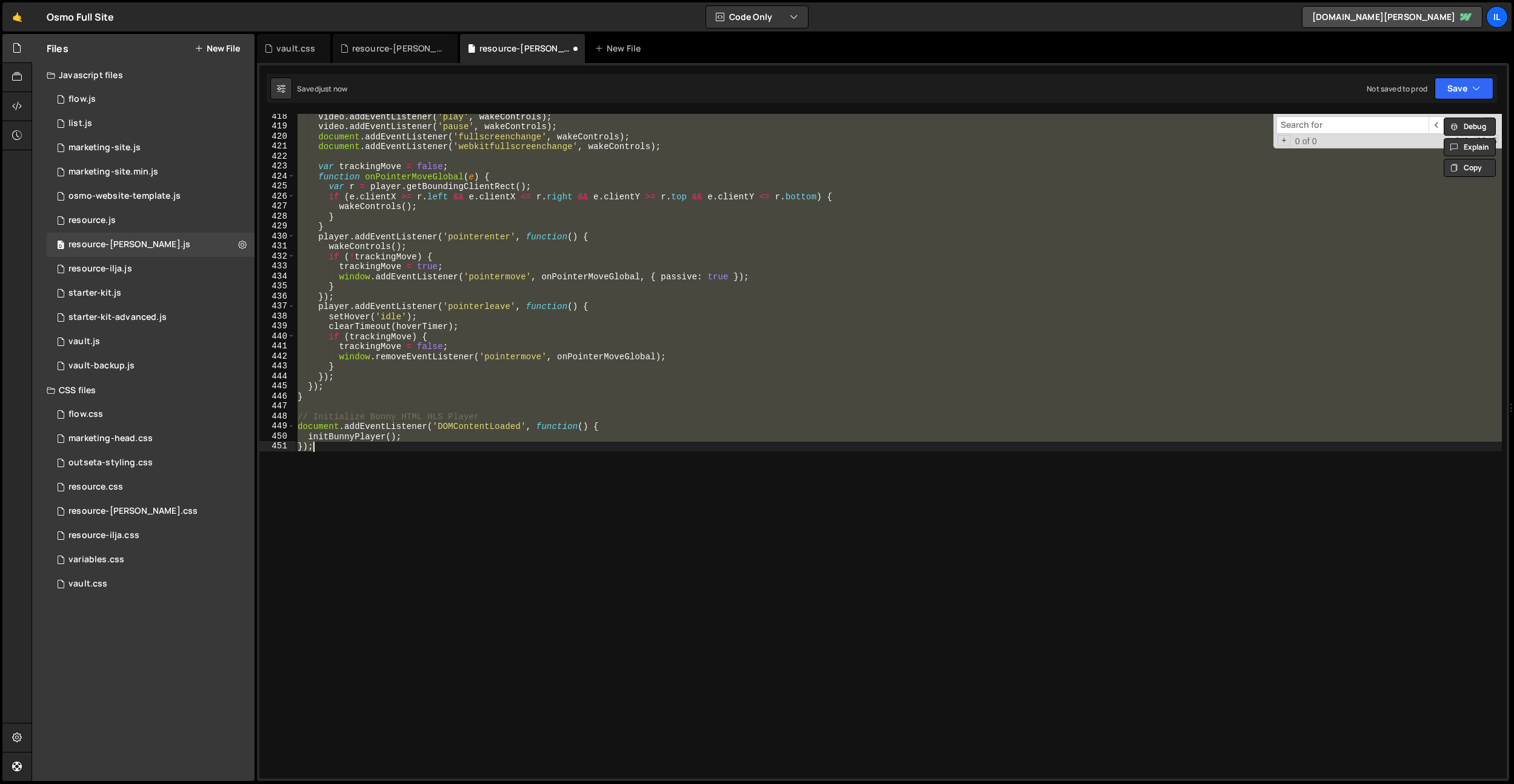
scroll to position [4170, 0]
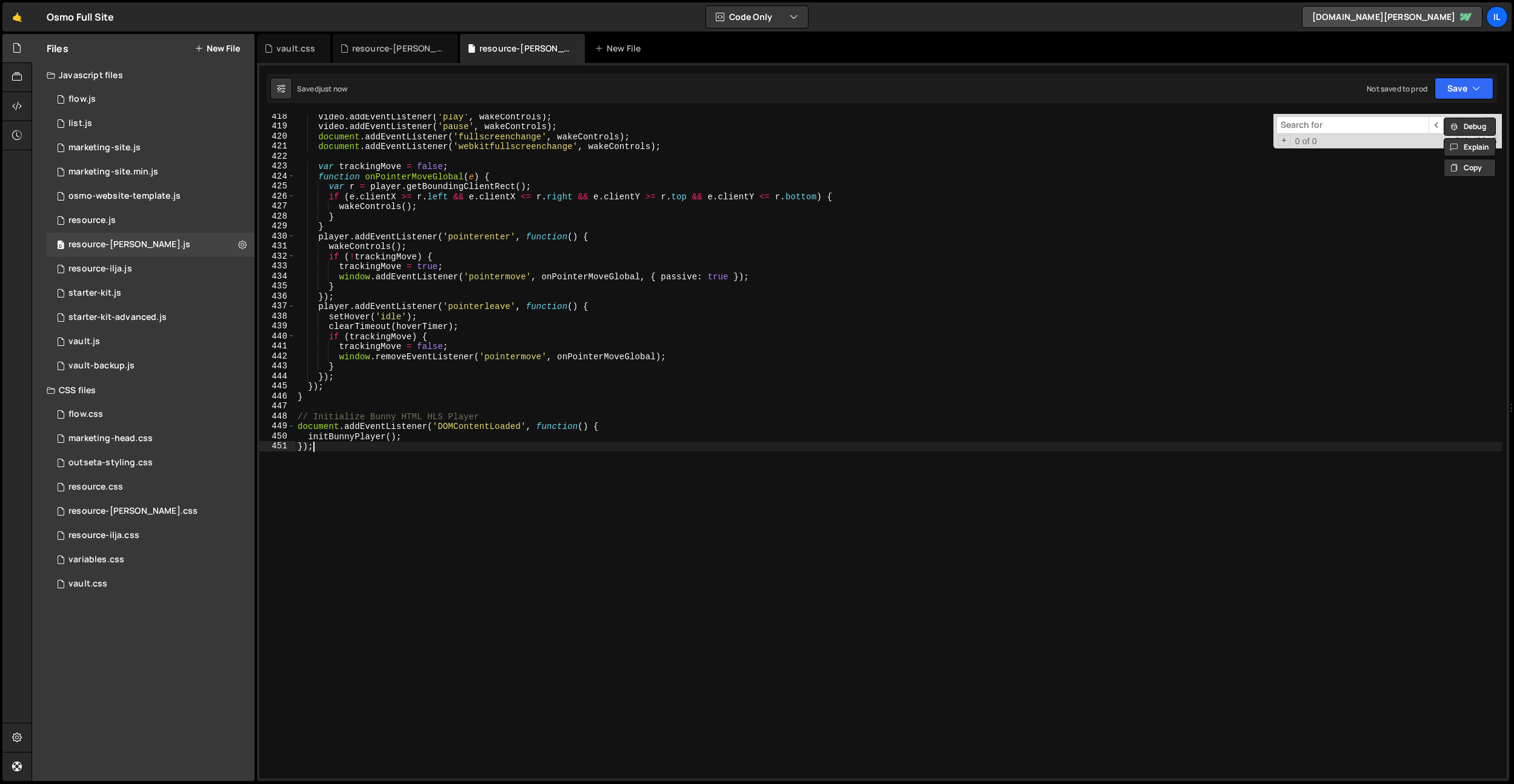
click at [555, 458] on div "video . addEventListener ( 'play' , wakeControls ) ; video . addEventListener (…" at bounding box center [898, 453] width 1207 height 684
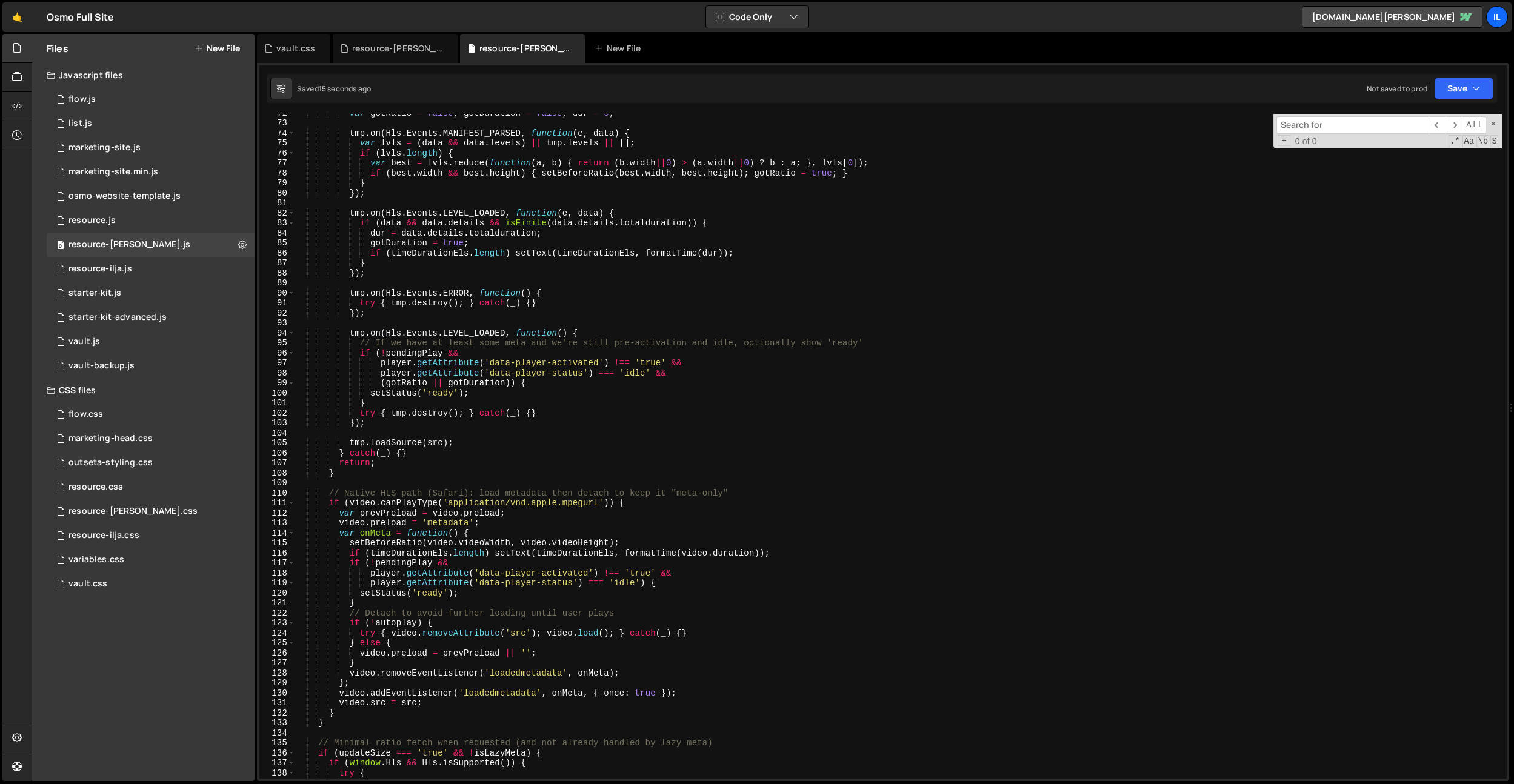
scroll to position [715, 0]
click at [803, 496] on div "var gotRatio = false , gotDuration = false , dur = 0 ; tmp . on ( Hls . Events …" at bounding box center [898, 450] width 1207 height 684
click at [590, 527] on div "var gotRatio = false , gotDuration = false , dur = 0 ; tmp . on ( Hls . Events …" at bounding box center [898, 450] width 1207 height 684
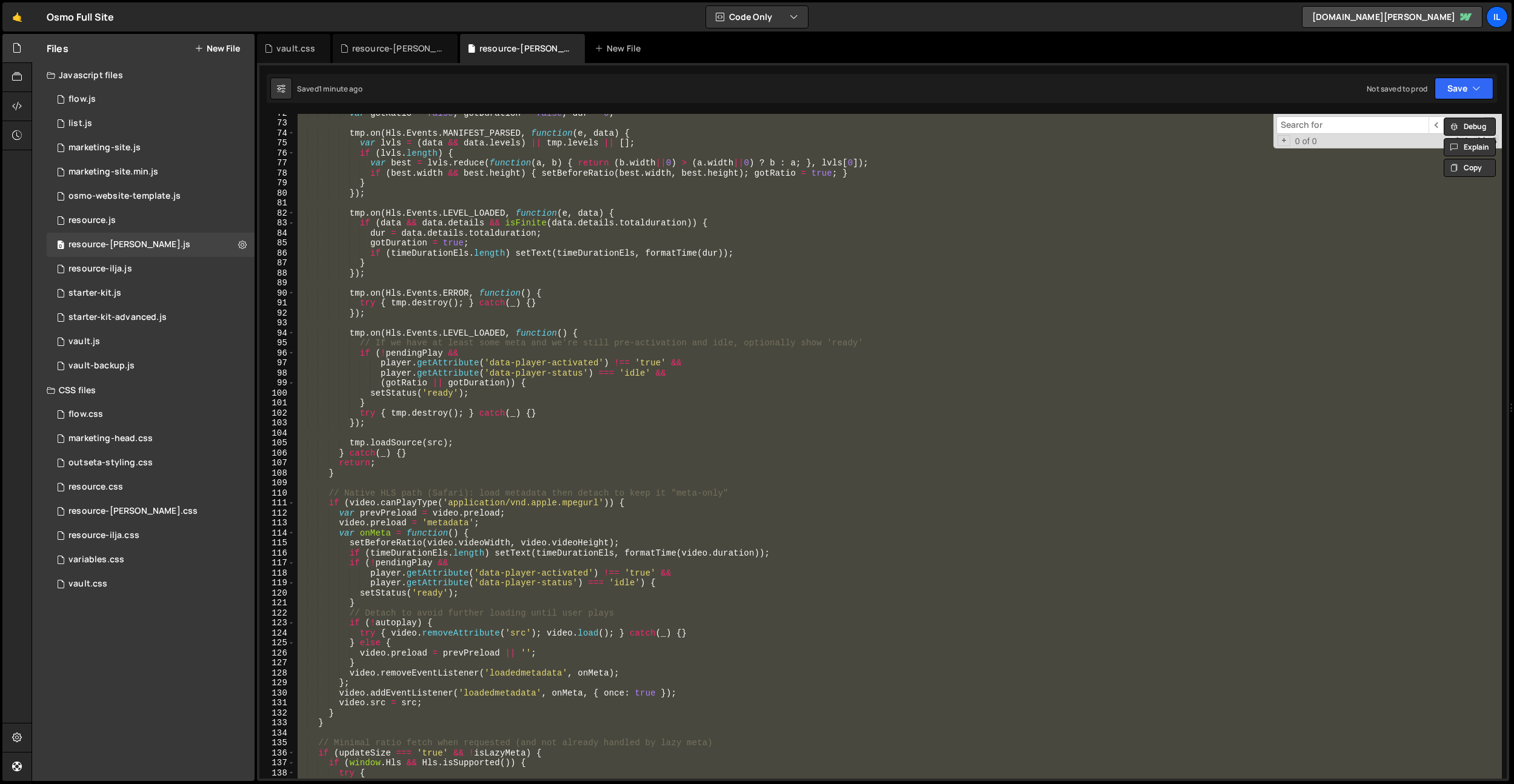
paste textarea
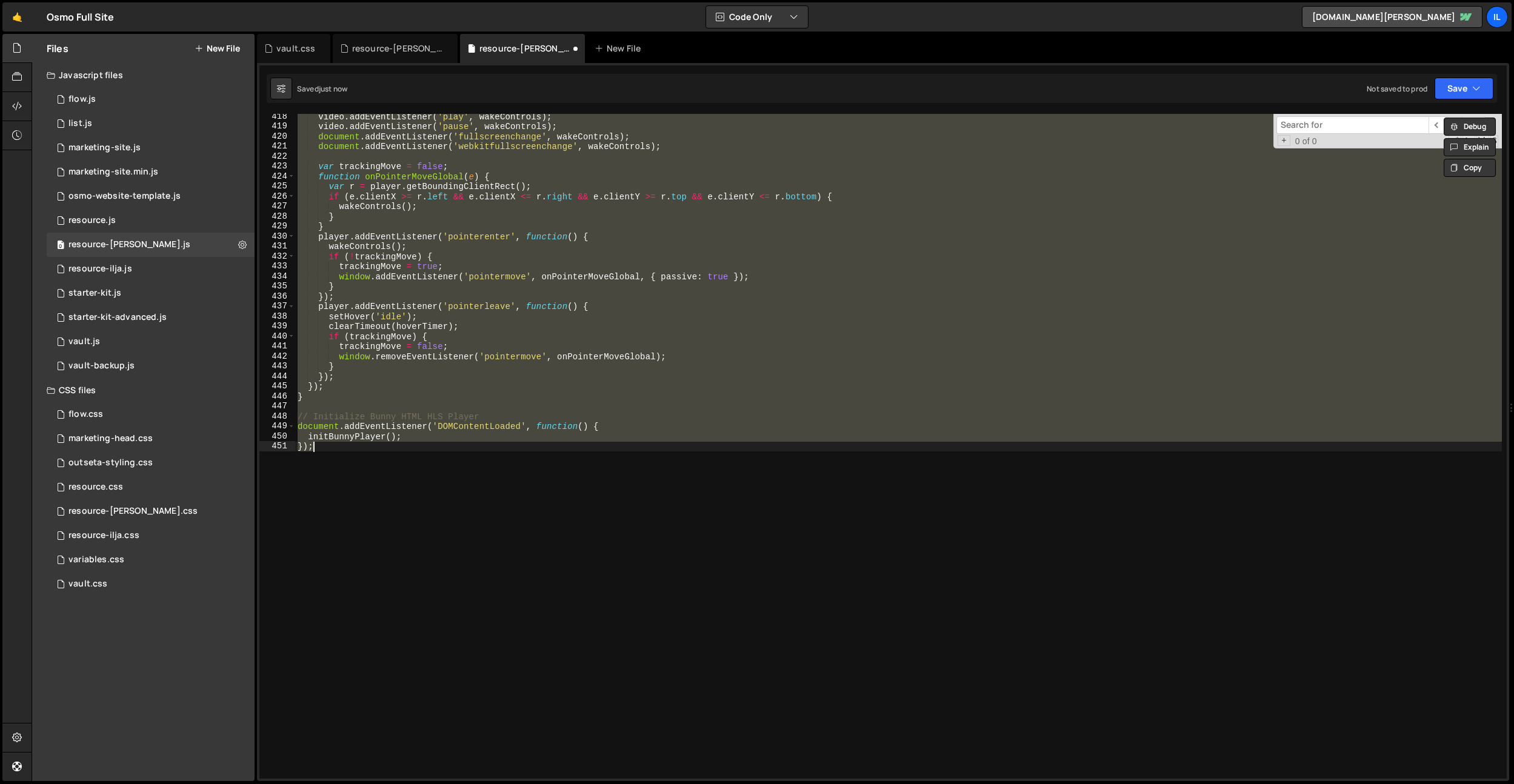
scroll to position [4059, 0]
paste textarea
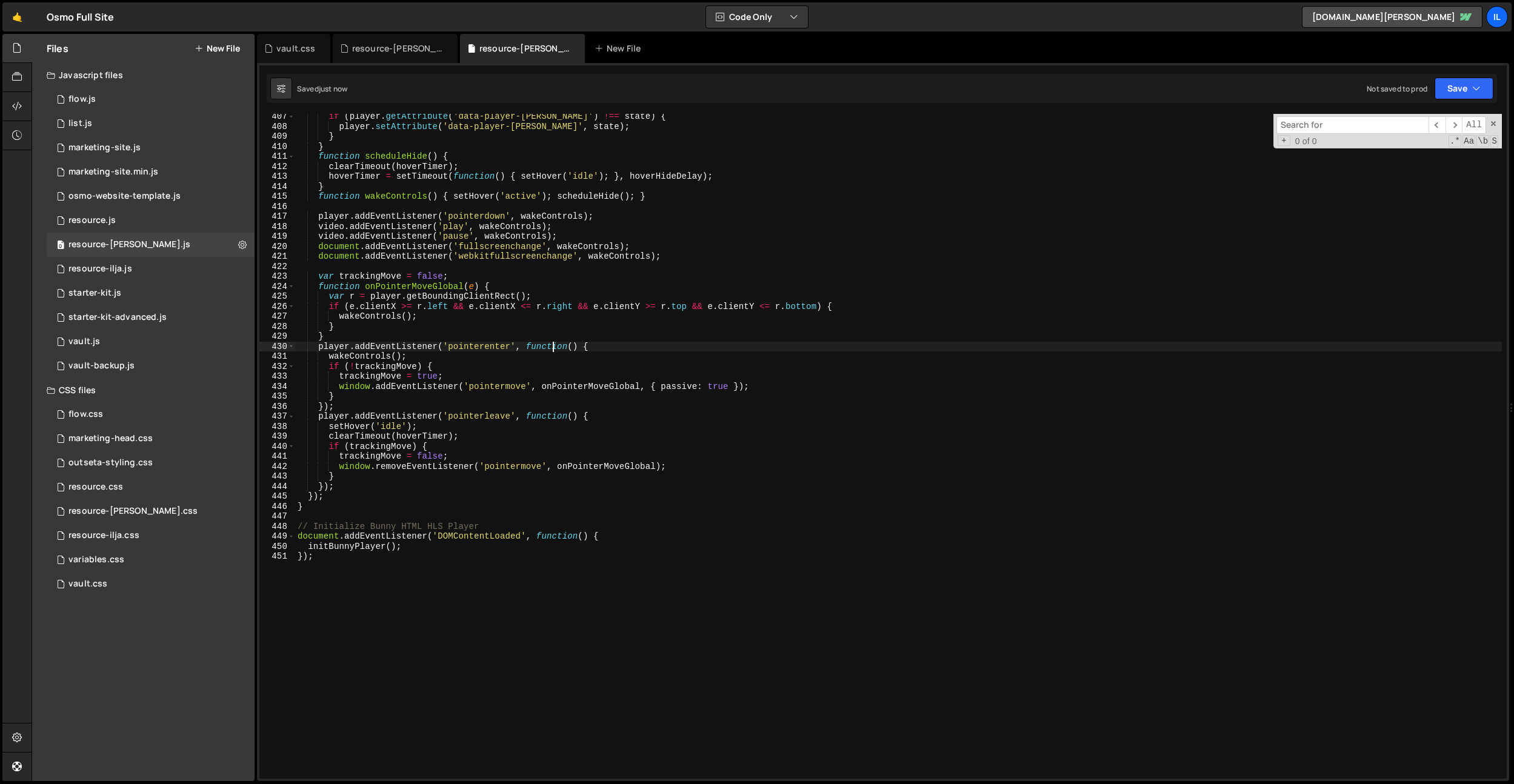
click at [554, 349] on div "if ( player . getAttribute ( 'data-player-hover' ) !== state ) { player . setAt…" at bounding box center [898, 453] width 1207 height 684
type textarea "player.addEventListener('pointerenter', function() {"
drag, startPoint x: 553, startPoint y: 347, endPoint x: 460, endPoint y: 100, distance: 263.9
click at [553, 347] on div "if ( player . getAttribute ( 'data-player-hover' ) !== state ) { player . setAt…" at bounding box center [898, 453] width 1207 height 684
click at [412, 53] on div "resource-[PERSON_NAME].css" at bounding box center [397, 48] width 91 height 12
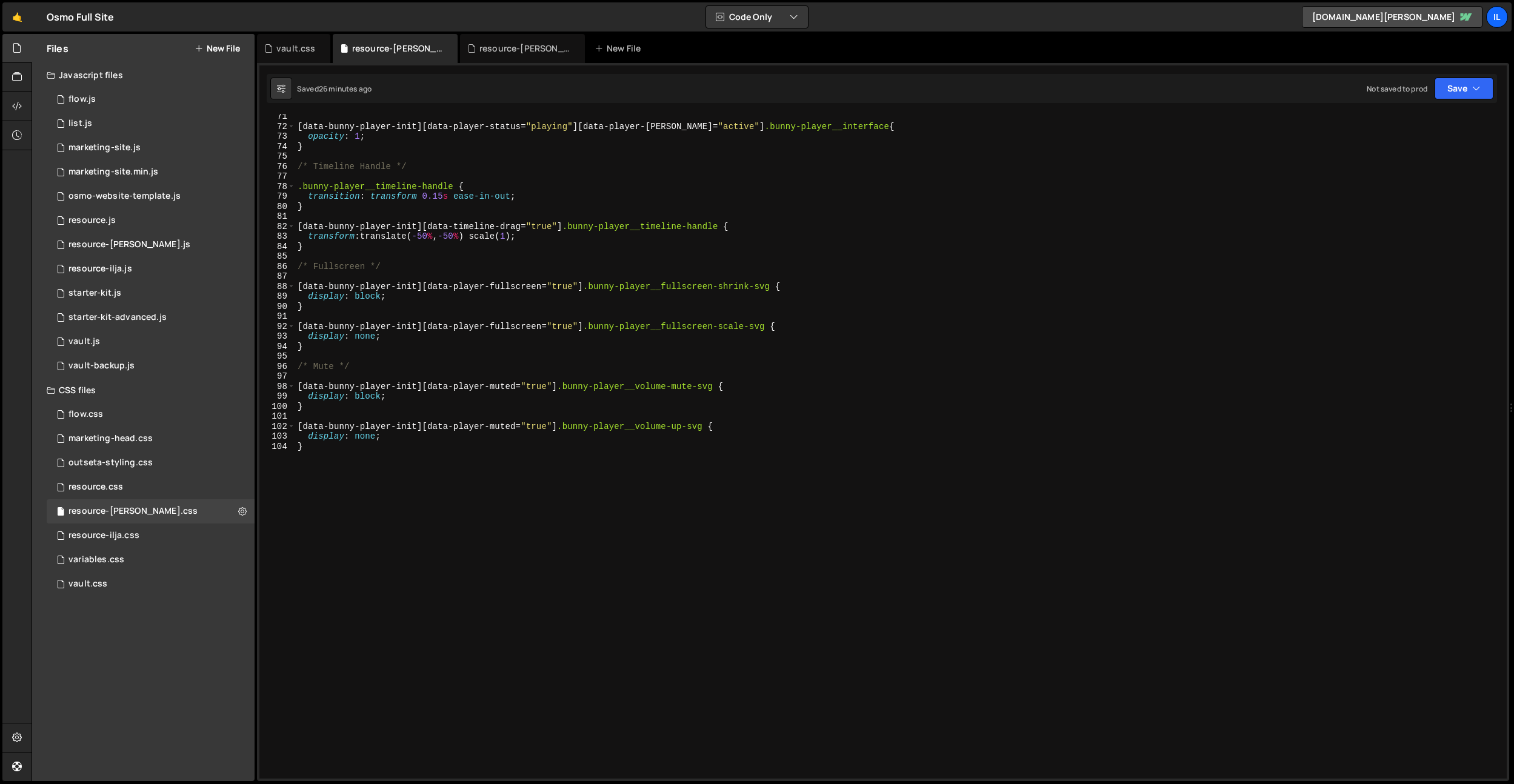
click at [488, 468] on div "[ data-bunny-player-init ][ data-player-status = " playing " ][ data-player-hov…" at bounding box center [898, 453] width 1207 height 684
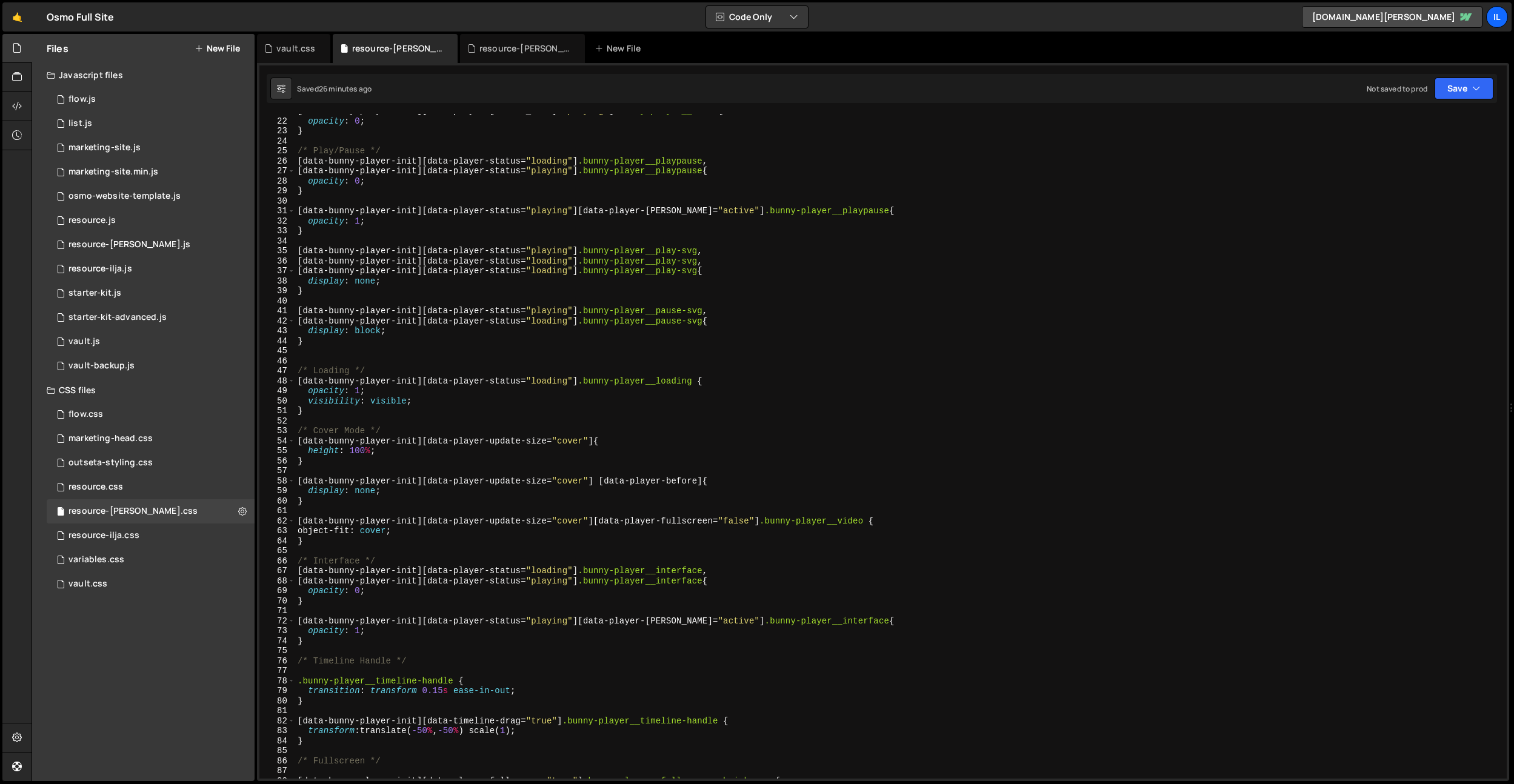
scroll to position [208, 0]
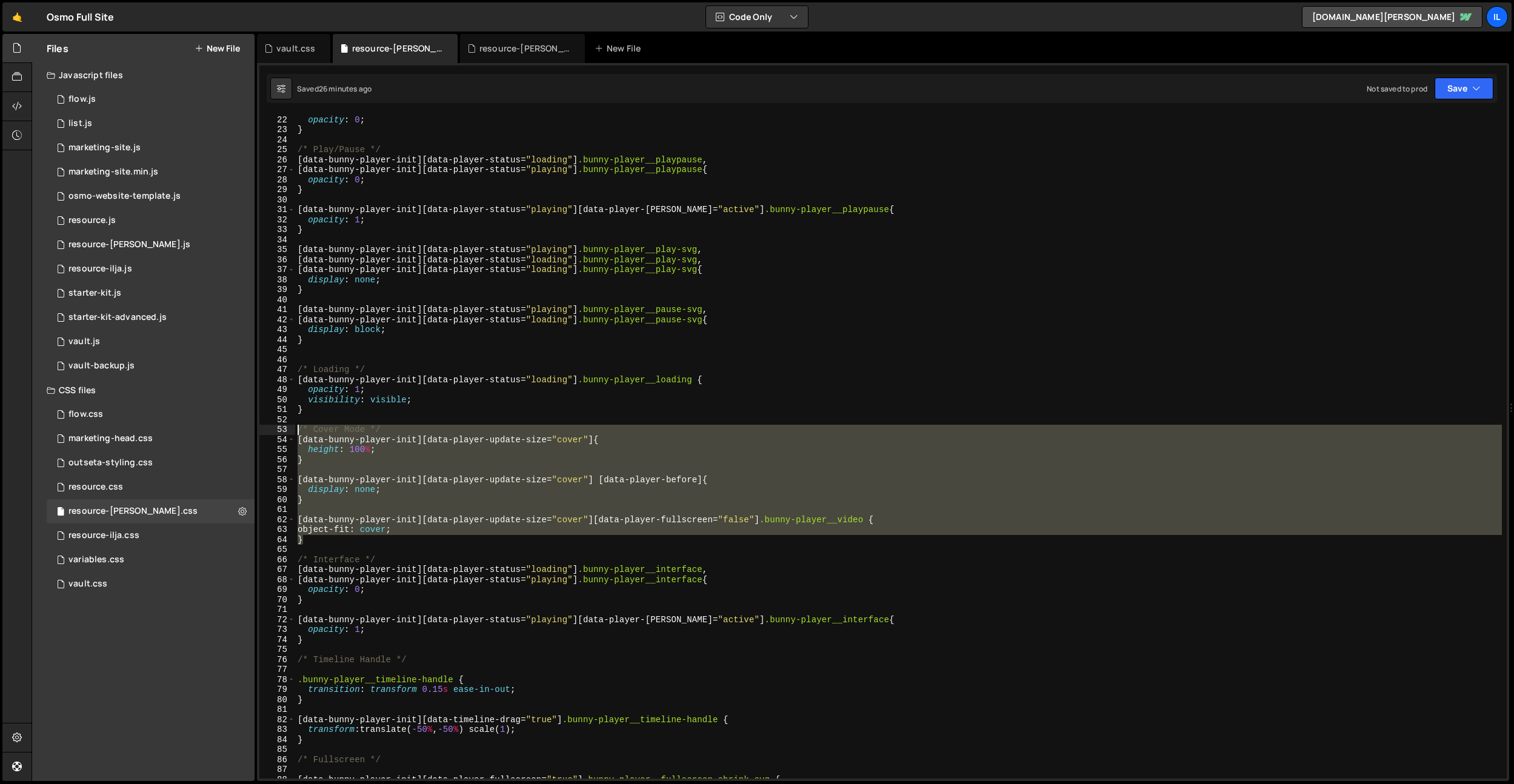
drag, startPoint x: 309, startPoint y: 542, endPoint x: 283, endPoint y: 433, distance: 112.1
click at [283, 433] on div "} 21 22 23 24 25 26 27 28 29 30 31 32 33 34 35 36 37 38 39 40 41 42 43 44 45 46…" at bounding box center [883, 446] width 1247 height 664
type textarea "/* Cover Mode */ [data-bunny-player-init][data-player-update-size="cover"] {"
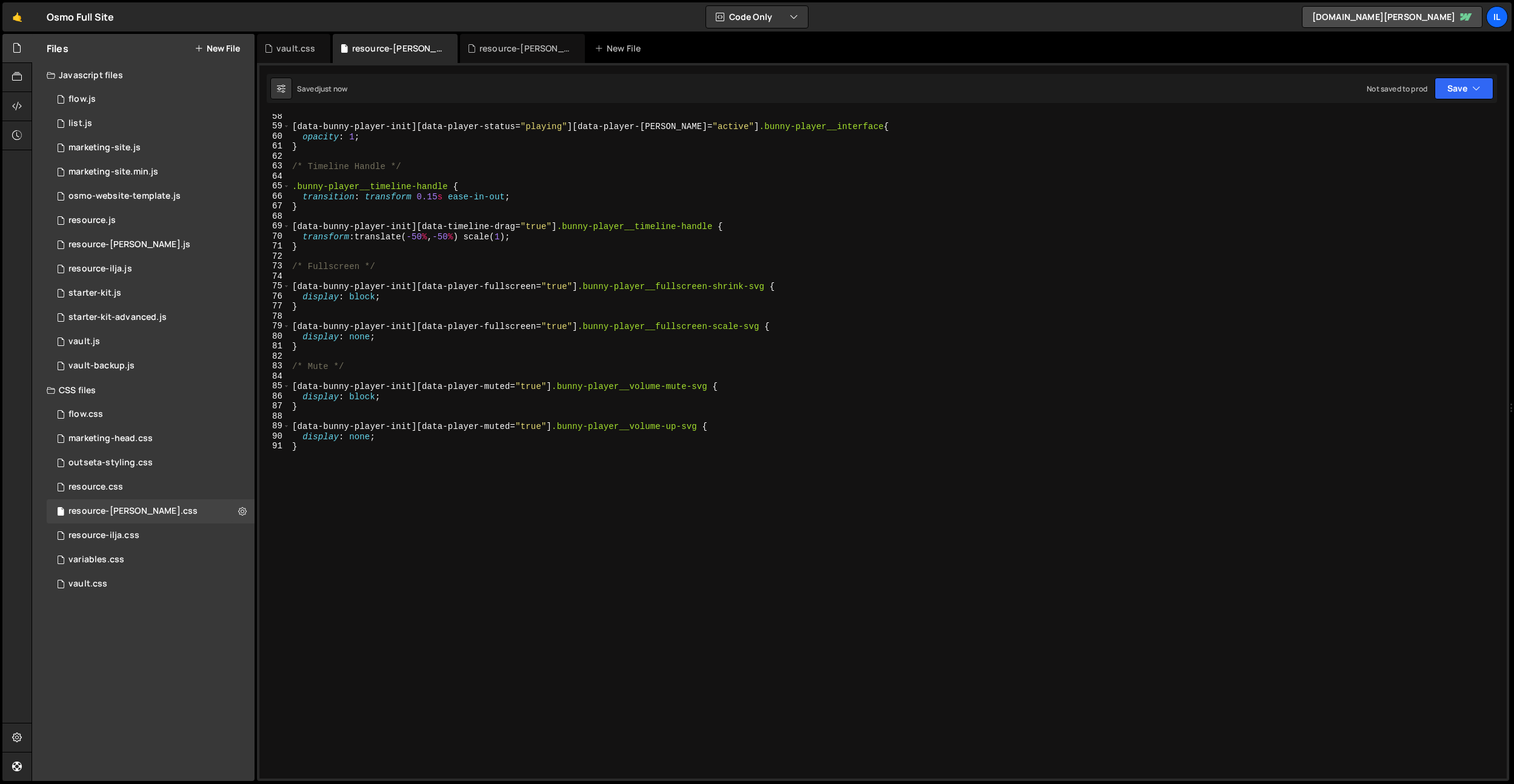
scroll to position [573, 0]
click at [416, 553] on div "[ data-bunny-player-init ][ data-player-status = " playing " ][ data-player-hov…" at bounding box center [895, 453] width 1212 height 684
type textarea "}"
paste textarea "}"
type textarea "}"
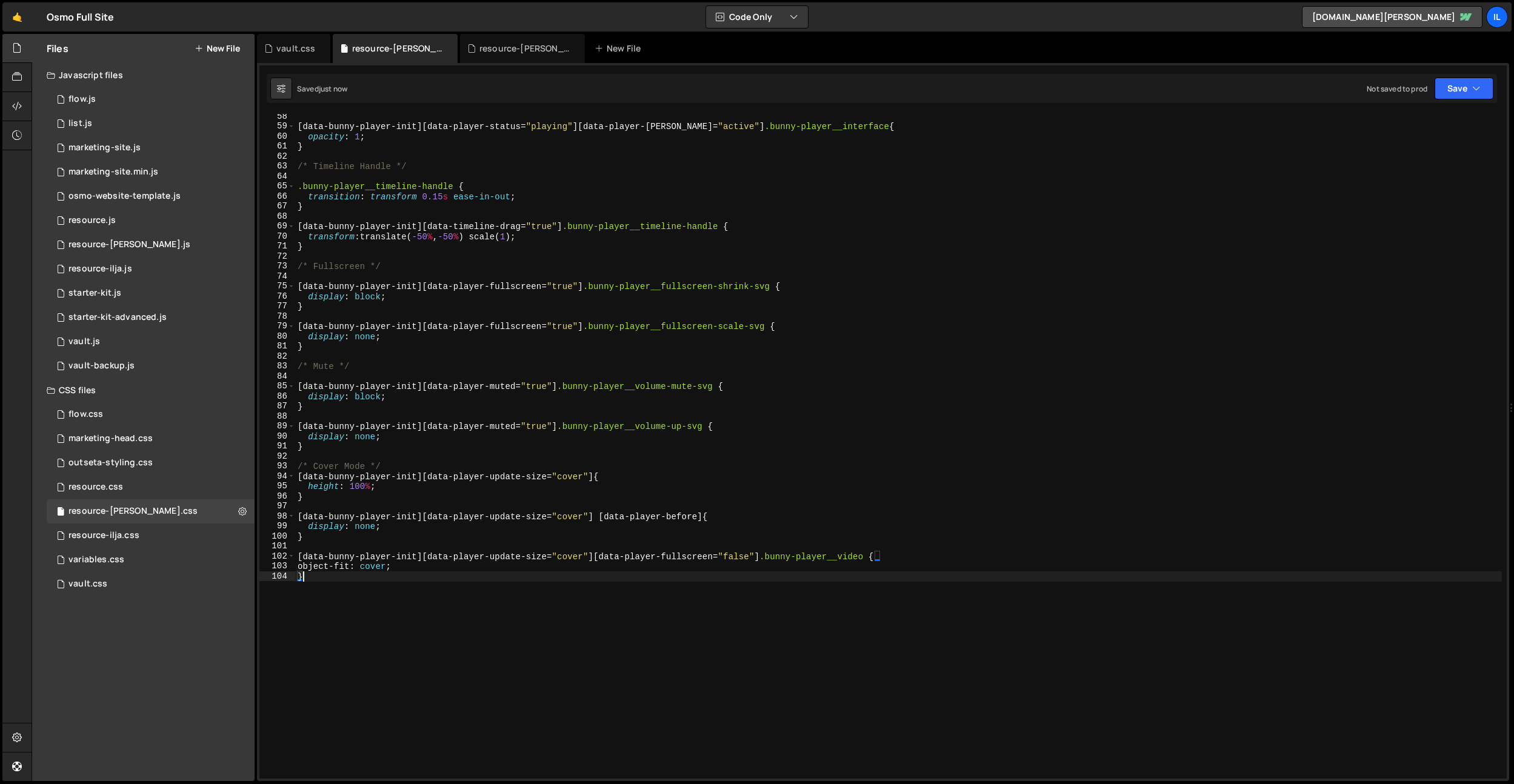
click at [462, 453] on div "[ data-bunny-player-init ][ data-player-status = " playing " ][ data-player-hov…" at bounding box center [898, 453] width 1207 height 684
click at [488, 249] on div "[ data-bunny-player-init ][ data-player-status = " playing " ][ data-player-hov…" at bounding box center [898, 453] width 1207 height 684
type textarea "object-fit: cover; }"
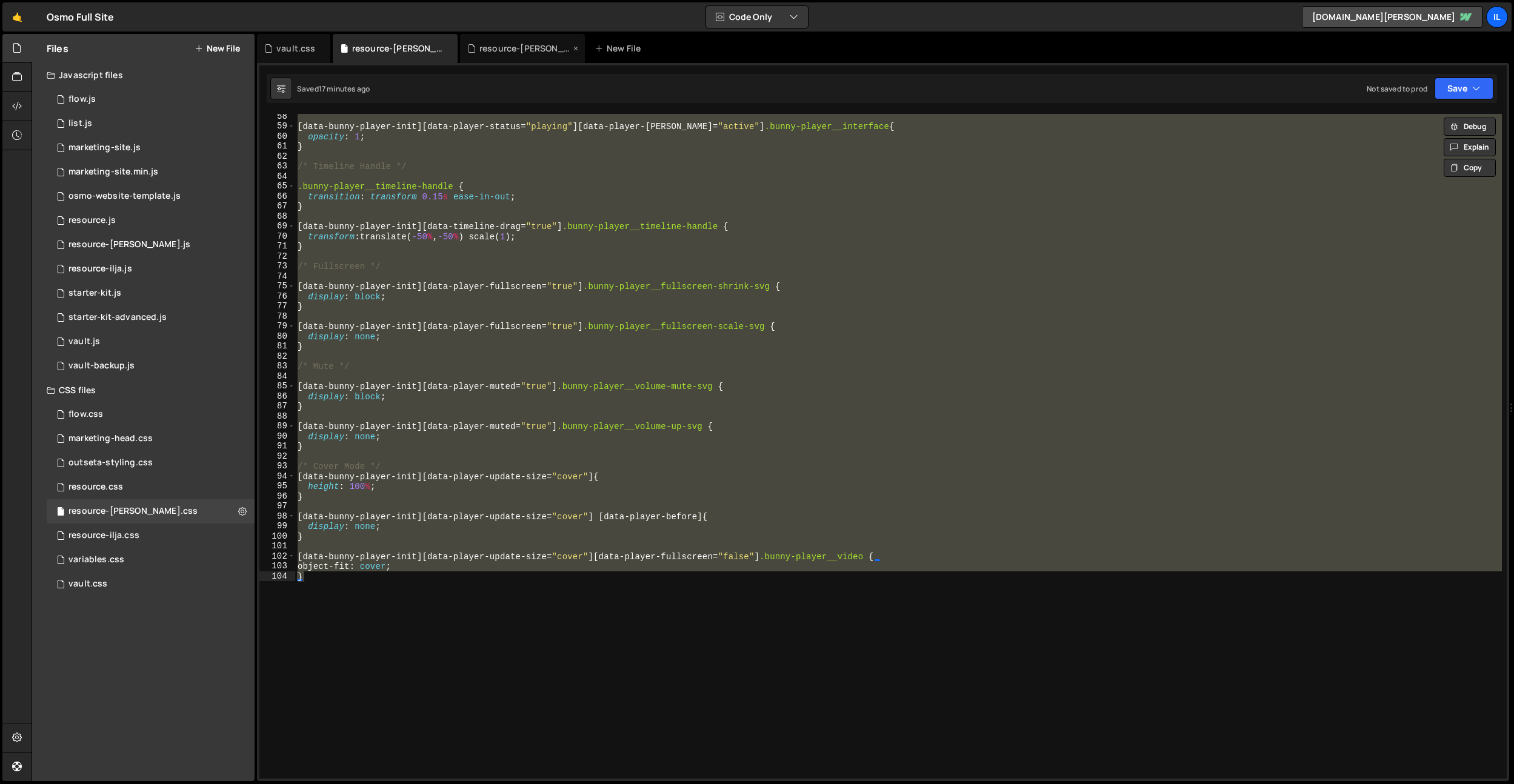
click at [497, 49] on div "resource-[PERSON_NAME].js" at bounding box center [524, 48] width 91 height 12
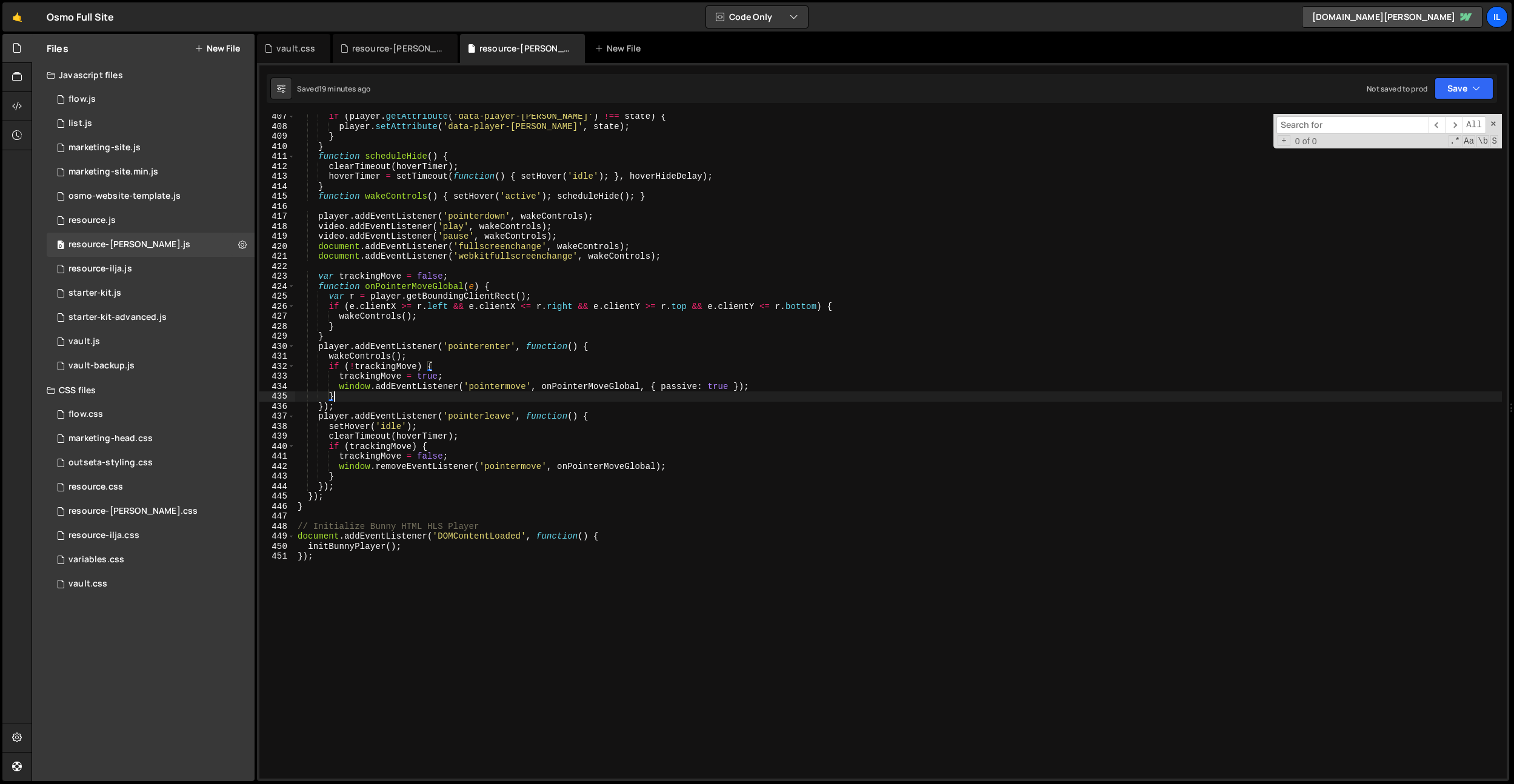
click at [544, 392] on div "if ( player . getAttribute ( 'data-player-hover' ) !== state ) { player . setAt…" at bounding box center [898, 453] width 1207 height 684
type textarea "initBunnyPlayer(); });"
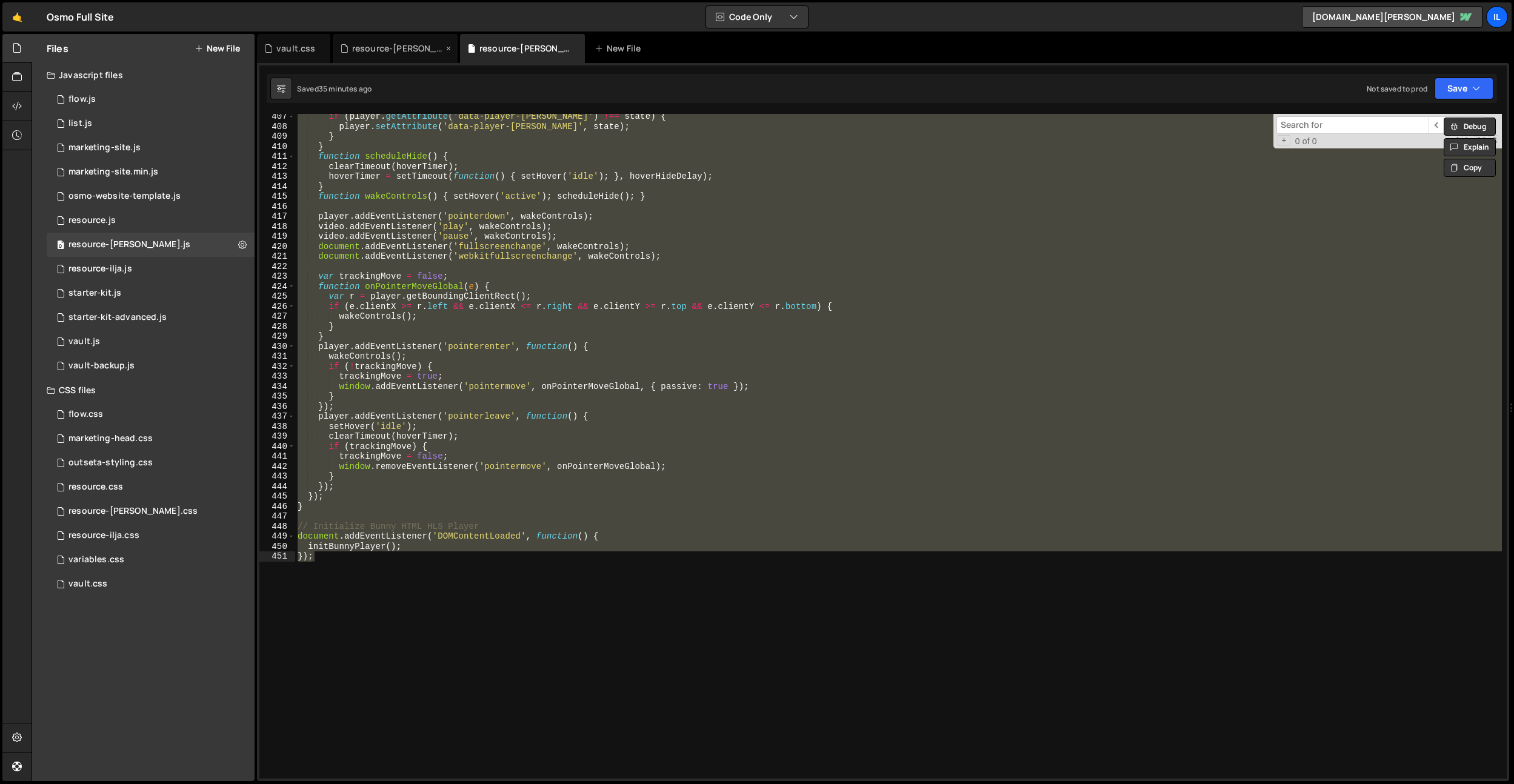
click at [397, 53] on div "resource-[PERSON_NAME].css" at bounding box center [397, 48] width 91 height 12
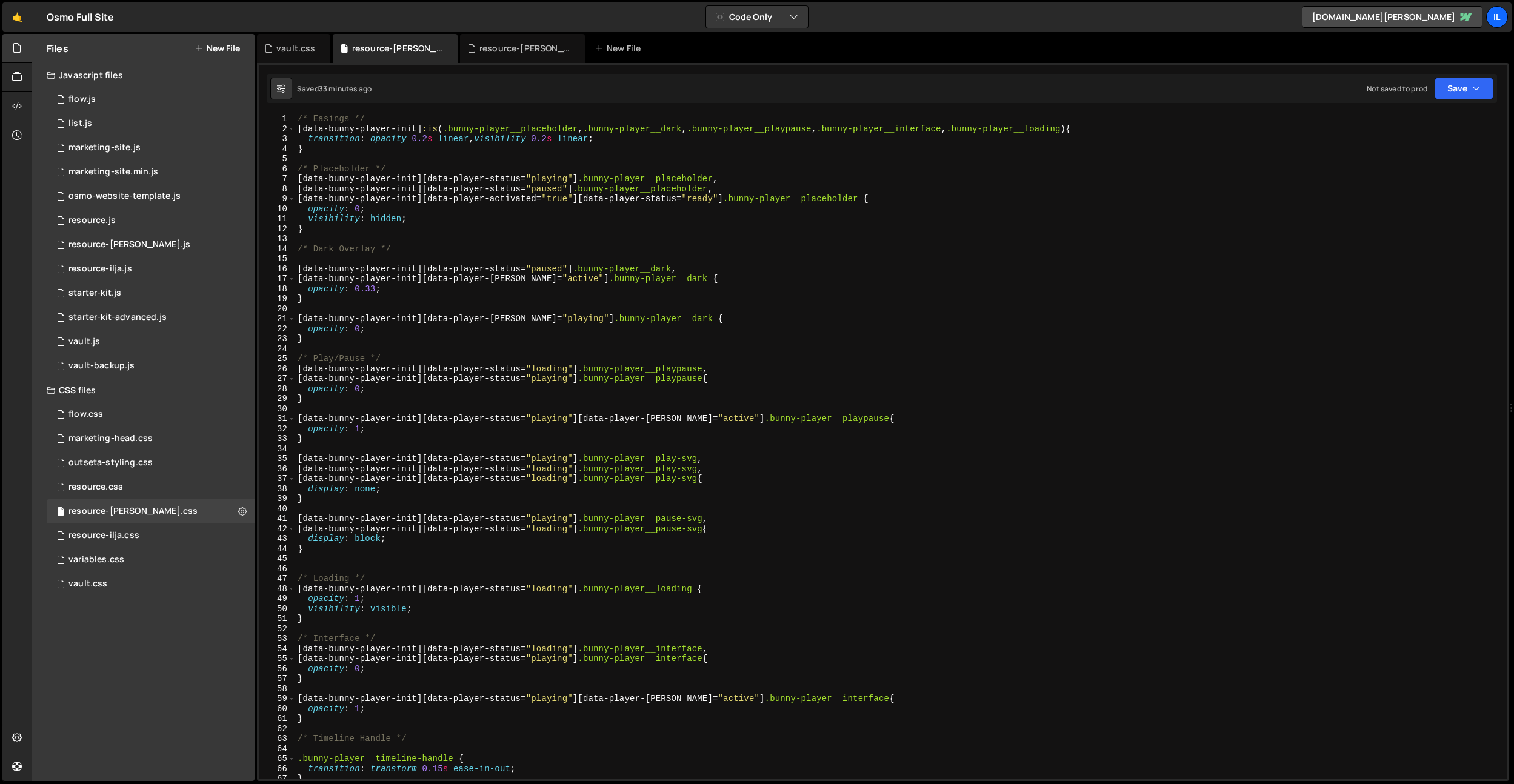
scroll to position [0, 0]
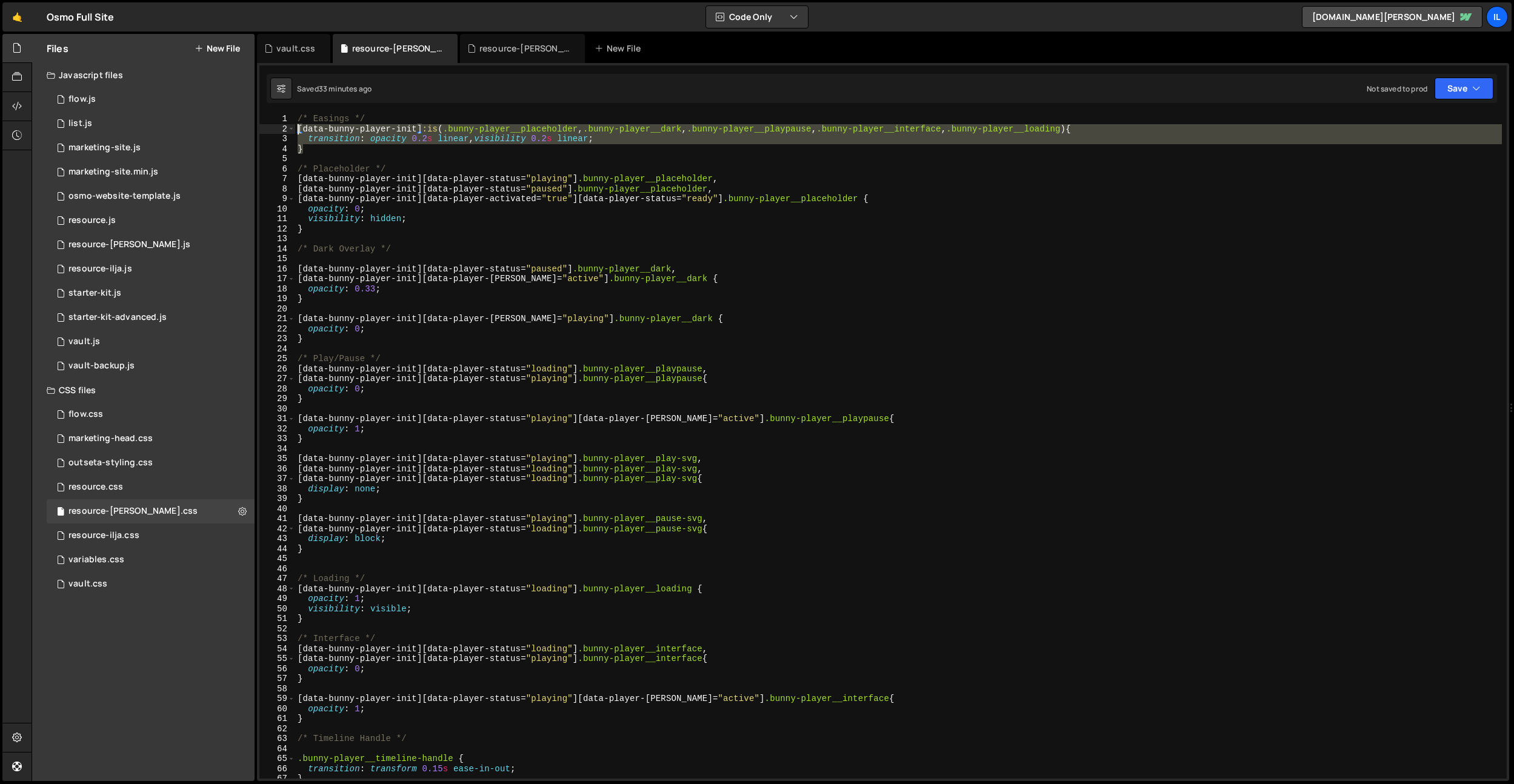
drag, startPoint x: 316, startPoint y: 147, endPoint x: 295, endPoint y: 132, distance: 25.8
click at [295, 132] on div "} 1 2 3 4 5 6 7 8 9 10 11 12 13 14 15 16 17 18 19 20 21 22 23 24 25 26 27 28 29…" at bounding box center [883, 446] width 1247 height 664
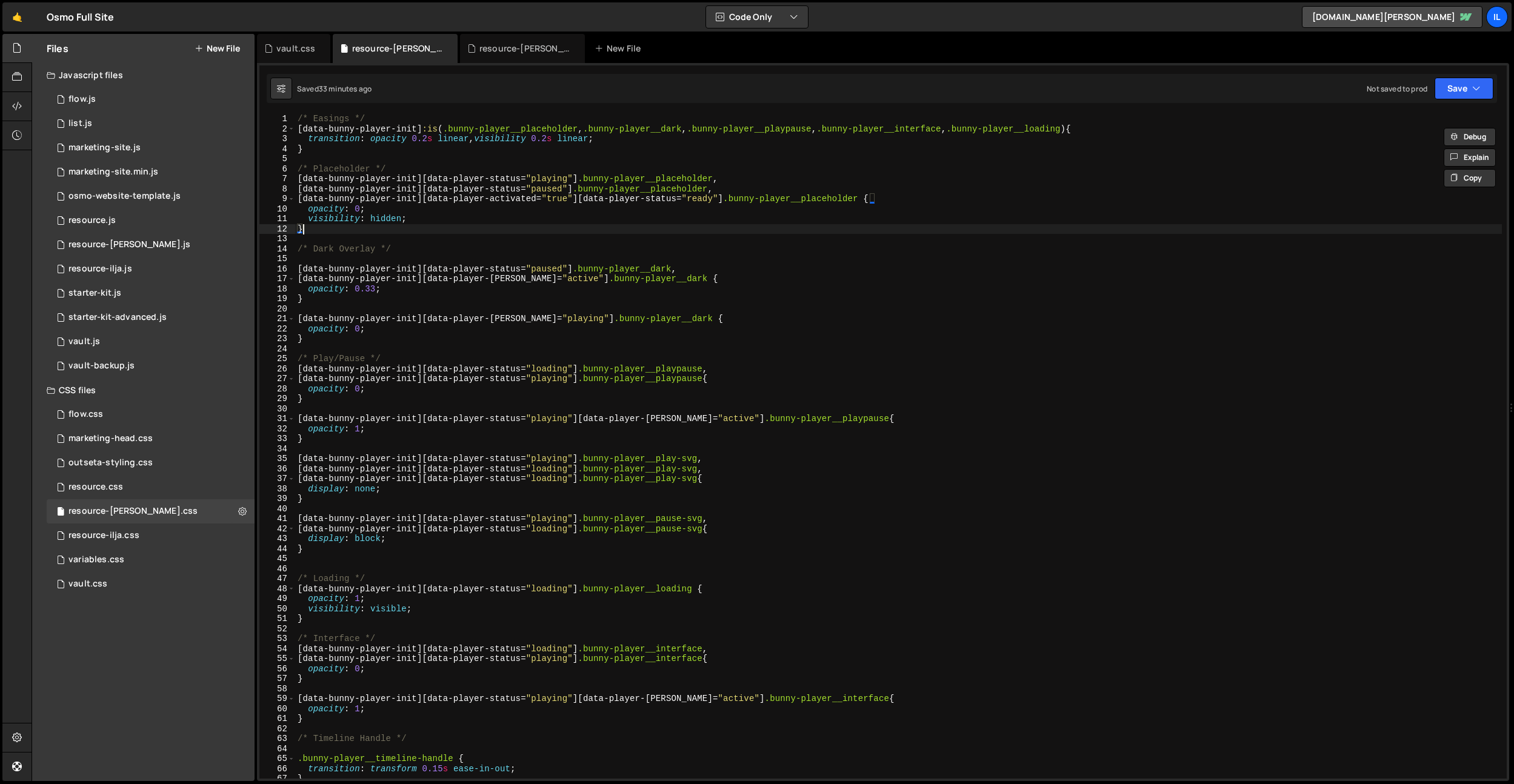
drag, startPoint x: 329, startPoint y: 233, endPoint x: 326, endPoint y: 187, distance: 46.1
click at [321, 221] on div "/* Easings */ [ data-bunny-player-init ] :is ( .bunny-player__placeholder , .bu…" at bounding box center [898, 455] width 1207 height 684
drag, startPoint x: 377, startPoint y: 122, endPoint x: 246, endPoint y: 122, distance: 131.0
click at [246, 122] on div "Files New File Javascript files 0 flow.js 0 0 list.js 0 0 marketing-site.js 0 0…" at bounding box center [772, 408] width 1482 height 747
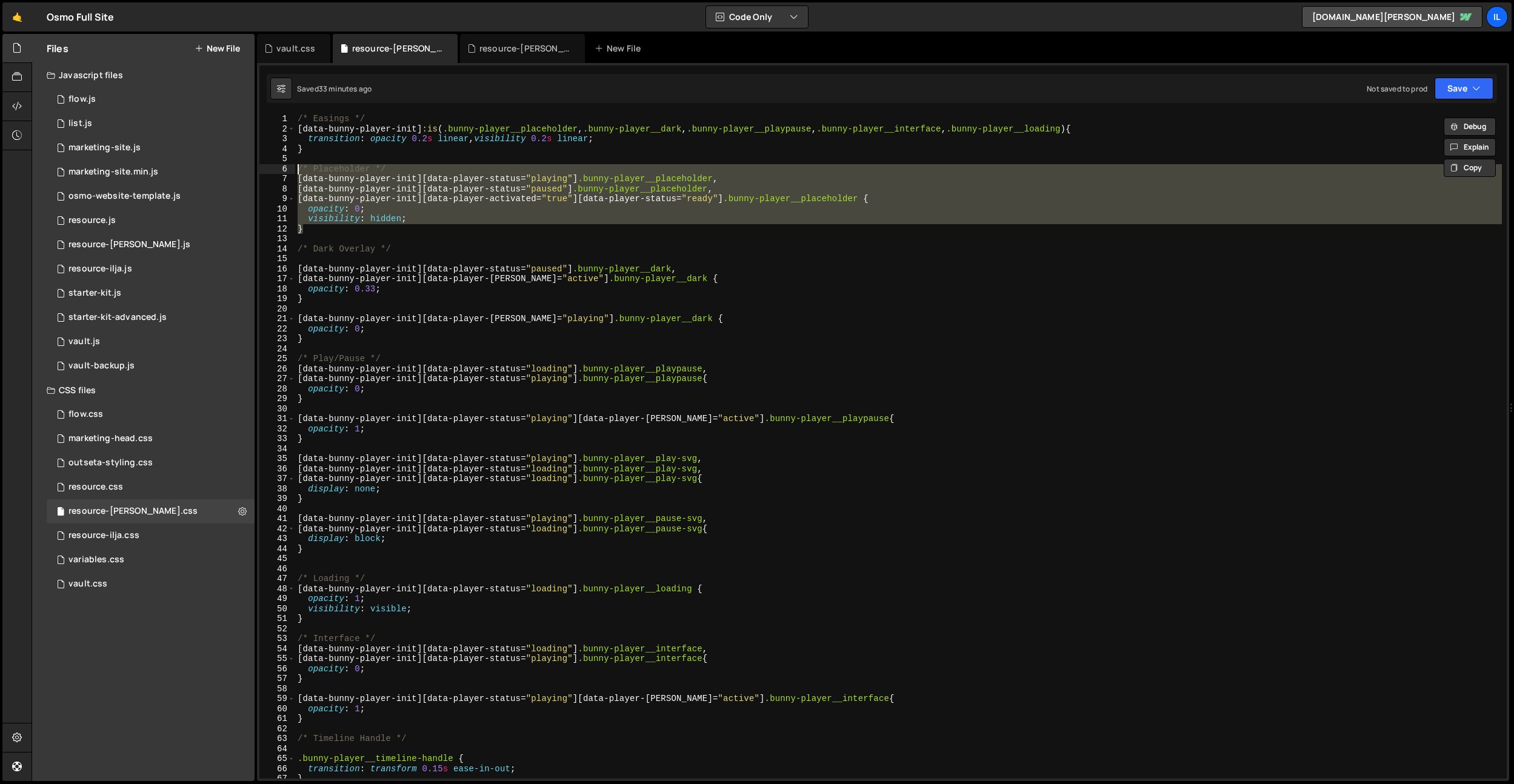
drag, startPoint x: 312, startPoint y: 229, endPoint x: 288, endPoint y: 168, distance: 65.6
click at [288, 168] on div "/* Easings */ 1 2 3 4 5 6 7 8 9 10 11 12 13 14 15 16 17 18 19 20 21 22 23 24 25…" at bounding box center [883, 446] width 1247 height 664
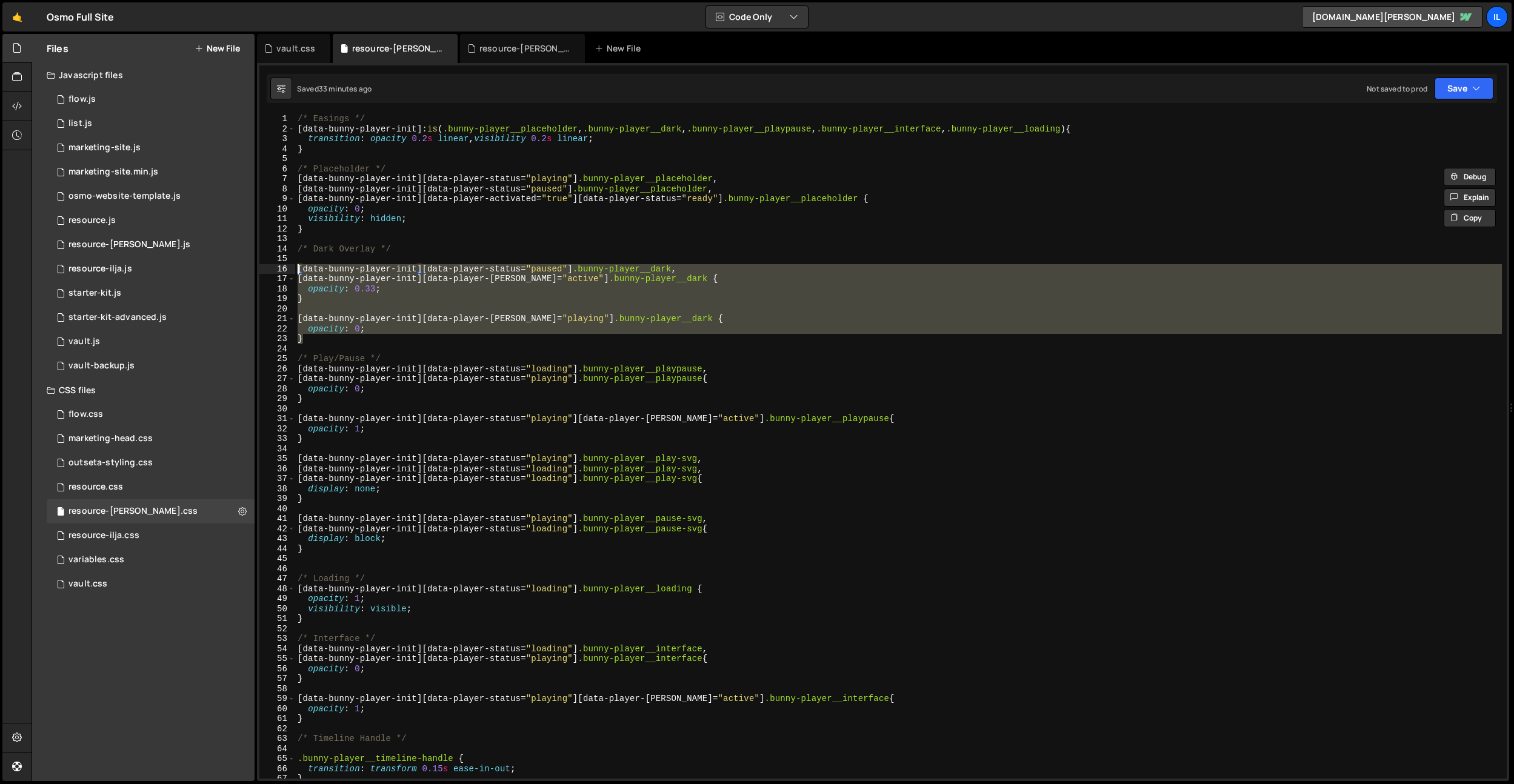
drag, startPoint x: 314, startPoint y: 339, endPoint x: 291, endPoint y: 266, distance: 76.5
click at [291, 266] on div "/* Placeholder */ [data-bunny-player-init][data-player-status="playing"] .bunny…" at bounding box center [883, 446] width 1247 height 664
click at [311, 339] on div "/* Easings */ [ data-bunny-player-init ] :is ( .bunny-player__placeholder , .bu…" at bounding box center [898, 446] width 1207 height 664
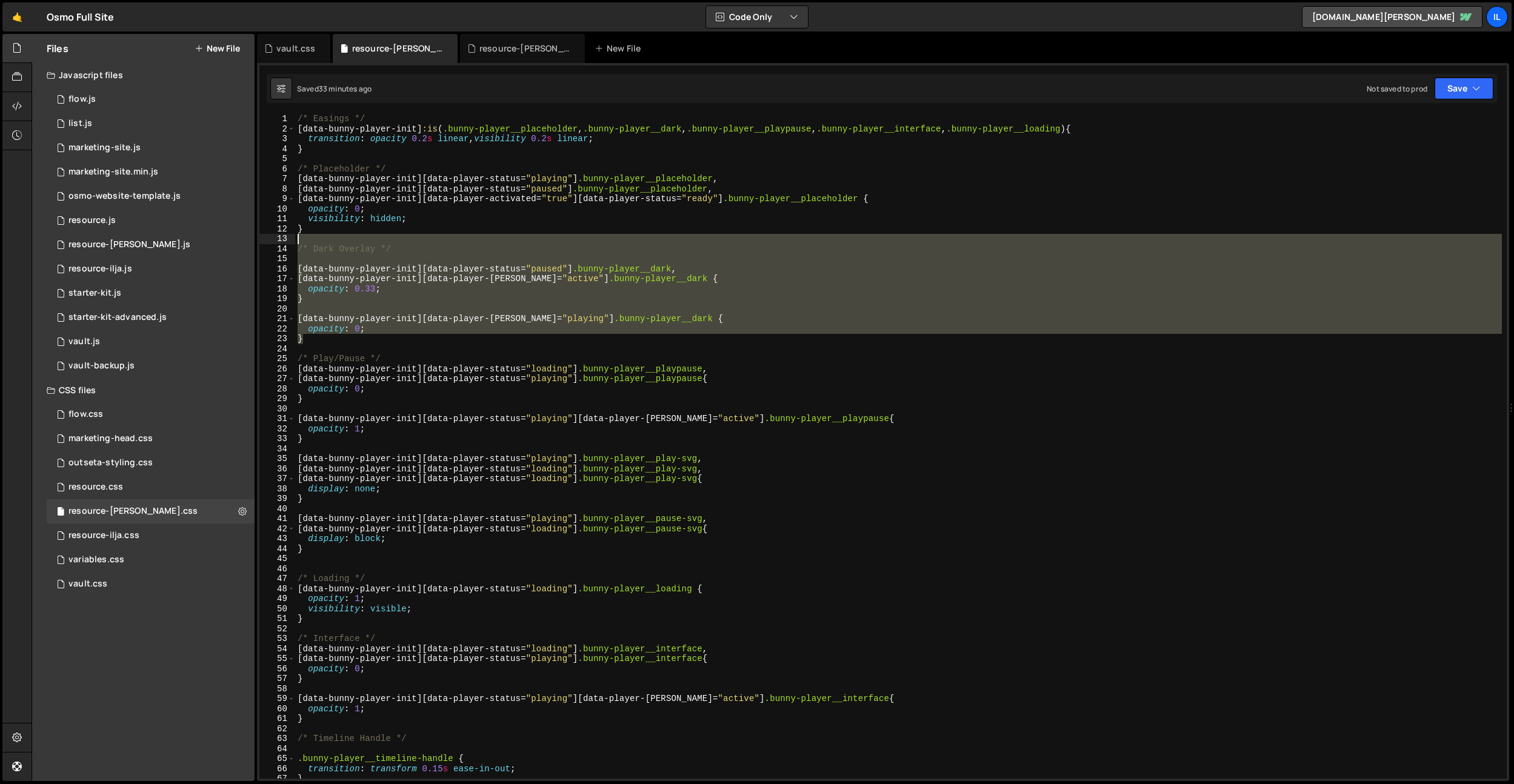
drag, startPoint x: 311, startPoint y: 340, endPoint x: 279, endPoint y: 243, distance: 102.1
click at [279, 243] on div "} 1 2 3 4 5 6 7 8 9 10 11 12 13 14 15 16 17 18 19 20 21 22 23 24 25 26 27 28 29…" at bounding box center [883, 446] width 1247 height 664
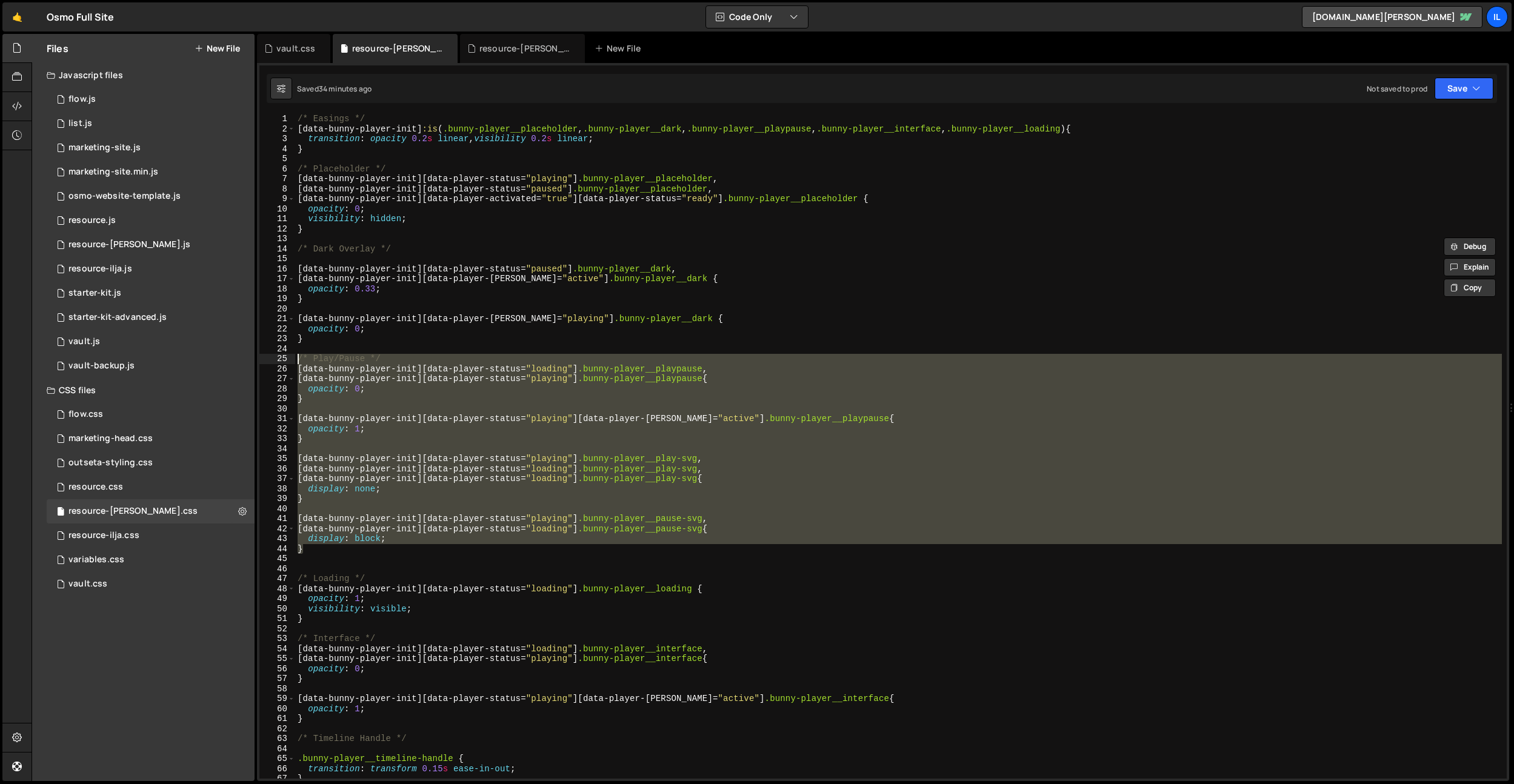
drag, startPoint x: 316, startPoint y: 546, endPoint x: 291, endPoint y: 361, distance: 186.7
click at [291, 361] on div "/* Dark Overlay */ 1 2 3 4 5 6 7 8 9 10 11 12 13 14 15 16 17 18 19 20 21 22 23 …" at bounding box center [883, 446] width 1247 height 664
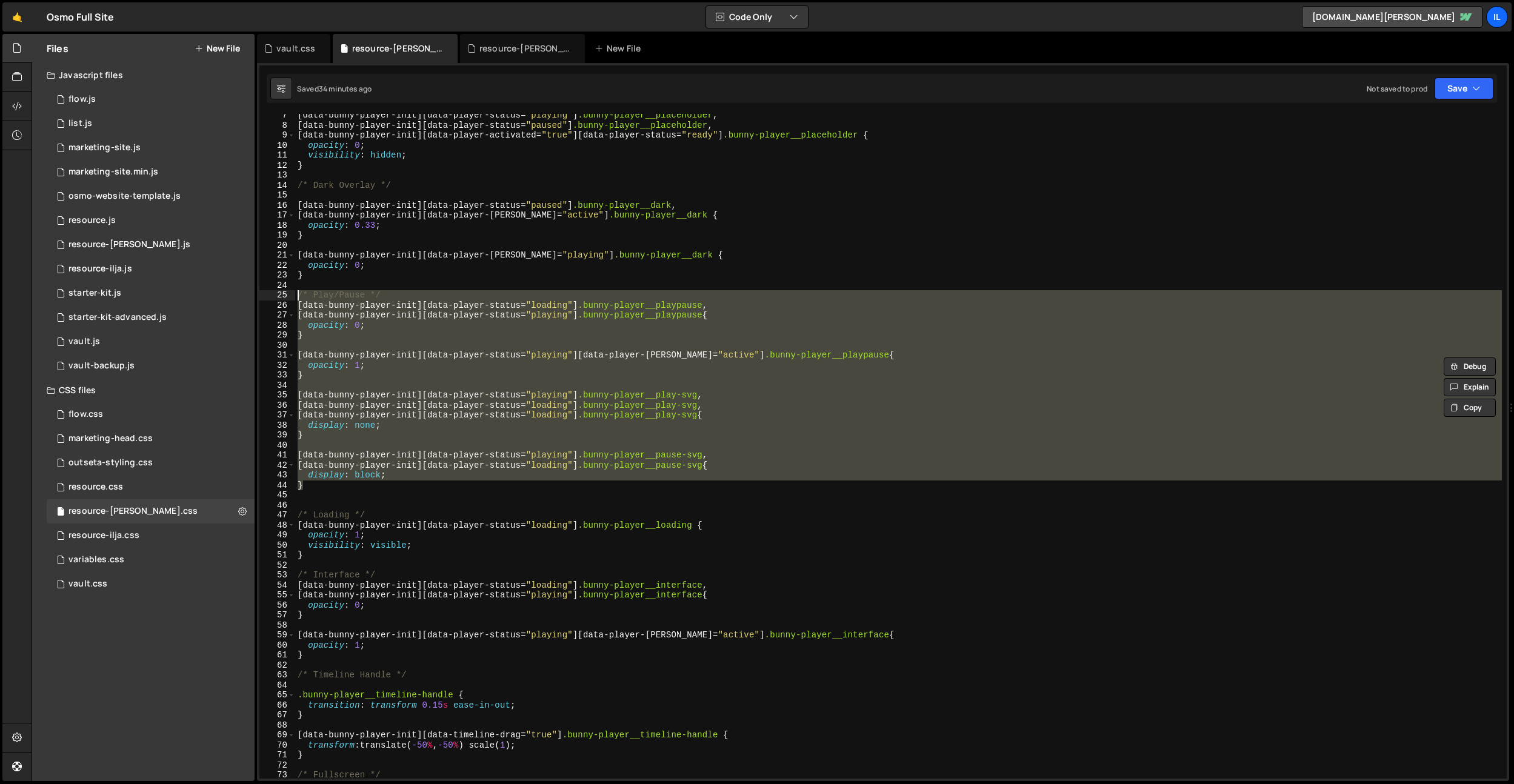
scroll to position [64, 0]
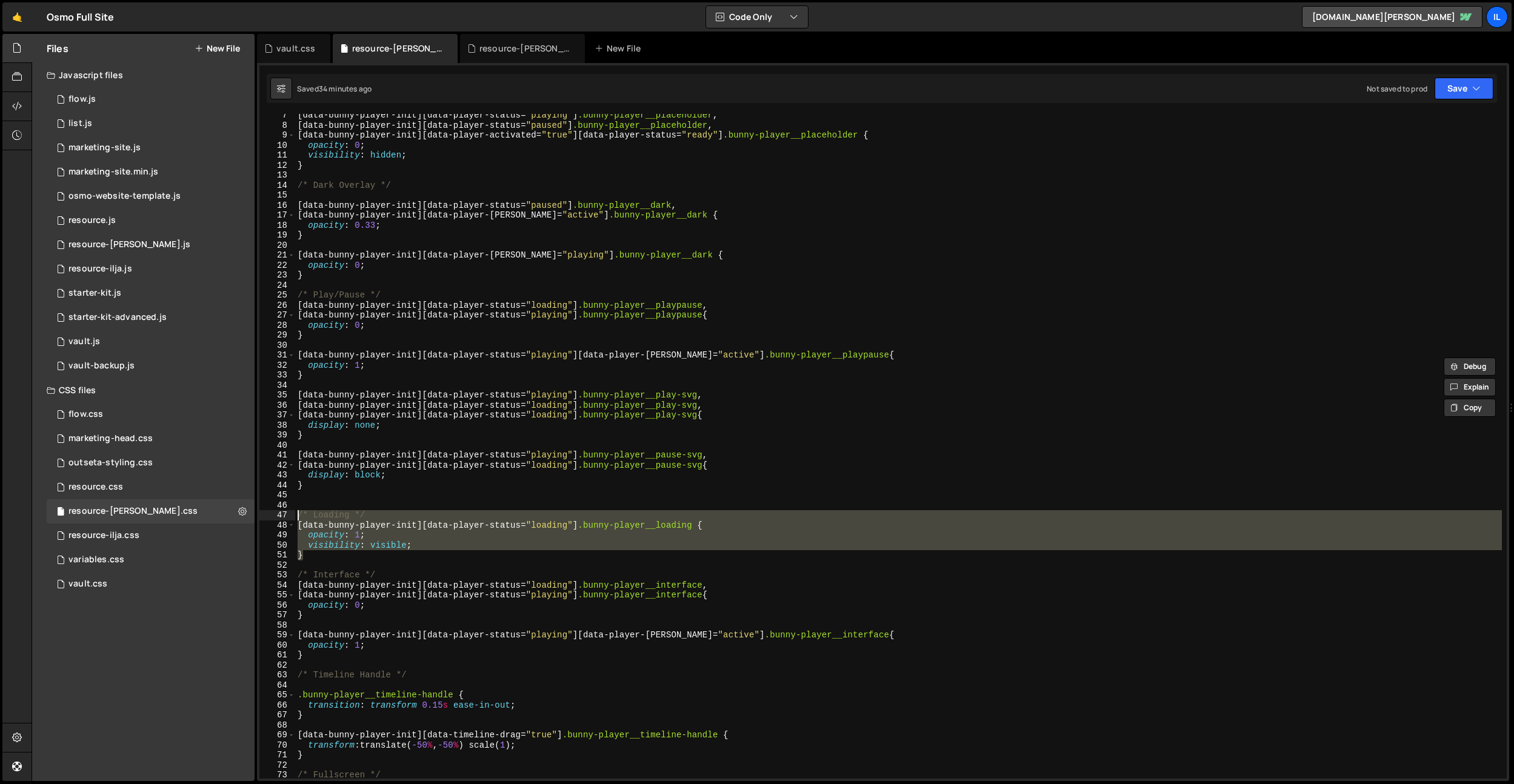
drag, startPoint x: 315, startPoint y: 559, endPoint x: 294, endPoint y: 518, distance: 46.1
click at [294, 518] on div "/* Loading */ [data-bunny-player-init][data-player-status="loading"] .bunny-pla…" at bounding box center [883, 446] width 1247 height 664
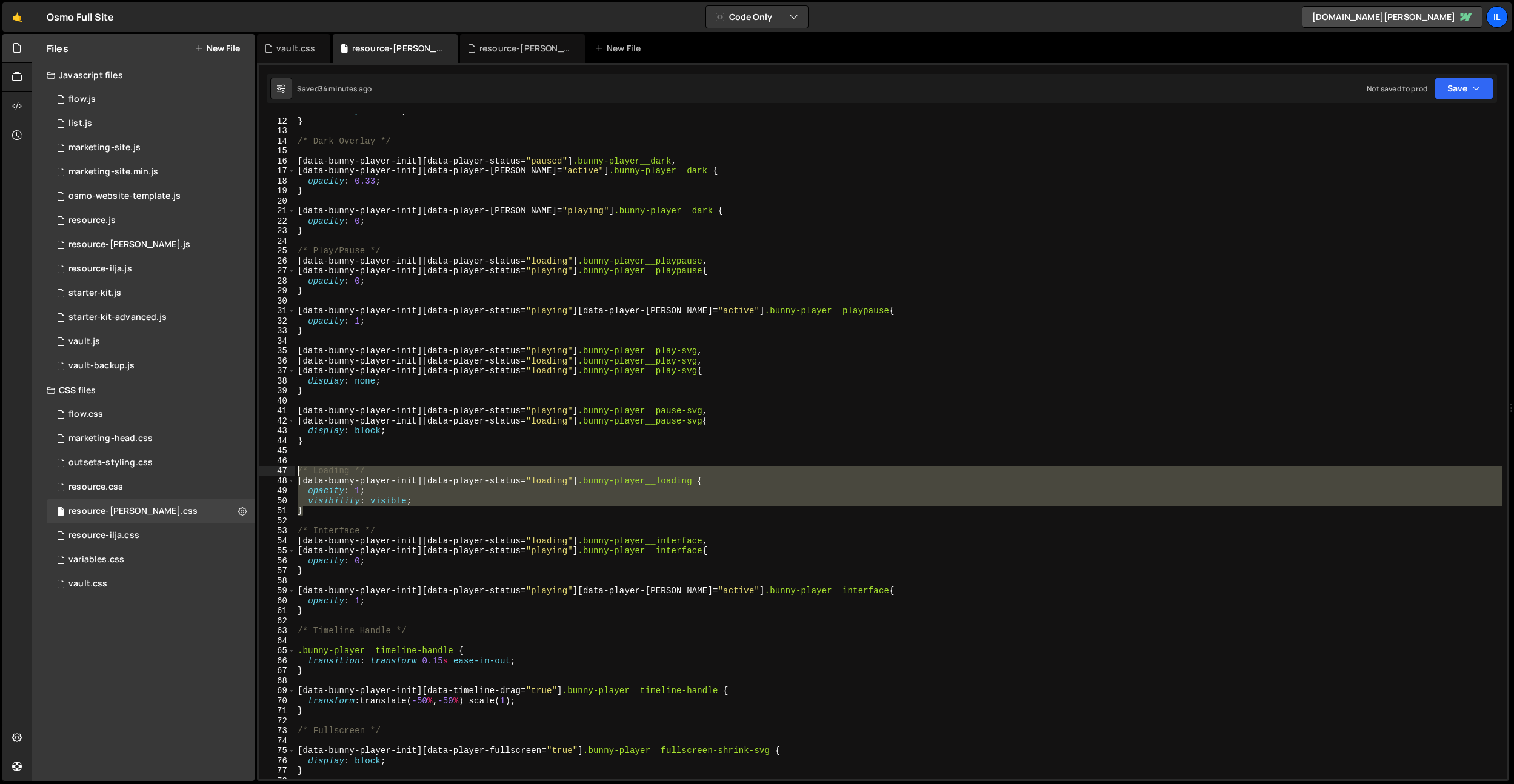
scroll to position [110, 0]
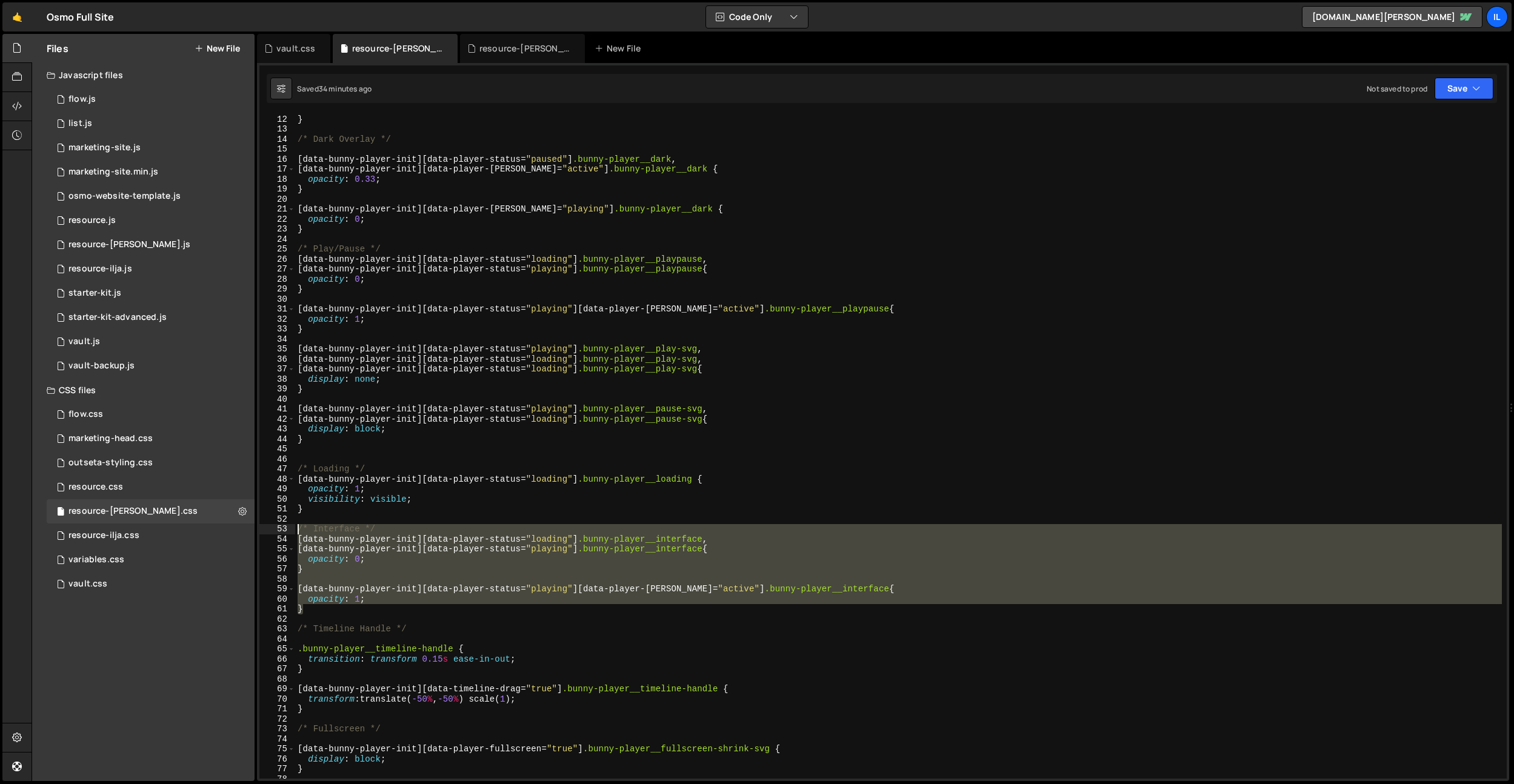
drag, startPoint x: 314, startPoint y: 607, endPoint x: 289, endPoint y: 528, distance: 82.9
click at [290, 528] on div "/* Loading */ [data-bunny-player-init][data-player-status="loading"] .bunny-pla…" at bounding box center [883, 446] width 1247 height 664
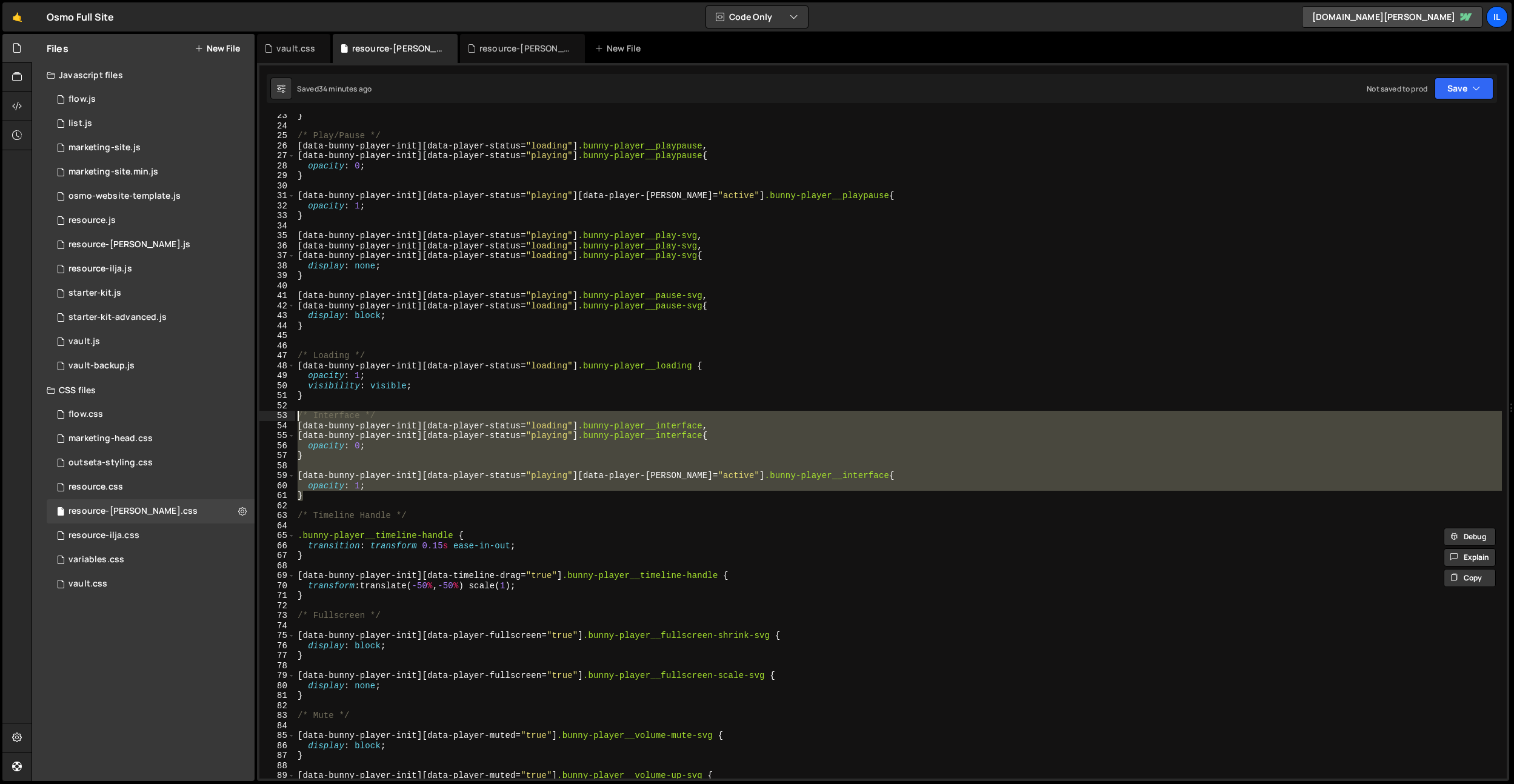
scroll to position [247, 0]
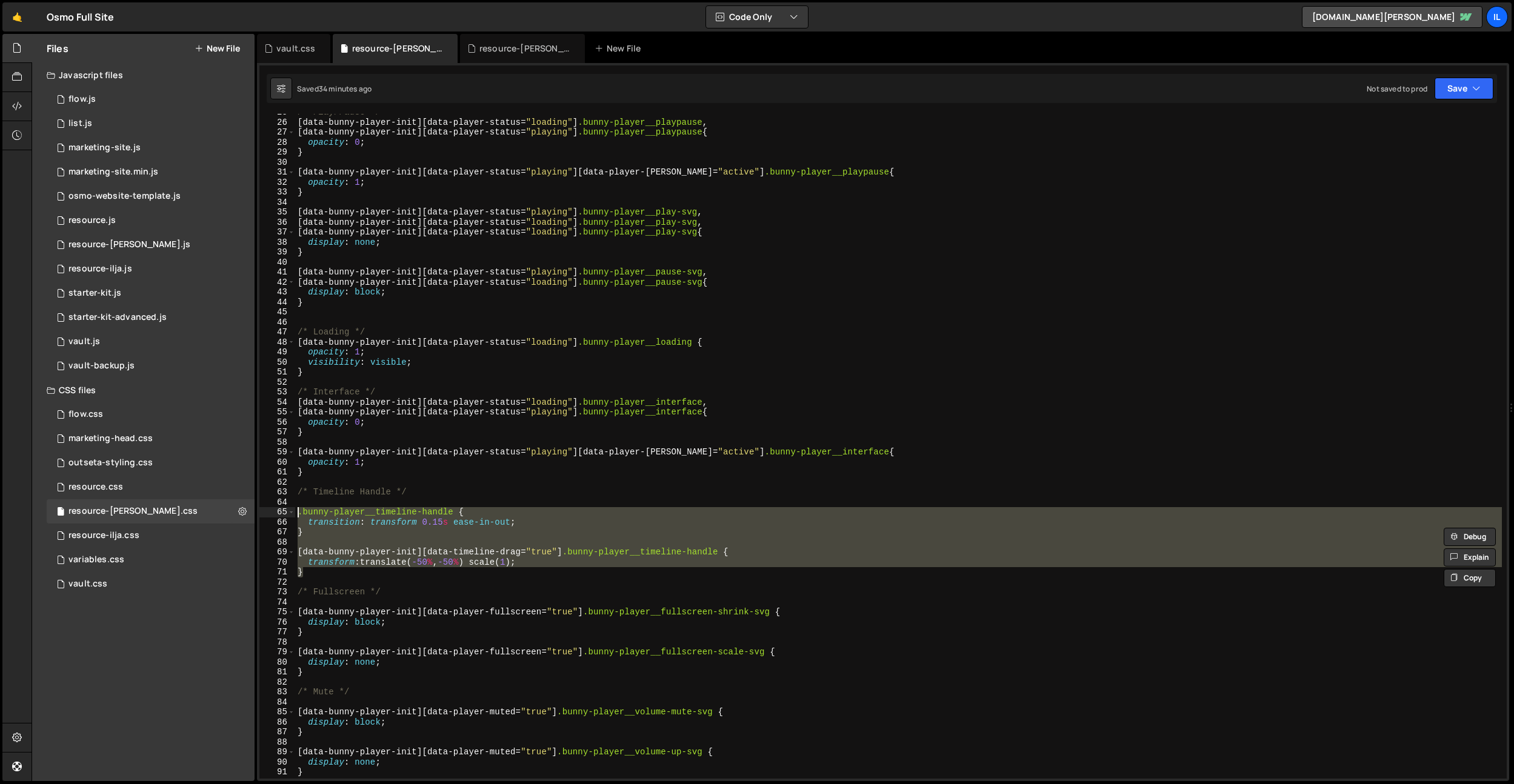
drag, startPoint x: 336, startPoint y: 574, endPoint x: 286, endPoint y: 516, distance: 76.6
click at [286, 516] on div "/* Interface */ [data-bunny-player-init][data-player-status="loading"] .bunny-p…" at bounding box center [883, 446] width 1247 height 664
drag, startPoint x: 316, startPoint y: 574, endPoint x: 331, endPoint y: 575, distance: 15.0
click at [316, 574] on div "/* Play/Pause */ [ data-bunny-player-init ][ data-player-status = " loading " ]…" at bounding box center [898, 446] width 1207 height 664
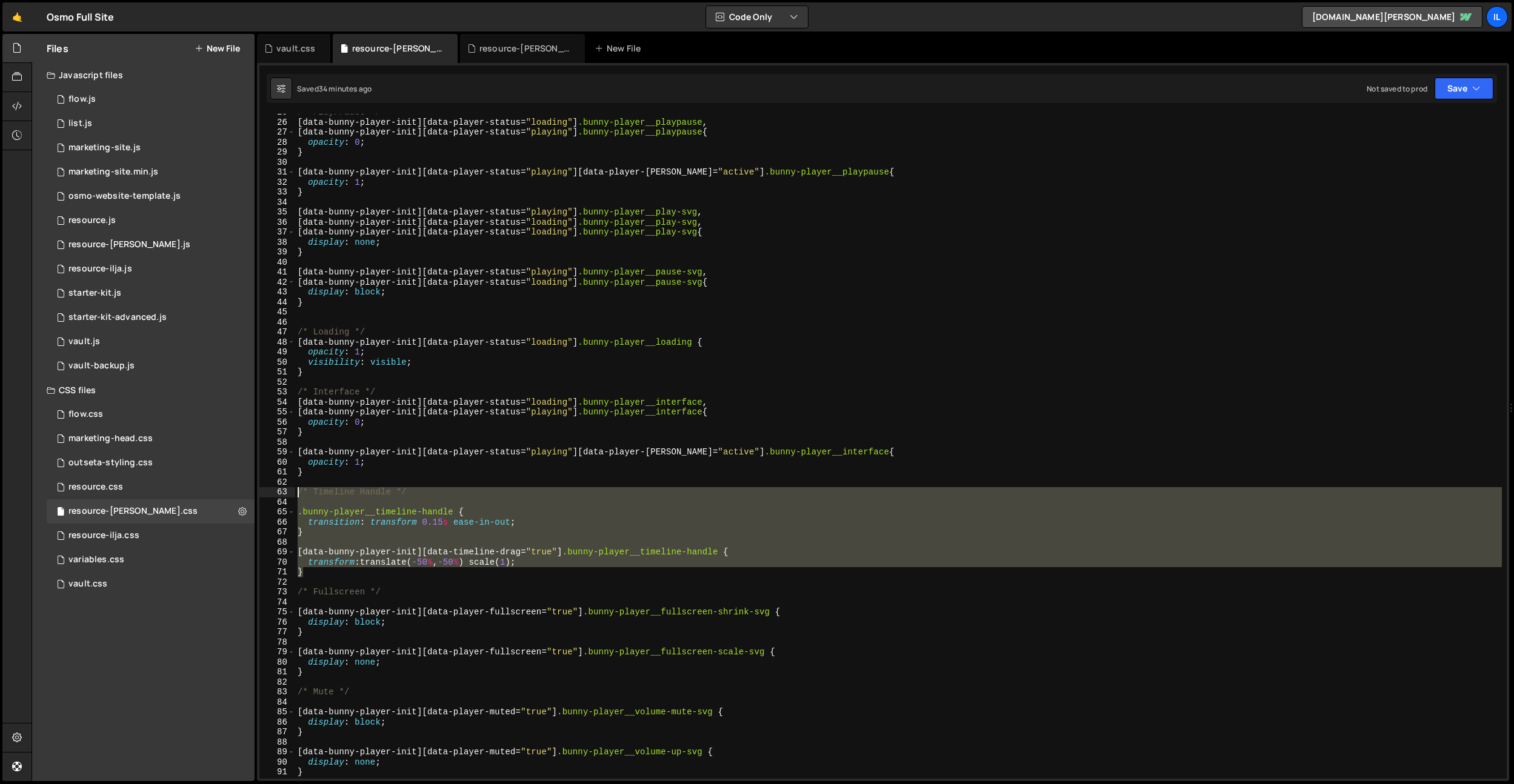
drag, startPoint x: 332, startPoint y: 574, endPoint x: 279, endPoint y: 490, distance: 99.3
click at [279, 490] on div "} 25 26 27 28 29 30 31 32 33 34 35 36 37 38 39 40 41 42 43 44 45 46 47 48 49 50…" at bounding box center [883, 446] width 1247 height 664
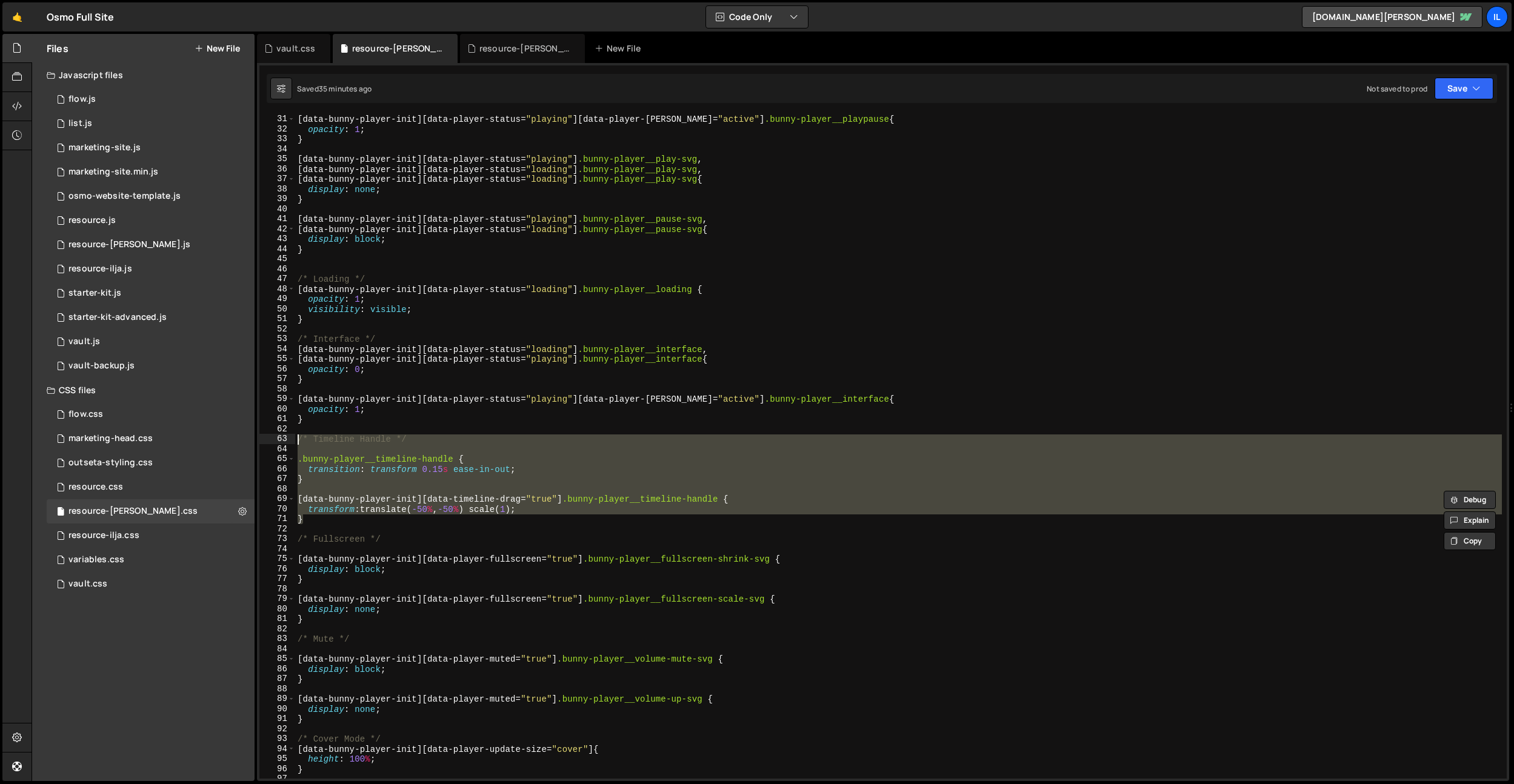
scroll to position [311, 0]
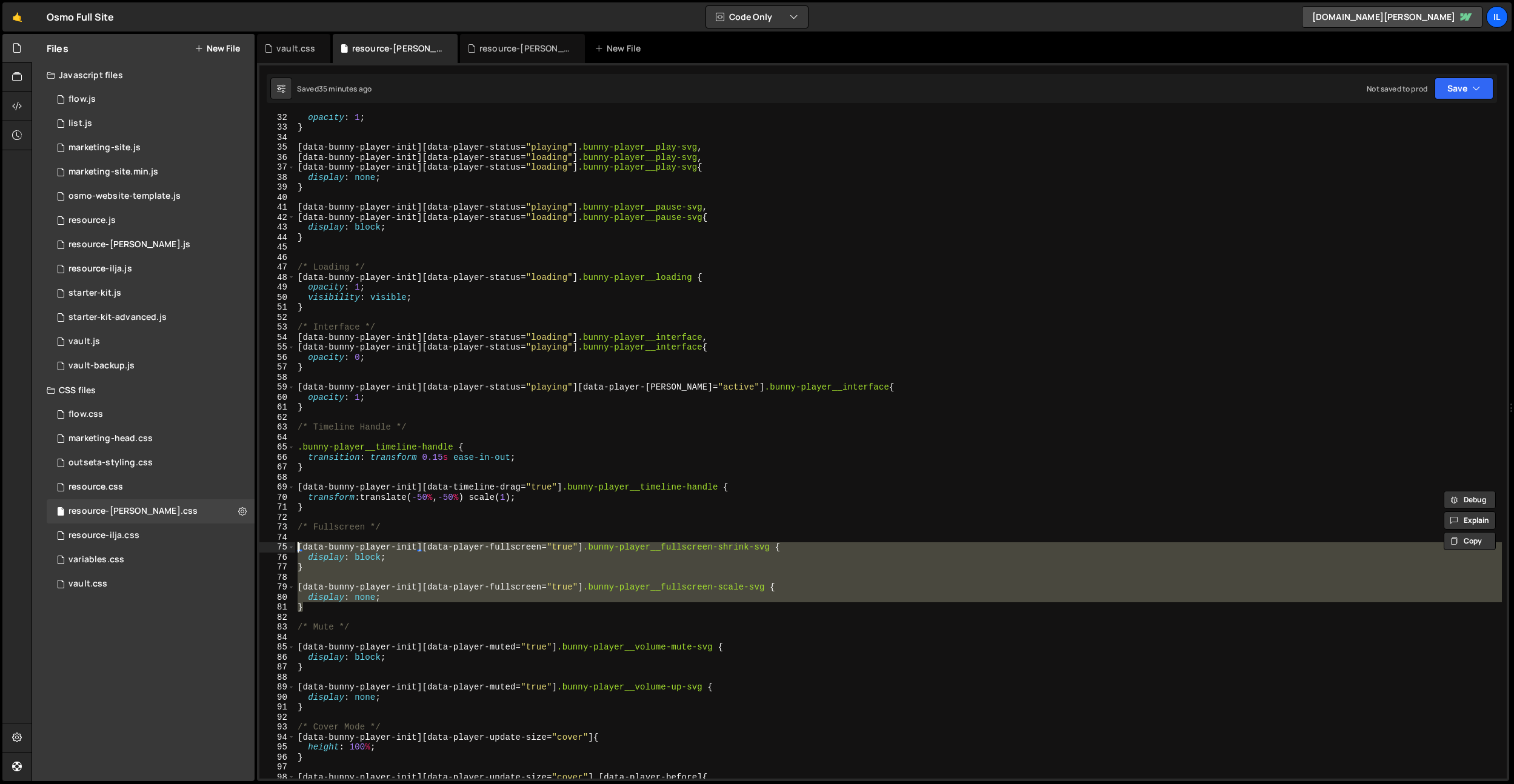
drag, startPoint x: 314, startPoint y: 607, endPoint x: 295, endPoint y: 550, distance: 60.1
click at [295, 550] on div "opacity : 1 ; } [ data-bunny-player-init ][ data-player-status = " playing " ] …" at bounding box center [898, 454] width 1207 height 684
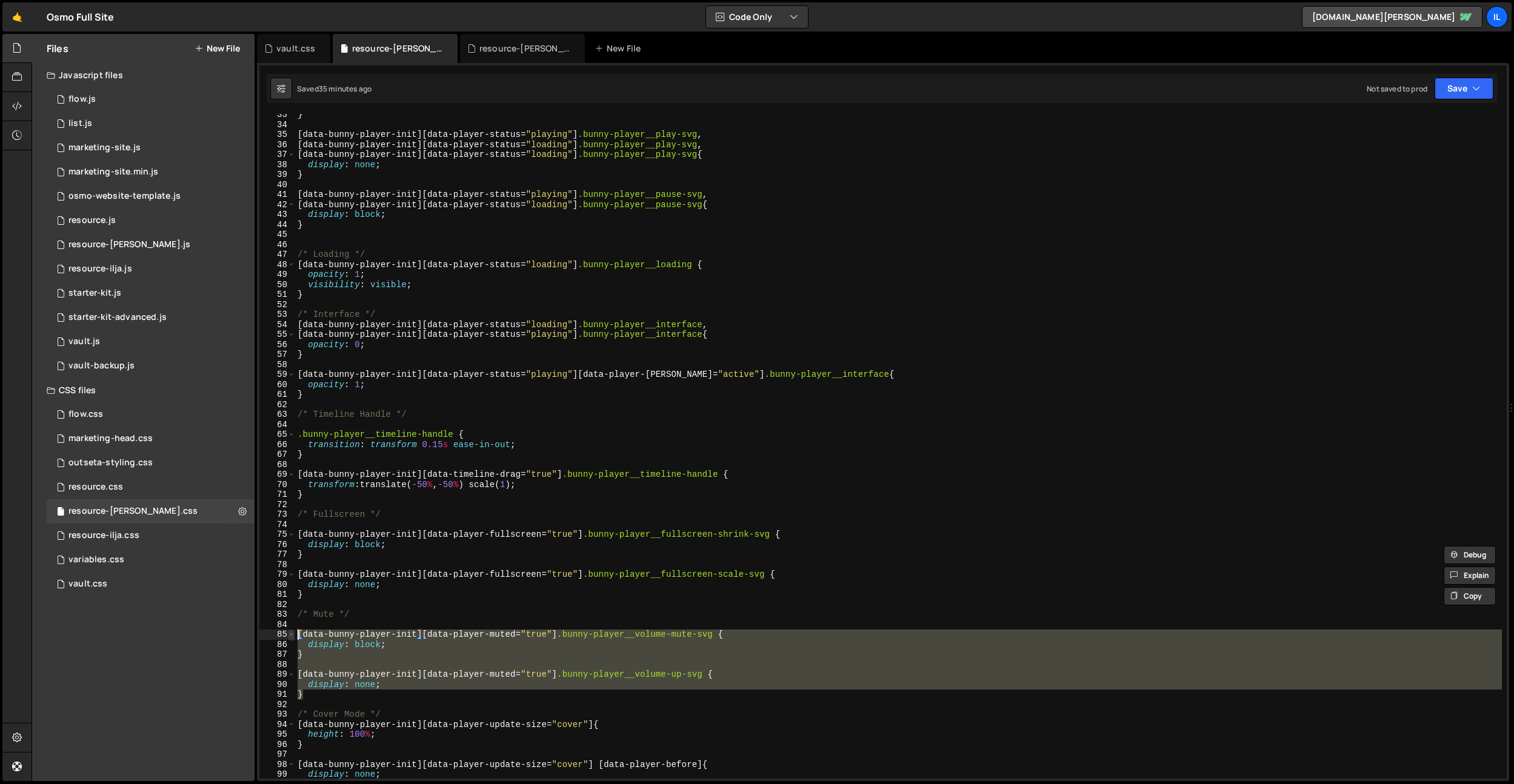
scroll to position [324, 0]
drag, startPoint x: 308, startPoint y: 699, endPoint x: 291, endPoint y: 636, distance: 65.3
click at [291, 636] on div "[data-bunny-player-init][data-player-fullscreen="true"] .bunny-player__fullscre…" at bounding box center [883, 446] width 1247 height 664
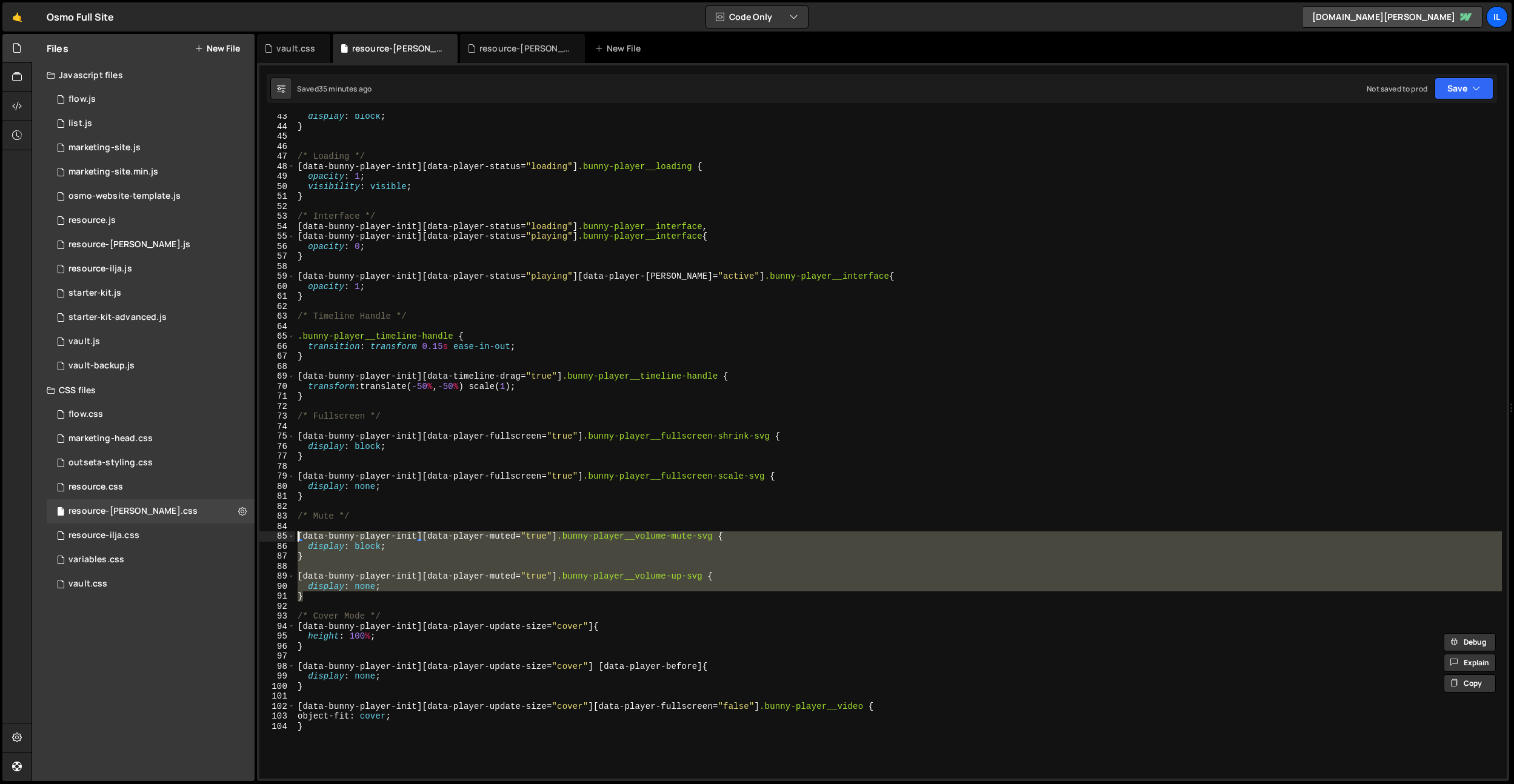
scroll to position [422, 0]
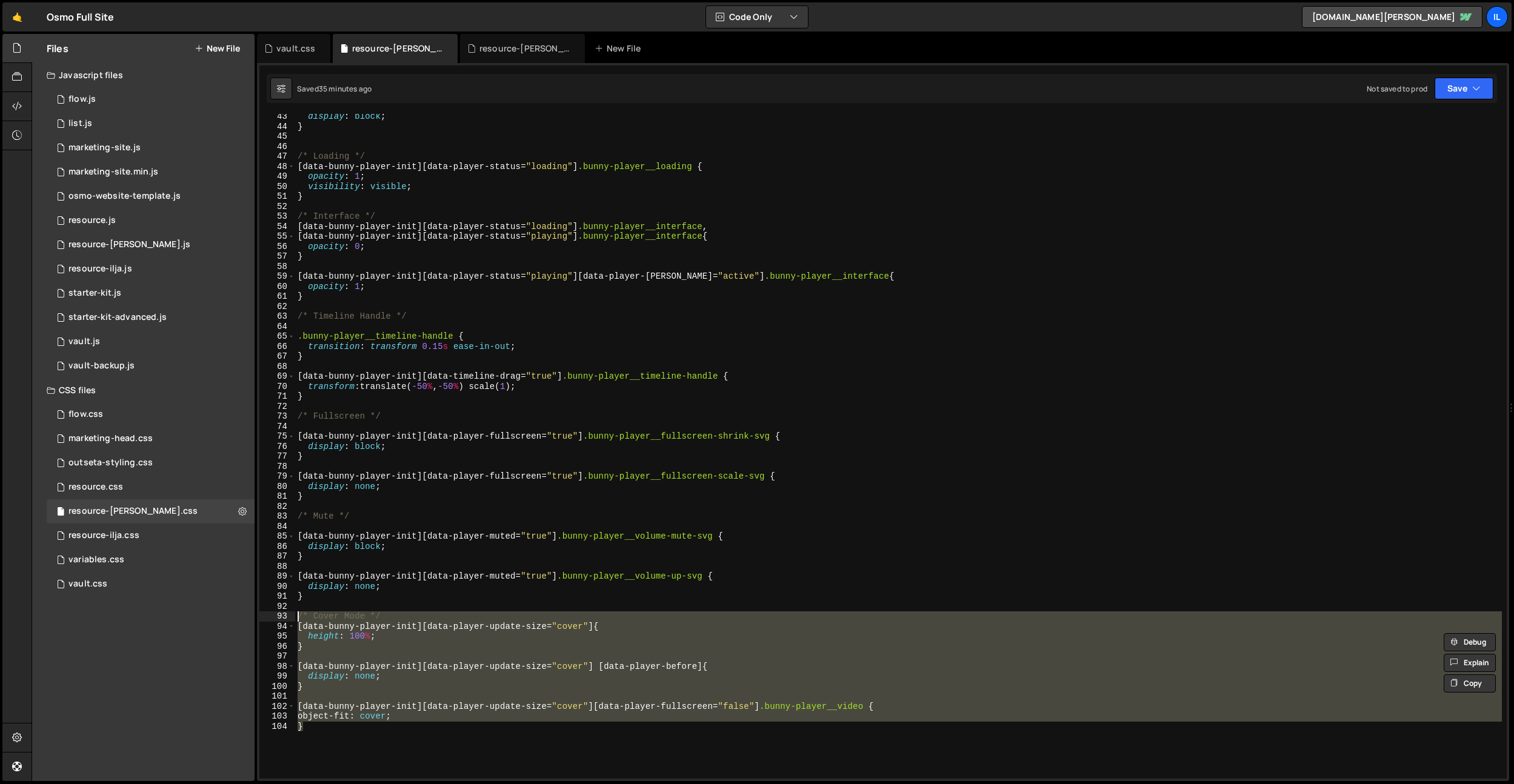
drag, startPoint x: 324, startPoint y: 734, endPoint x: 293, endPoint y: 618, distance: 120.1
click at [293, 618] on div "[data-bunny-player-init][data-player-muted="true"] .bunny-player__volume-mute-s…" at bounding box center [883, 446] width 1247 height 664
click at [451, 345] on div "display : block ; } /* Loading */ [ data-bunny-player-init ][ data-player-statu…" at bounding box center [898, 453] width 1207 height 684
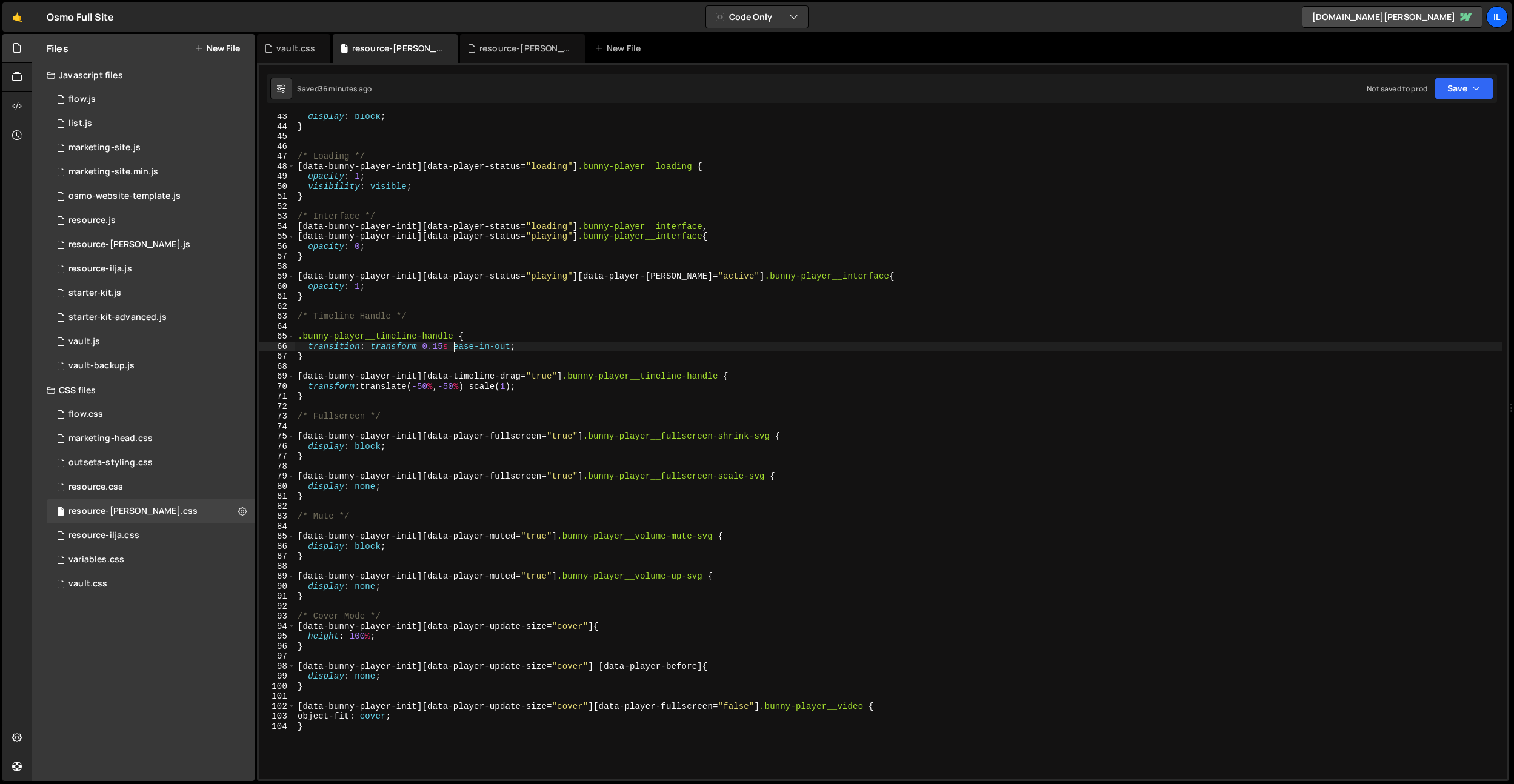
type textarea "object-fit: cover; }"
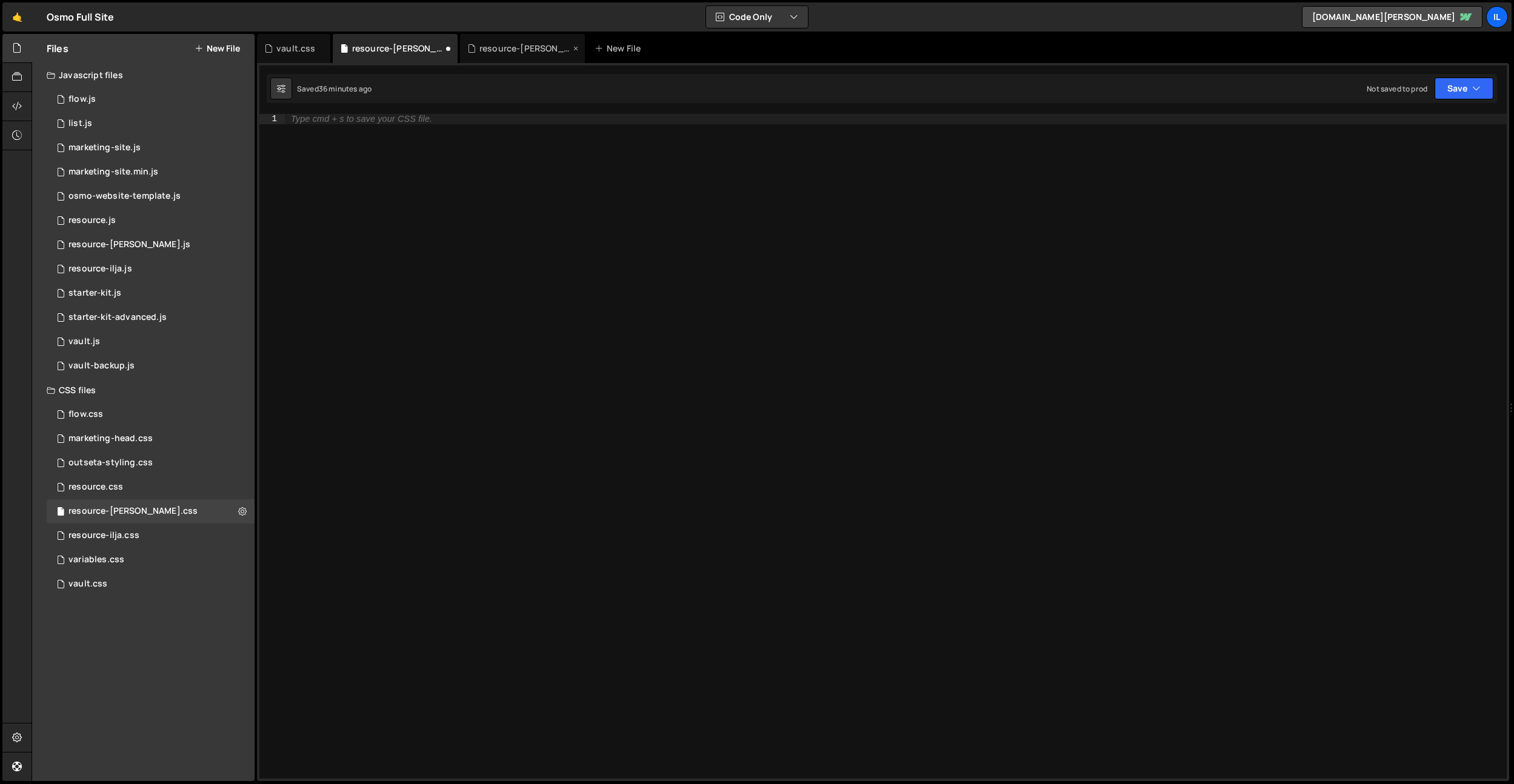
click at [537, 52] on div "resource-[PERSON_NAME].js" at bounding box center [524, 48] width 91 height 12
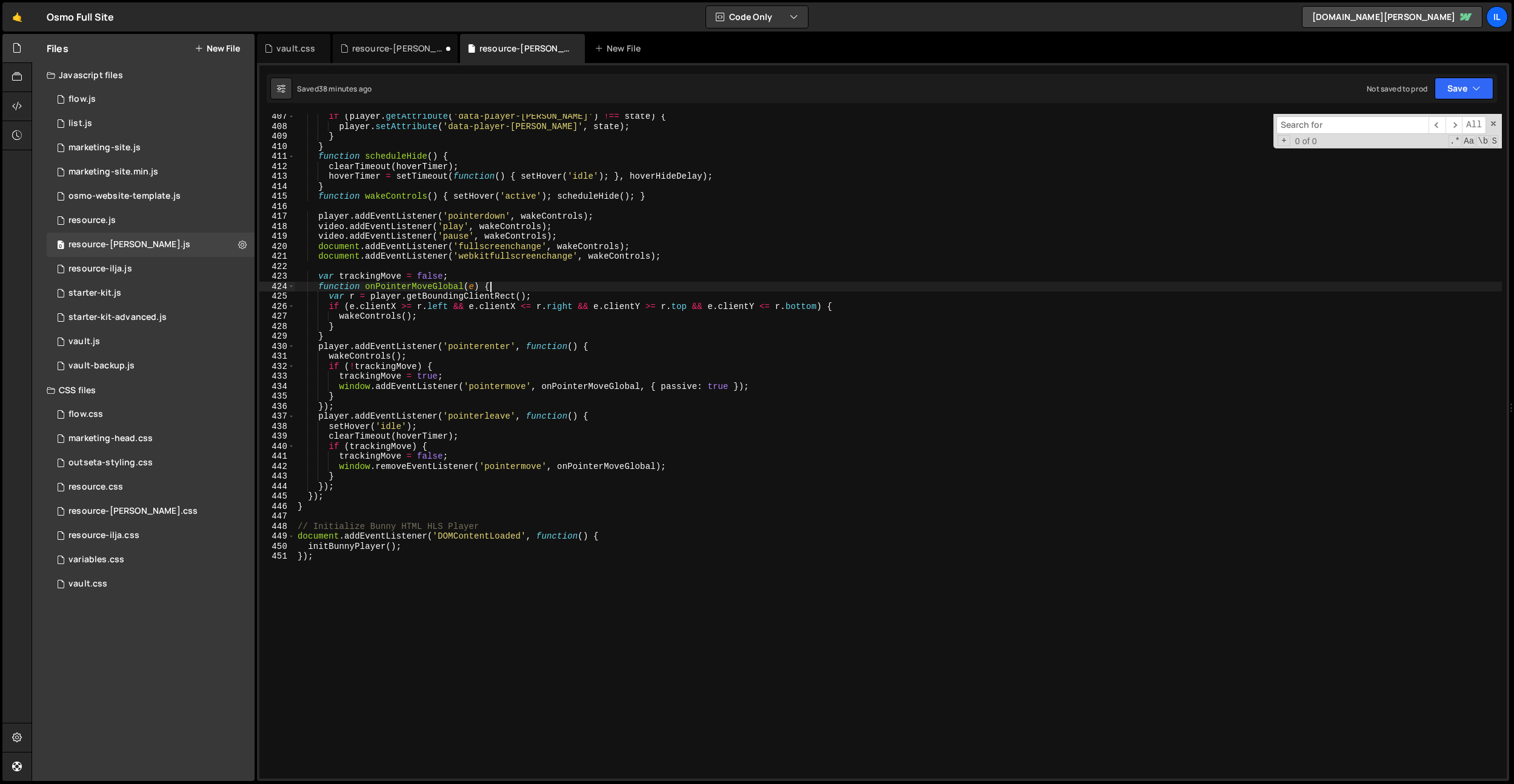
click at [530, 281] on div "if ( player . getAttribute ( 'data-player-hover' ) !== state ) { player . setAt…" at bounding box center [898, 453] width 1207 height 684
type textarea "initBunnyPlayer(); });"
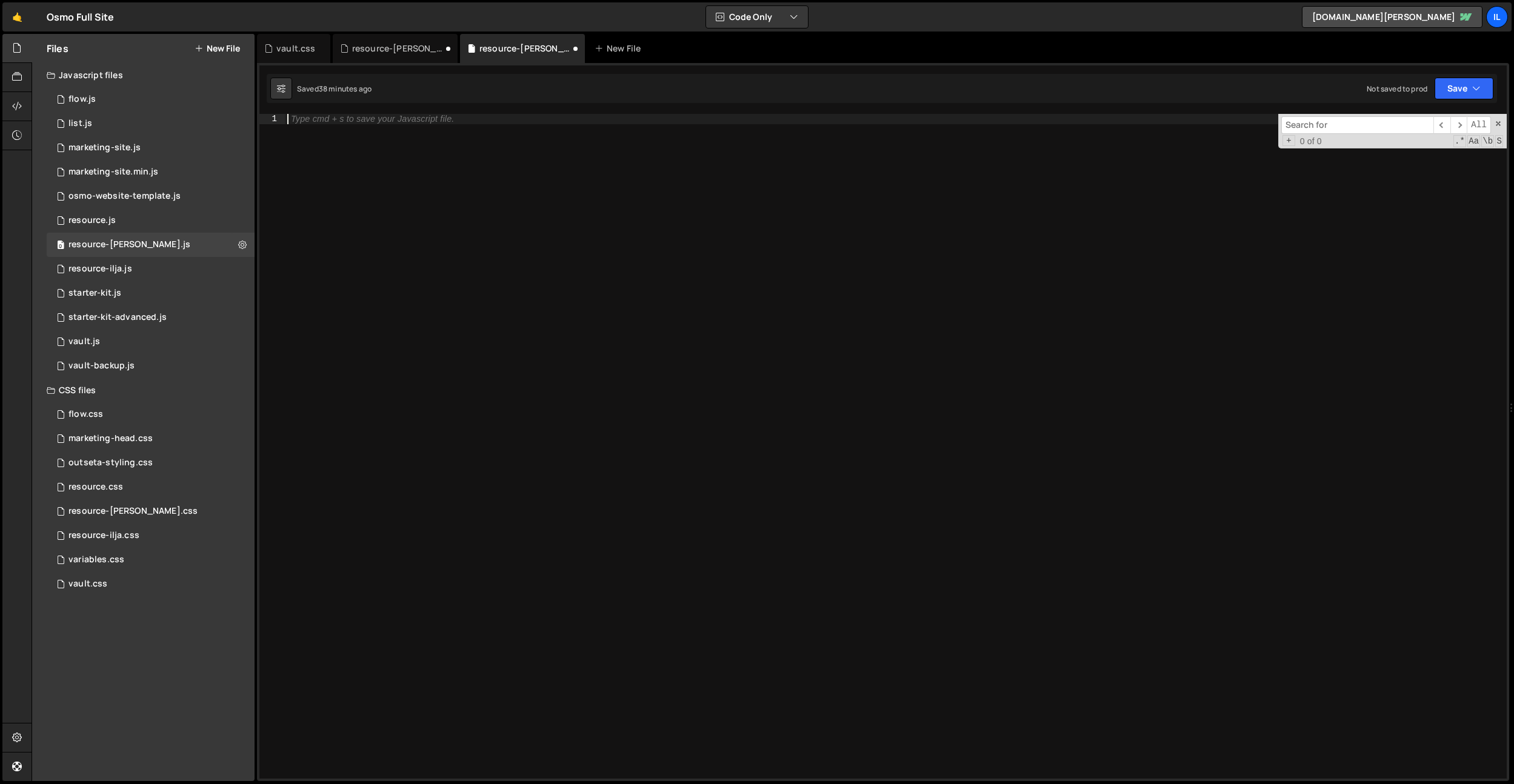
scroll to position [0, 0]
